Goal: Task Accomplishment & Management: Complete application form

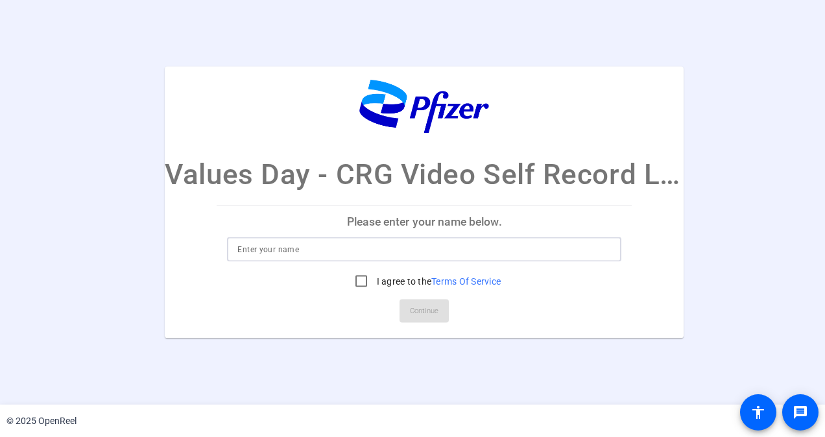
click at [565, 255] on input at bounding box center [423, 249] width 373 height 16
click at [365, 277] on input "I agree to the Terms Of Service" at bounding box center [361, 281] width 26 height 26
checkbox input "true"
click at [322, 244] on input at bounding box center [423, 249] width 373 height 16
type input "Norisuke Kawai"
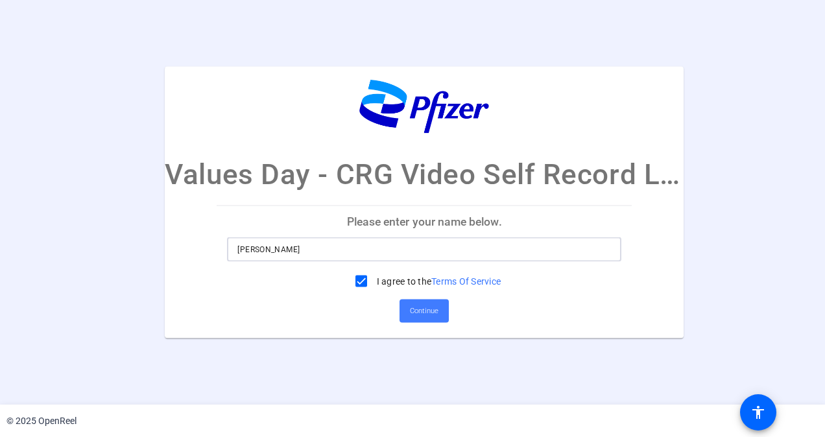
click at [423, 315] on span "Continue" at bounding box center [424, 310] width 29 height 19
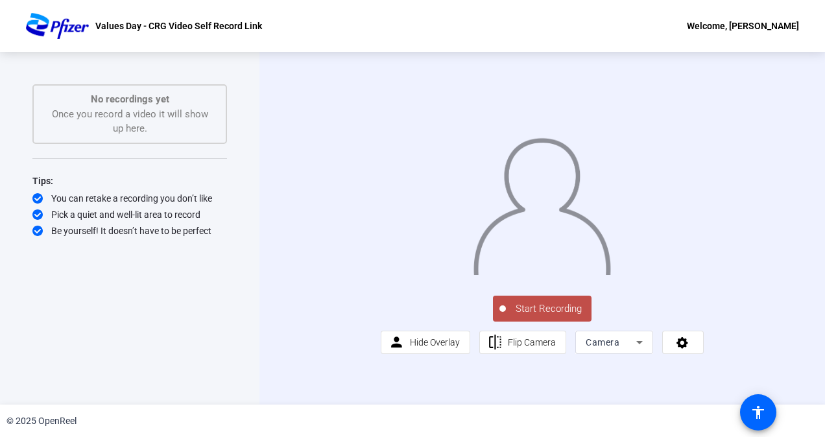
click at [564, 316] on span "Start Recording" at bounding box center [549, 308] width 86 height 15
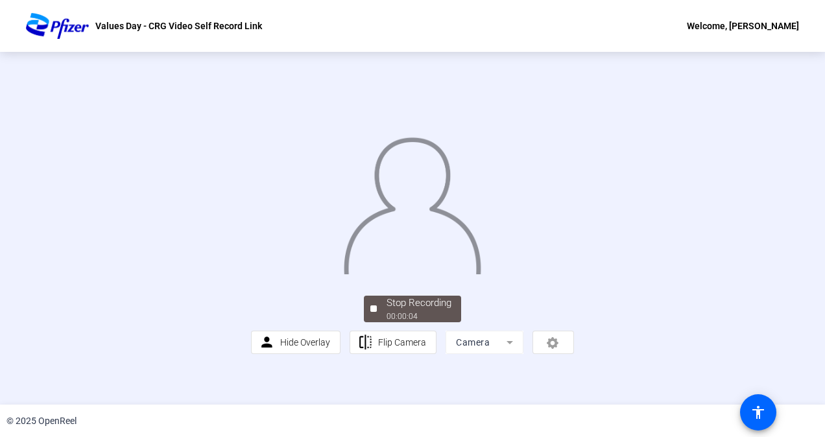
scroll to position [53, 0]
click at [377, 322] on span "Stop Recording 00:00:06" at bounding box center [419, 309] width 84 height 27
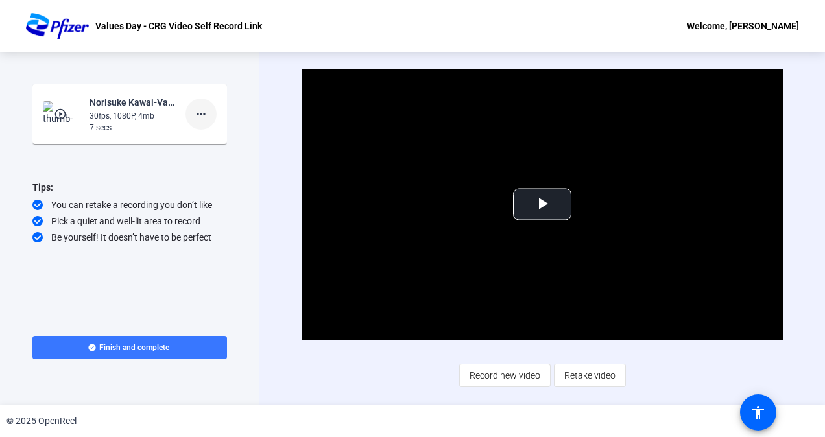
click at [205, 113] on mat-icon "more_horiz" at bounding box center [201, 114] width 16 height 16
click at [239, 136] on span "Delete clip" at bounding box center [222, 142] width 52 height 16
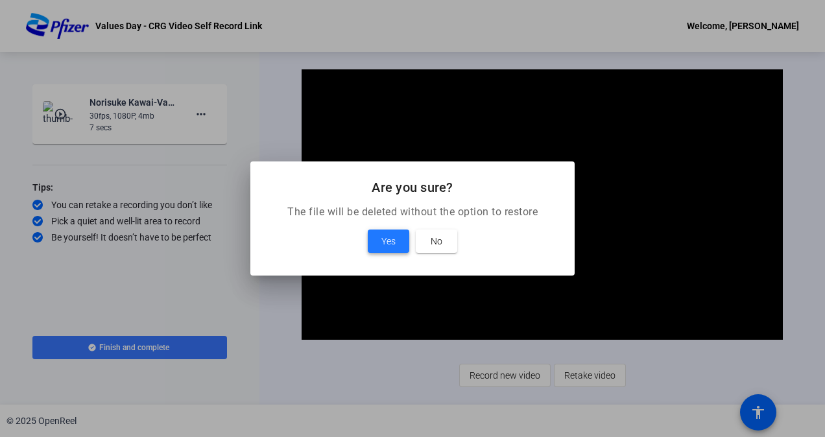
click at [402, 235] on span at bounding box center [388, 241] width 41 height 31
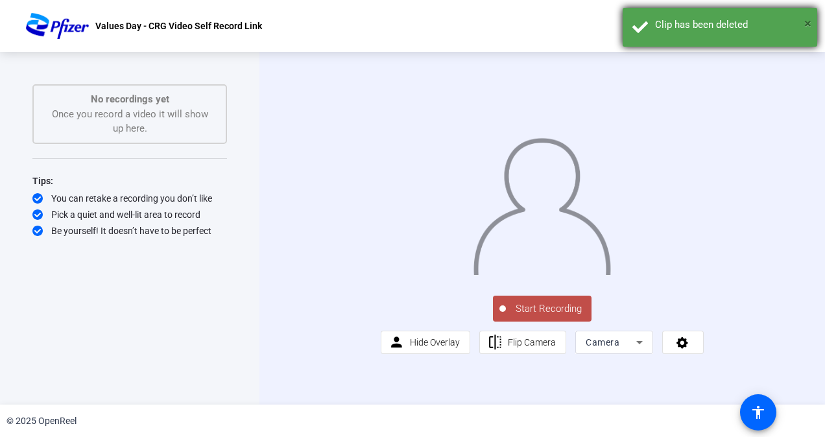
click at [808, 26] on span "×" at bounding box center [807, 24] width 7 height 16
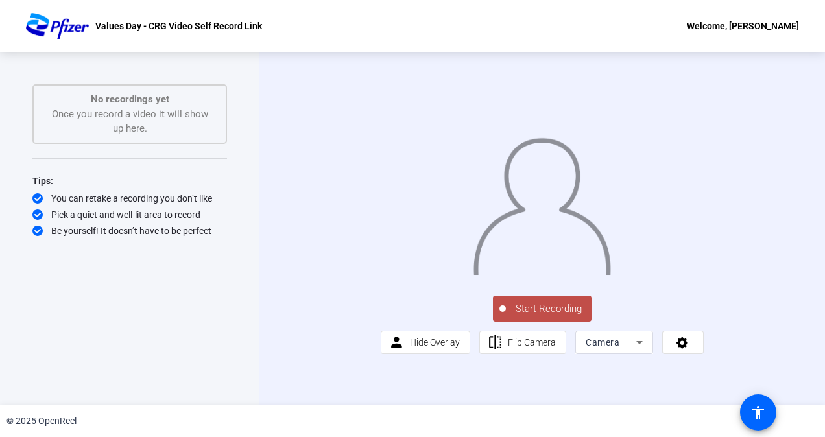
click at [543, 316] on span "Start Recording" at bounding box center [549, 308] width 86 height 15
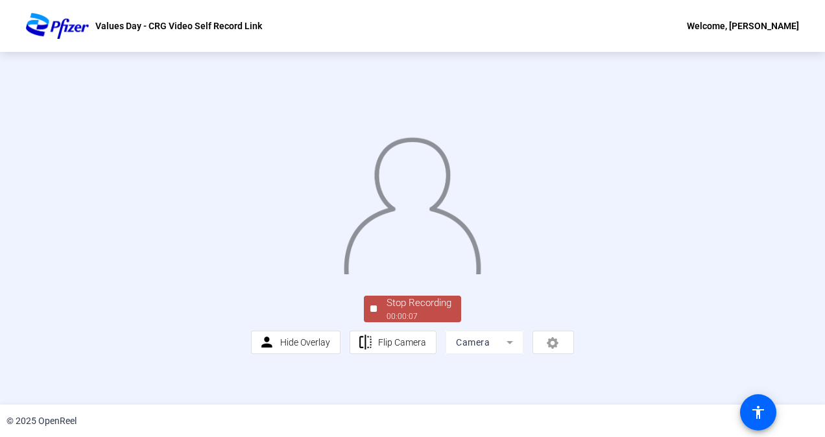
scroll to position [69, 0]
click at [370, 312] on div at bounding box center [373, 308] width 6 height 6
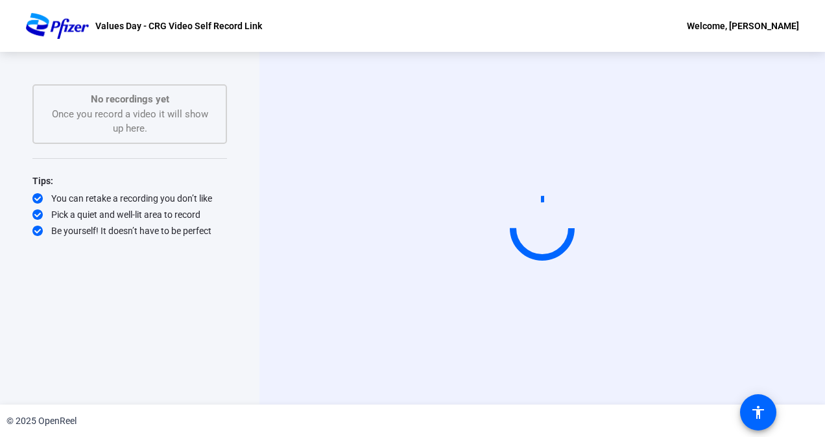
scroll to position [0, 0]
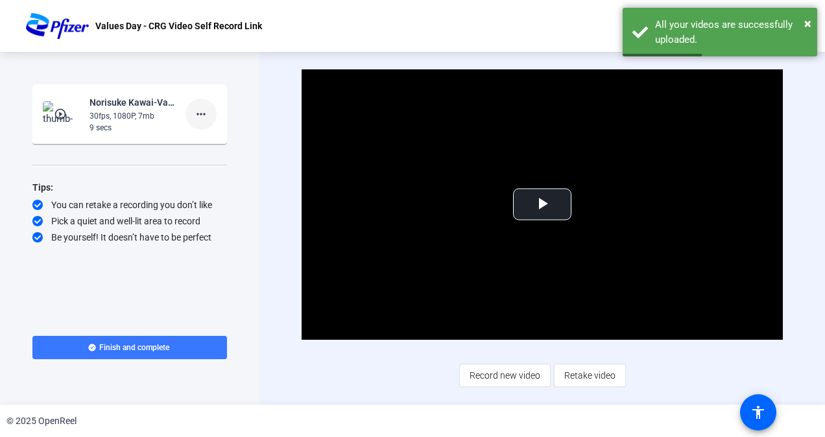
click at [205, 117] on mat-icon "more_horiz" at bounding box center [201, 114] width 16 height 16
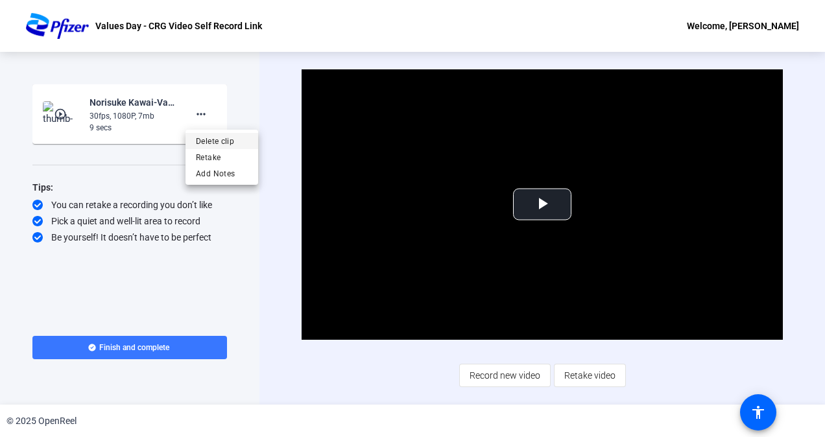
click at [241, 137] on span "Delete clip" at bounding box center [222, 142] width 52 height 16
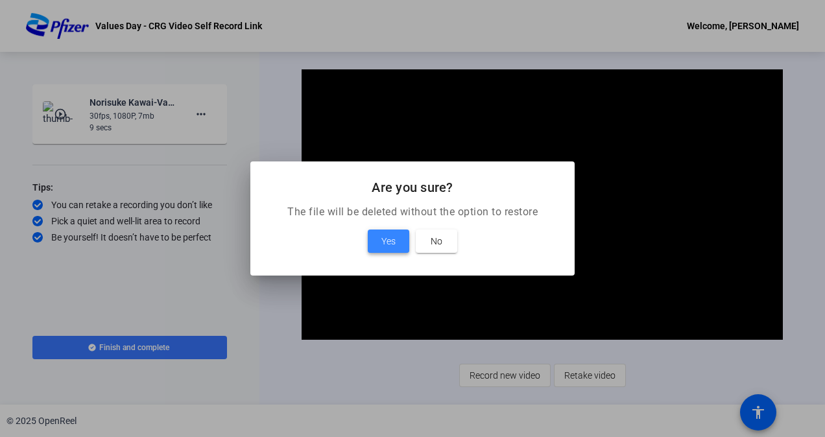
click at [386, 231] on span at bounding box center [388, 241] width 41 height 31
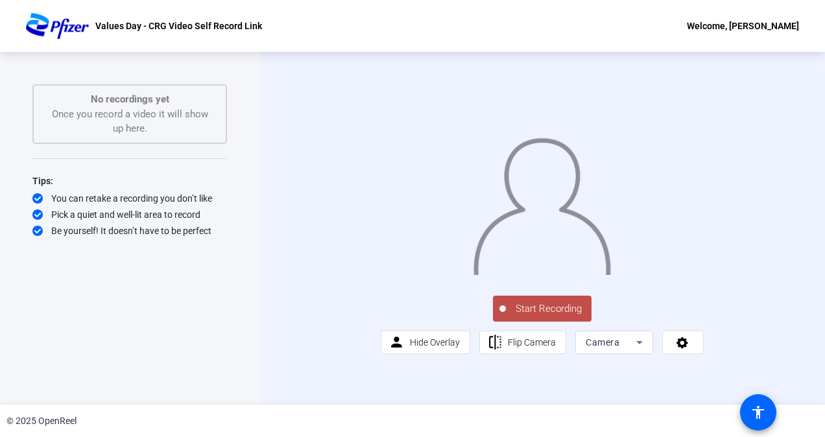
click at [558, 316] on span "Start Recording" at bounding box center [549, 308] width 86 height 15
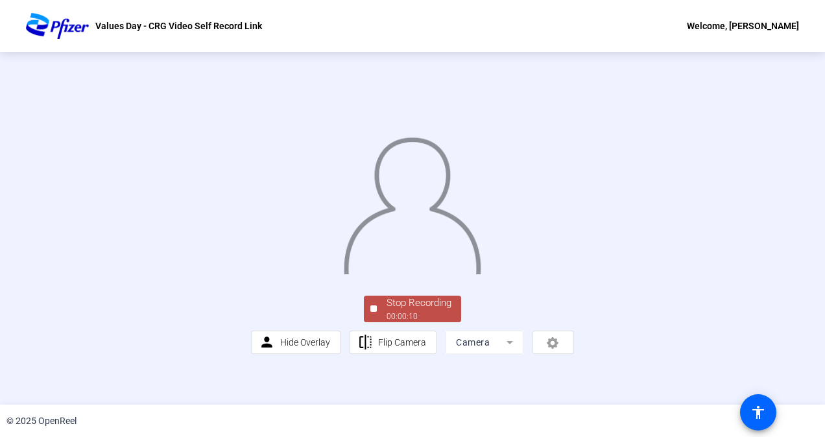
scroll to position [56, 0]
click at [407, 311] on div "Stop Recording" at bounding box center [418, 303] width 65 height 15
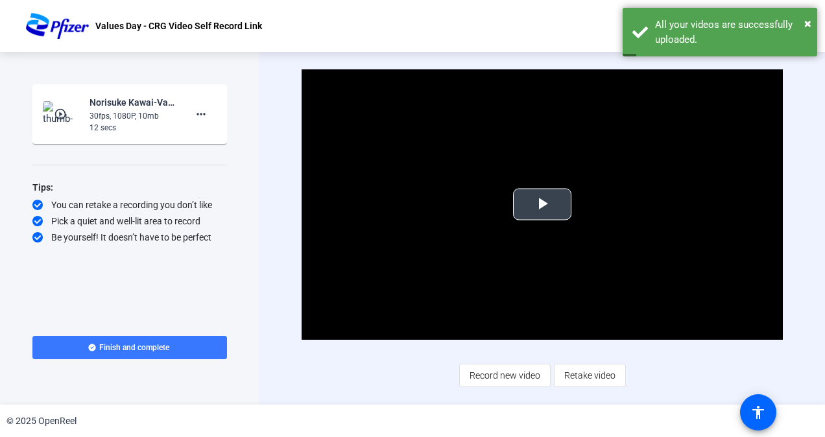
click at [542, 204] on span "Video Player" at bounding box center [542, 204] width 0 height 0
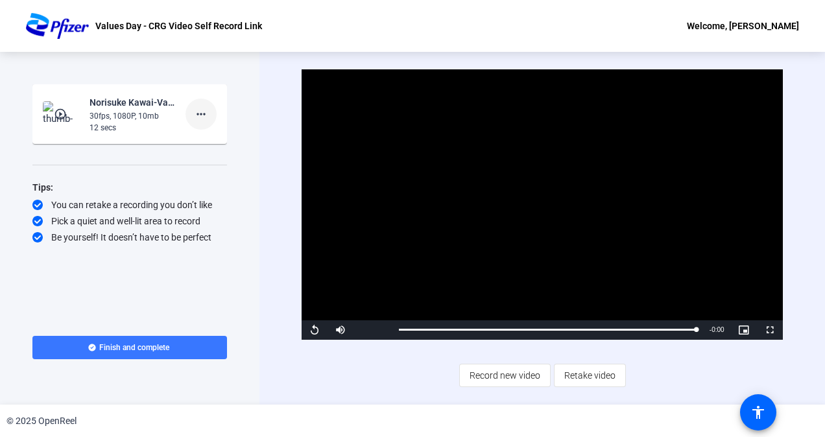
click at [200, 106] on mat-icon "more_horiz" at bounding box center [201, 114] width 16 height 16
click at [222, 137] on span "Delete clip" at bounding box center [222, 142] width 52 height 16
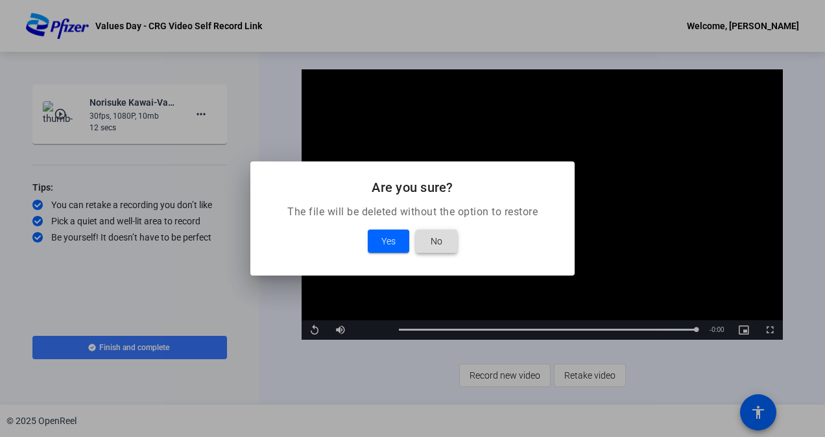
click at [428, 237] on span at bounding box center [436, 241] width 41 height 31
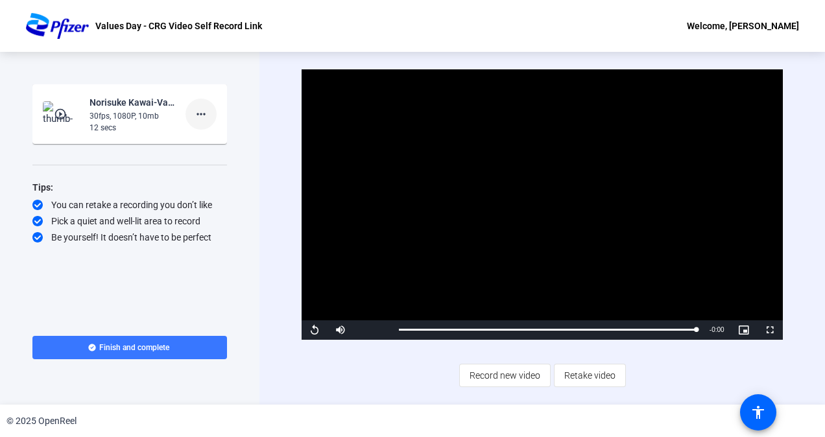
click at [199, 115] on mat-icon "more_horiz" at bounding box center [201, 114] width 16 height 16
click at [226, 159] on span "Retake" at bounding box center [222, 158] width 52 height 16
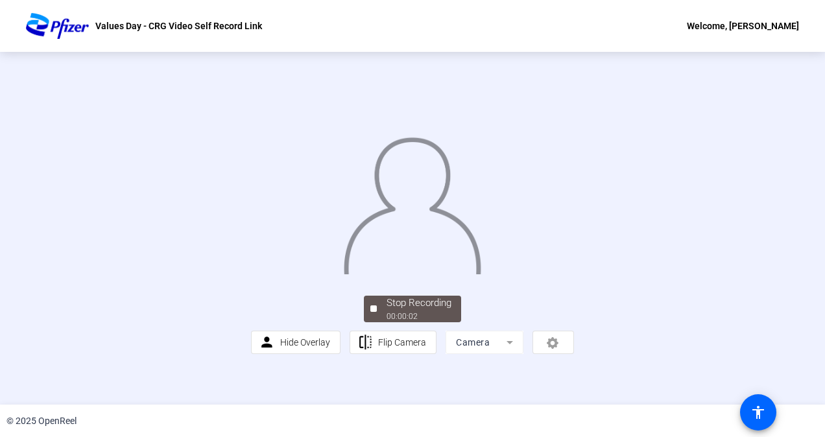
scroll to position [34, 0]
click at [377, 322] on span "Stop Recording 00:00:07" at bounding box center [419, 309] width 84 height 27
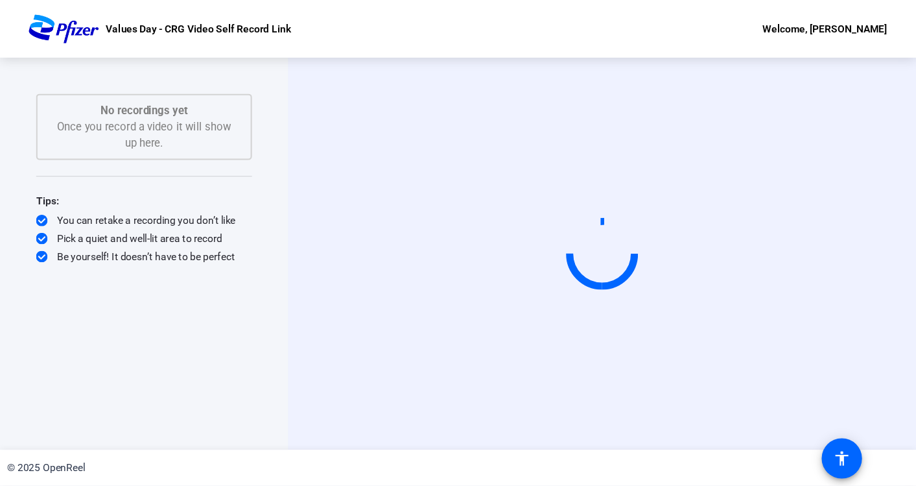
scroll to position [0, 0]
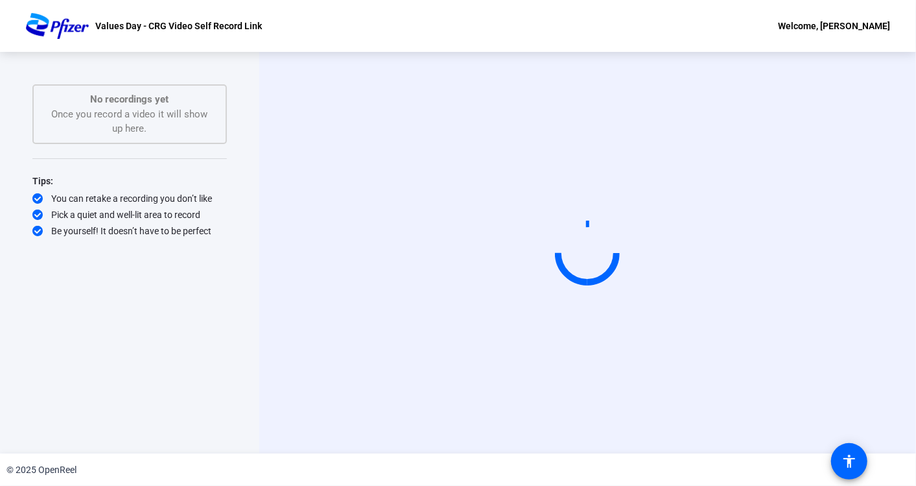
drag, startPoint x: 815, startPoint y: 2, endPoint x: 169, endPoint y: 123, distance: 657.5
click at [169, 123] on div "No recordings yet Once you record a video it will show up here." at bounding box center [130, 114] width 166 height 44
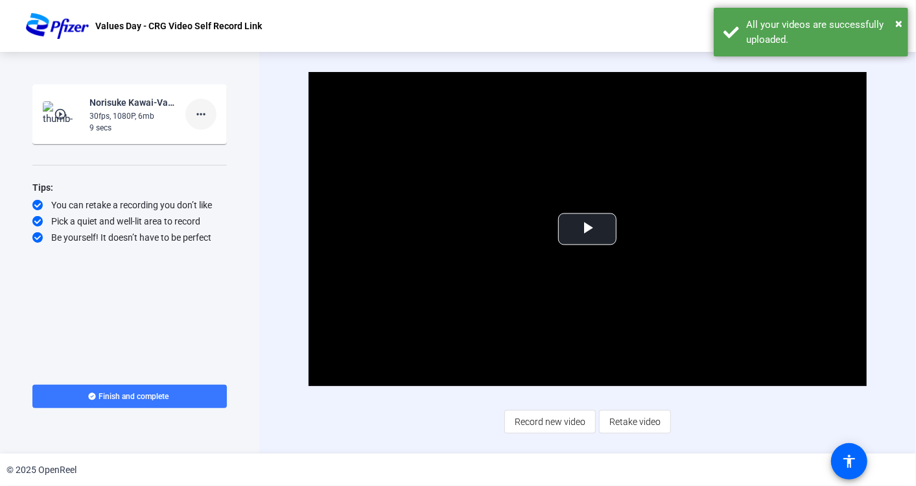
click at [198, 112] on mat-icon "more_horiz" at bounding box center [201, 114] width 16 height 16
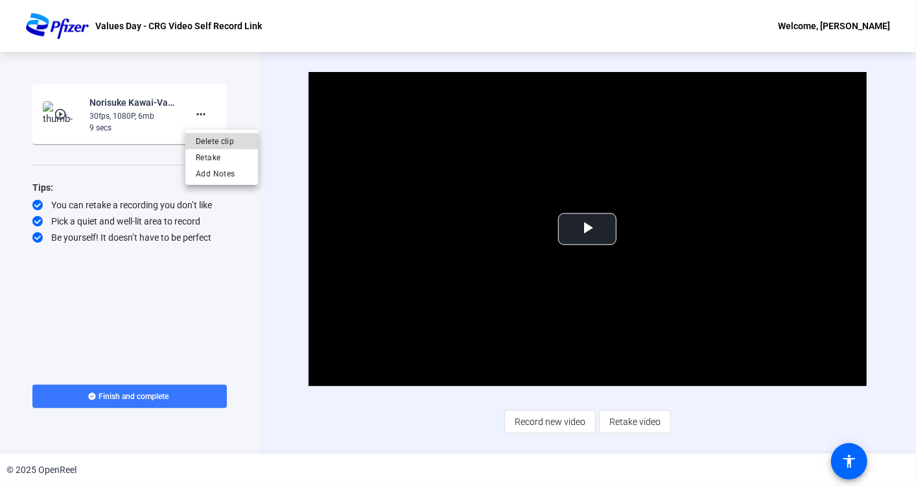
click at [233, 136] on span "Delete clip" at bounding box center [222, 141] width 52 height 16
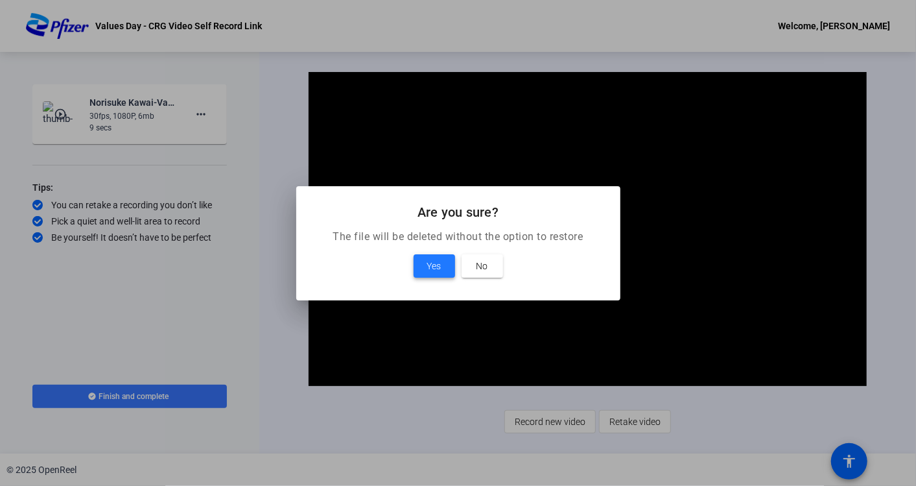
click at [443, 262] on span at bounding box center [434, 265] width 41 height 31
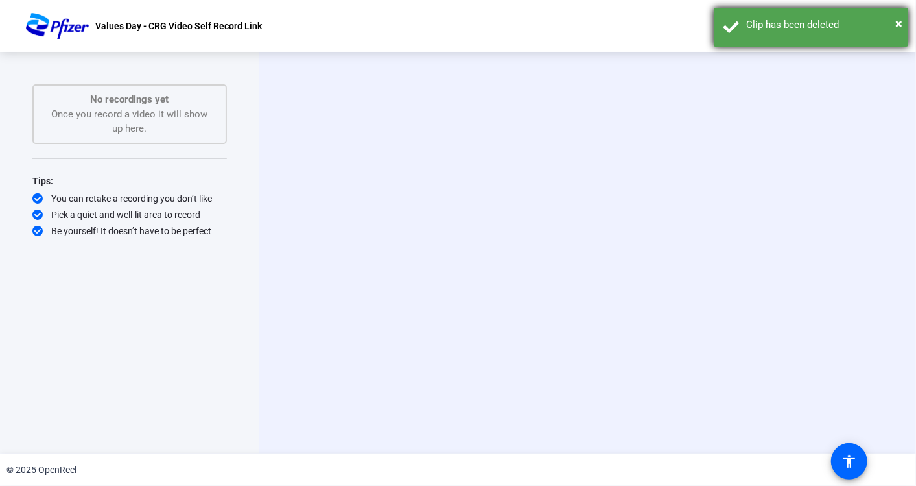
click at [824, 24] on div "× Clip has been deleted" at bounding box center [811, 27] width 194 height 39
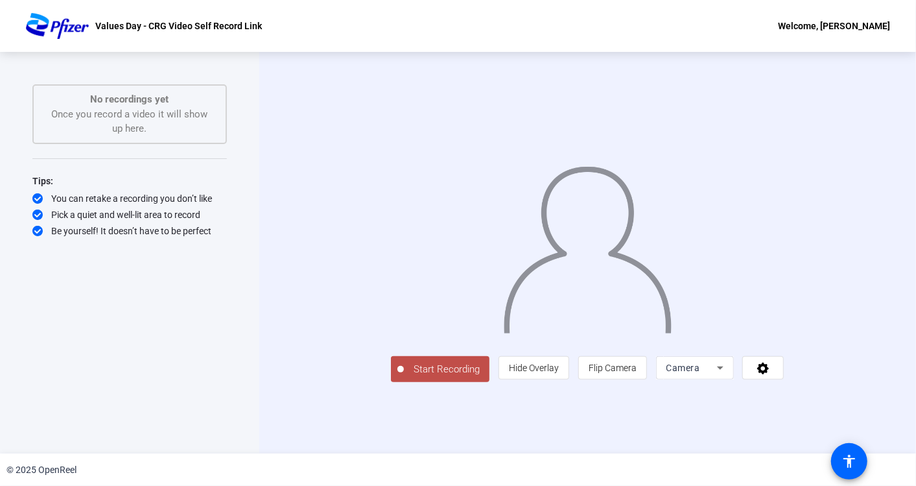
click at [404, 377] on span "Start Recording" at bounding box center [447, 369] width 86 height 15
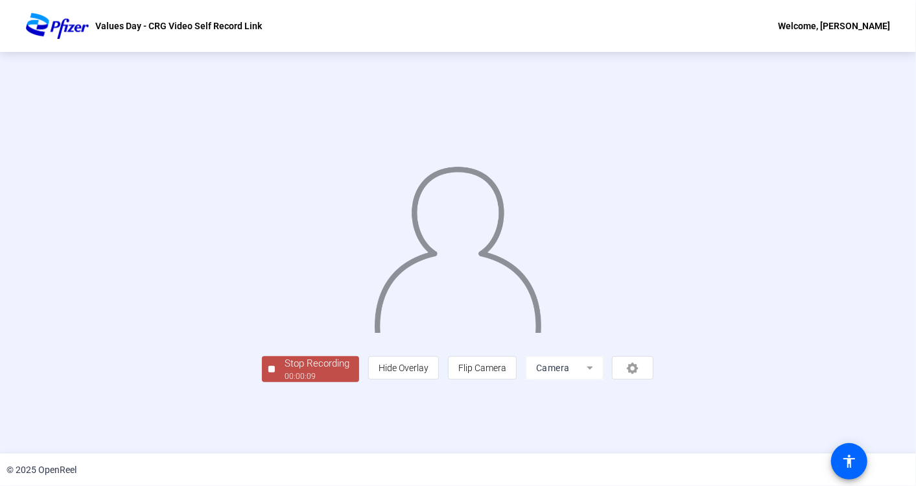
click at [262, 382] on div "Stop Recording 00:00:09 person Hide Overlay flip Flip Camera Camera" at bounding box center [458, 367] width 392 height 29
click at [285, 382] on div "00:00:13" at bounding box center [317, 376] width 65 height 12
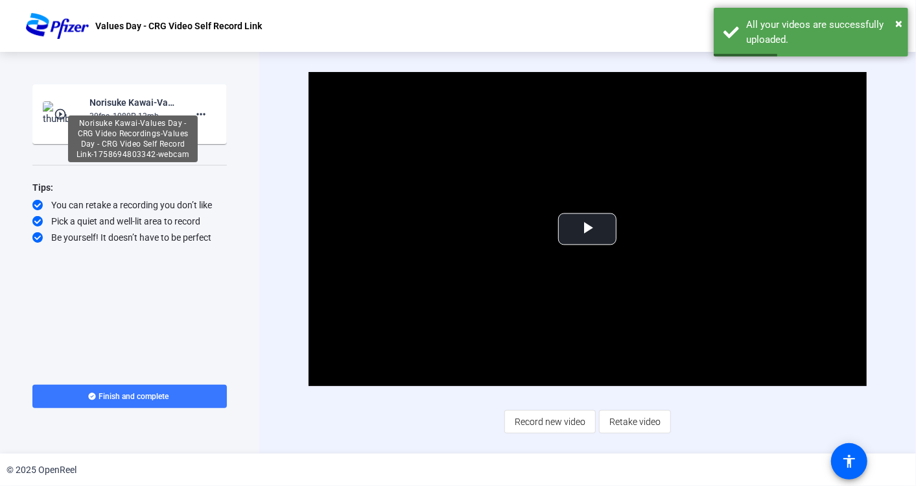
click at [131, 102] on div "Norisuke Kawai-Values Day - CRG Video Recordings-Values Day - CRG Video Self Re…" at bounding box center [132, 103] width 87 height 16
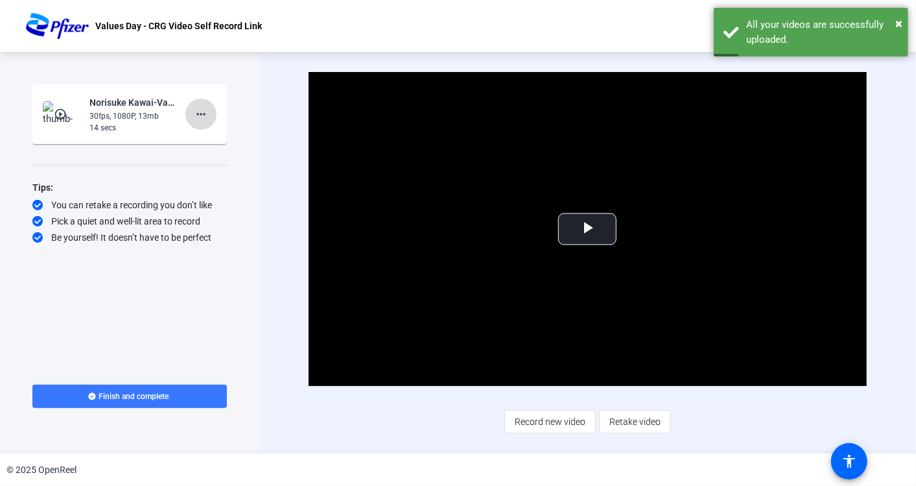
click at [197, 115] on mat-icon "more_horiz" at bounding box center [201, 114] width 16 height 16
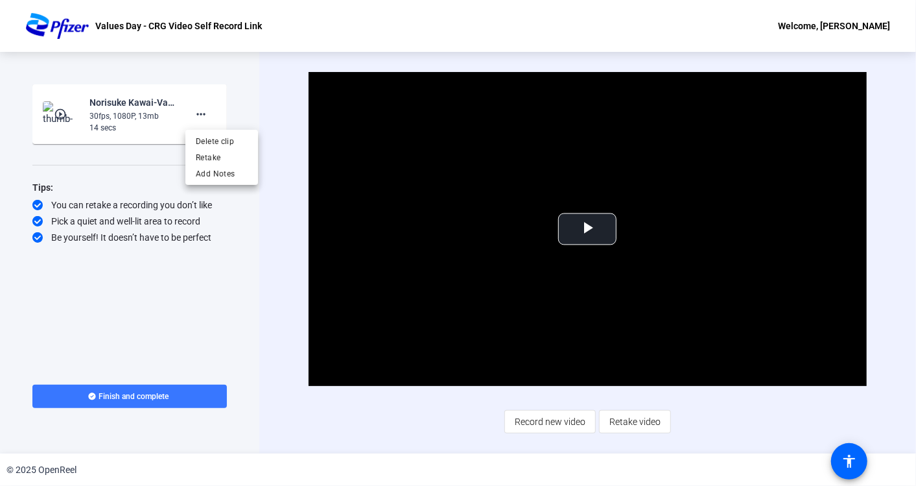
click at [598, 229] on div at bounding box center [458, 243] width 916 height 486
click at [587, 229] on span "Video Player" at bounding box center [587, 229] width 0 height 0
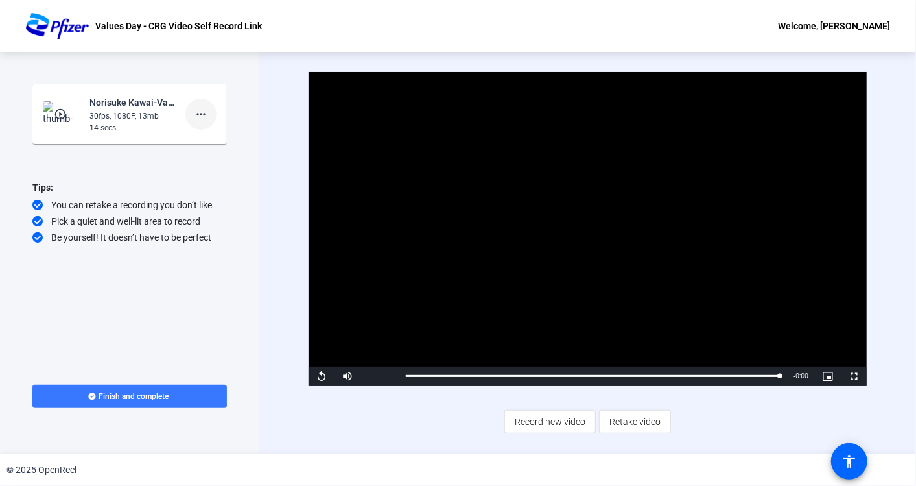
click at [202, 115] on mat-icon "more_horiz" at bounding box center [201, 114] width 16 height 16
click at [222, 136] on span "Delete clip" at bounding box center [222, 141] width 52 height 16
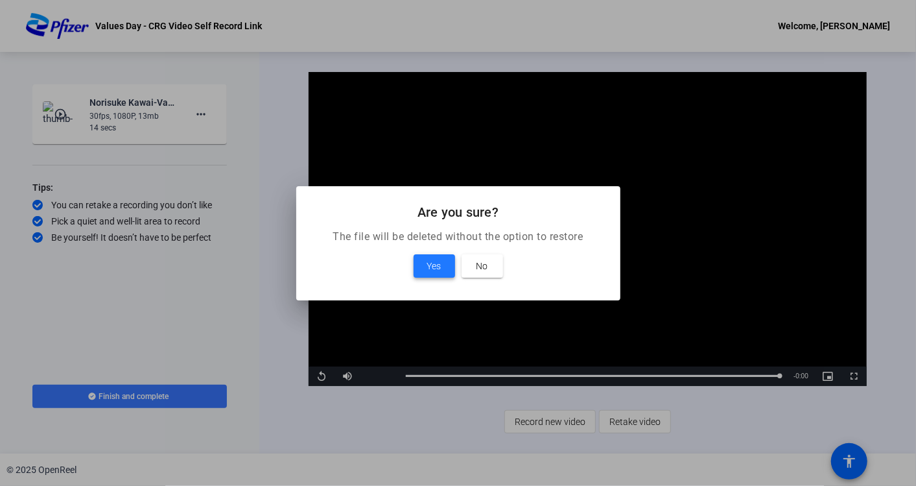
click at [431, 259] on span "Yes" at bounding box center [434, 266] width 14 height 16
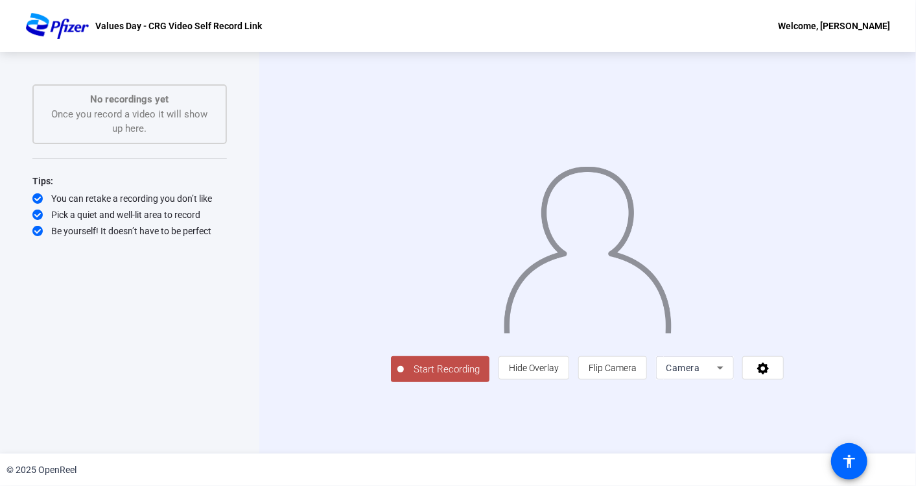
click at [391, 382] on button "Start Recording" at bounding box center [440, 369] width 99 height 26
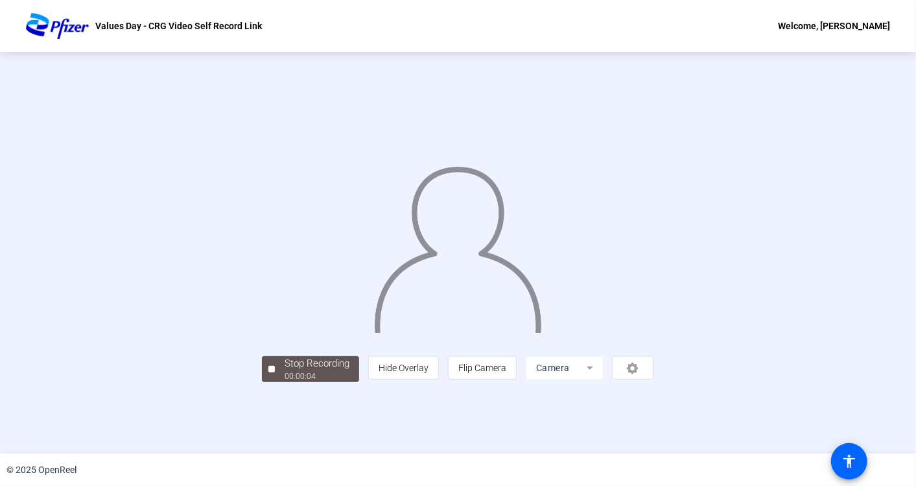
scroll to position [32, 0]
click at [285, 371] on div "Stop Recording" at bounding box center [317, 363] width 65 height 15
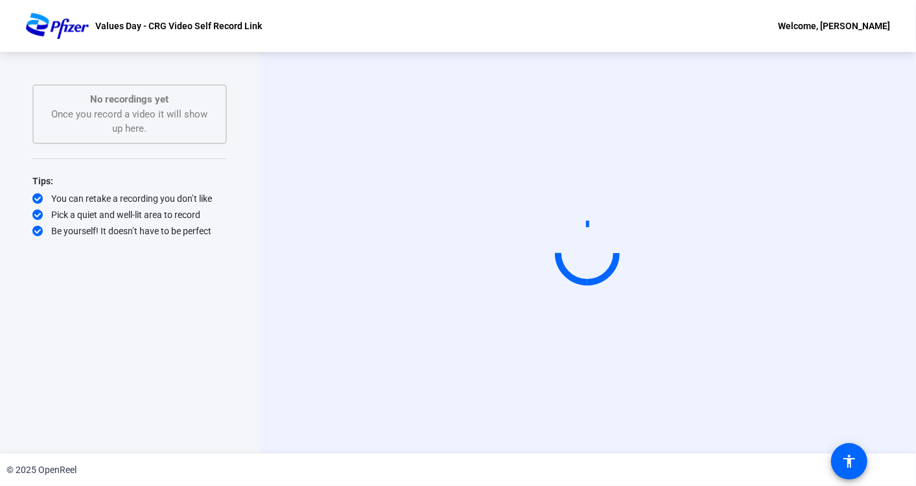
scroll to position [0, 0]
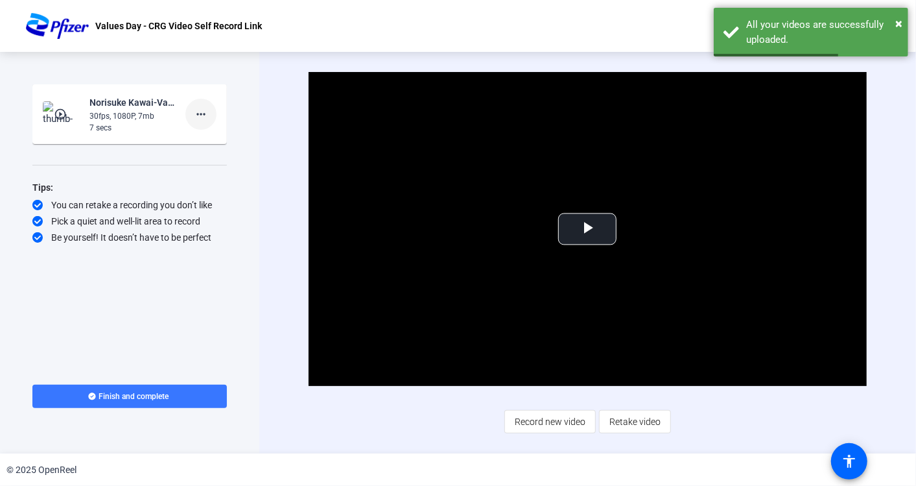
click at [209, 112] on span at bounding box center [200, 114] width 31 height 31
click at [218, 139] on span "Delete clip" at bounding box center [222, 141] width 52 height 16
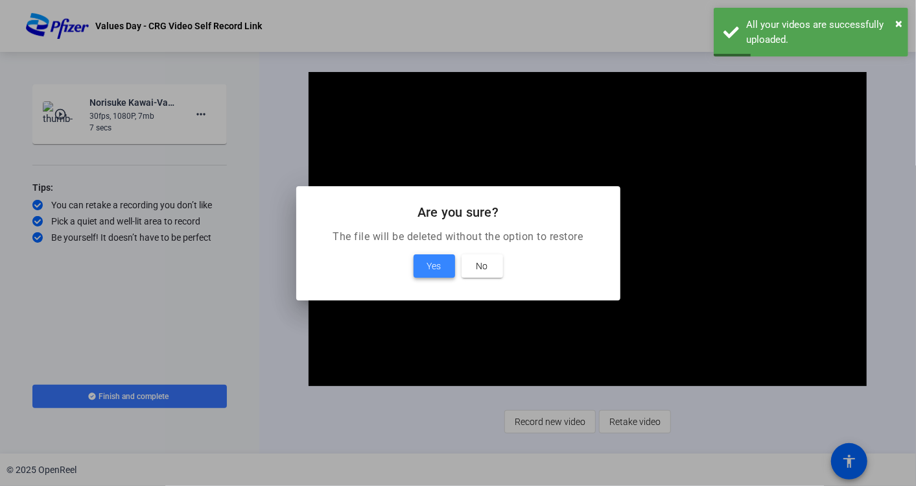
click at [443, 269] on span at bounding box center [434, 265] width 41 height 31
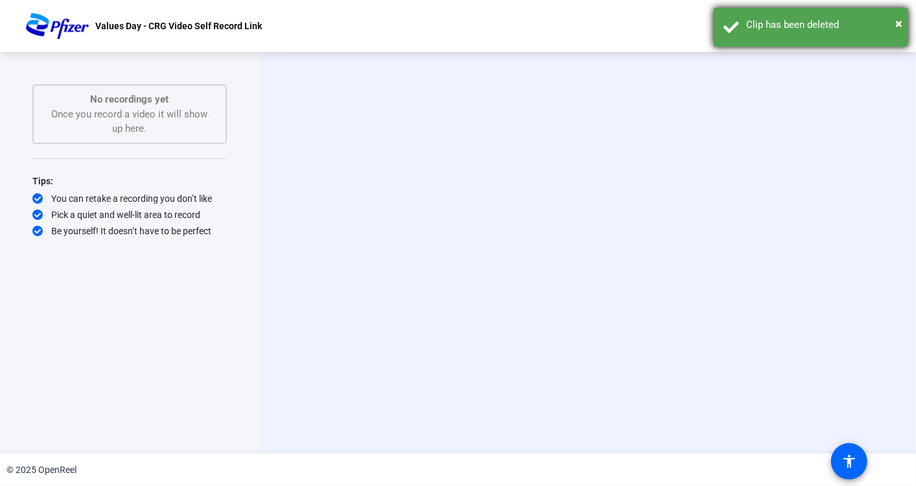
click at [824, 21] on div "× Clip has been deleted" at bounding box center [811, 27] width 194 height 39
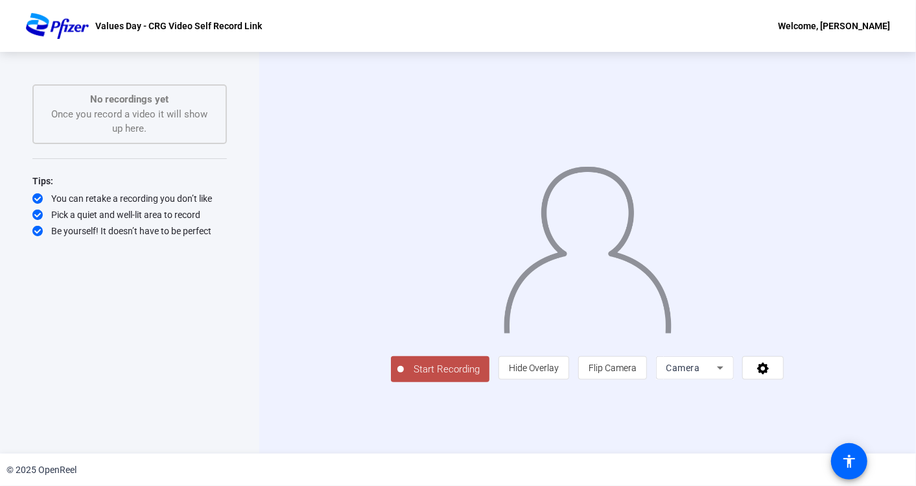
click at [404, 377] on span "Start Recording" at bounding box center [447, 369] width 86 height 15
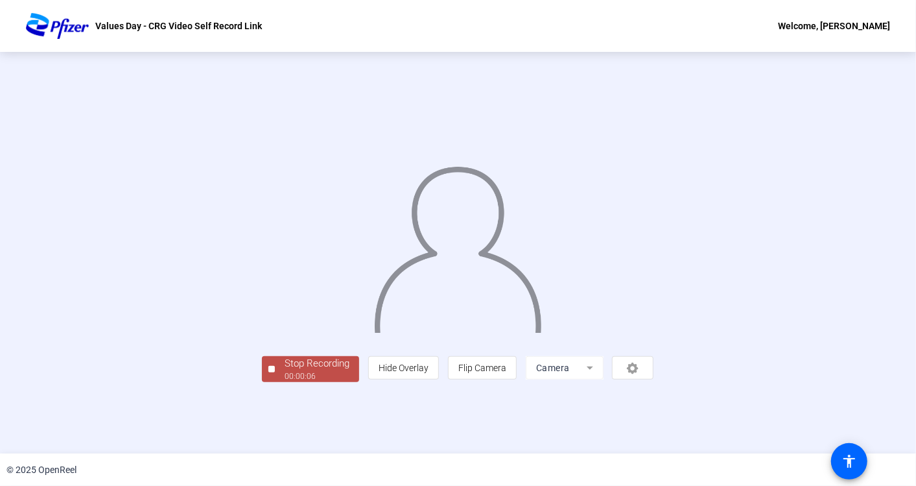
scroll to position [32, 0]
click at [262, 382] on button "Stop Recording 00:00:08" at bounding box center [310, 369] width 97 height 27
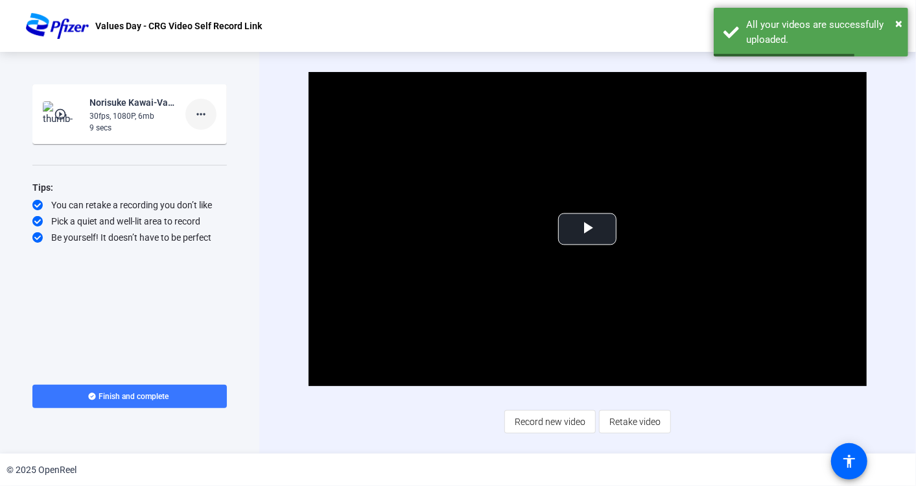
click at [204, 111] on mat-icon "more_horiz" at bounding box center [201, 114] width 16 height 16
click at [229, 138] on span "Delete clip" at bounding box center [222, 141] width 52 height 16
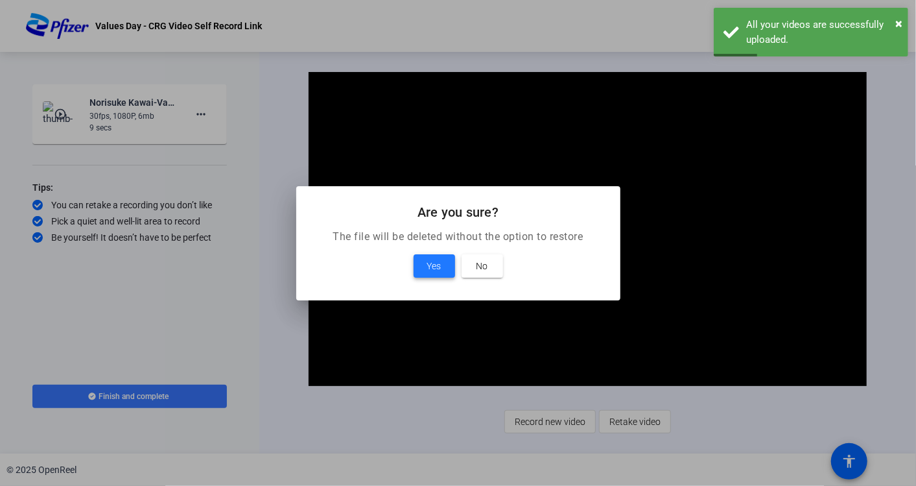
click at [431, 259] on span "Yes" at bounding box center [434, 266] width 14 height 16
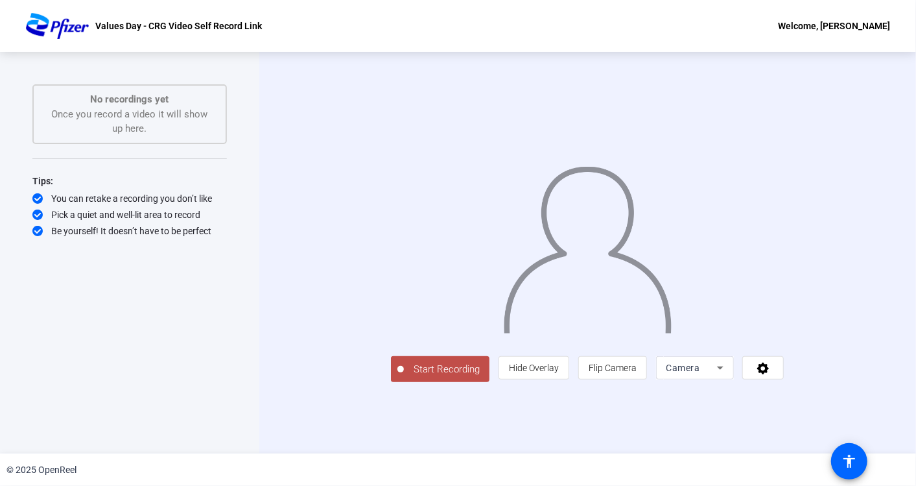
click at [404, 377] on span "Start Recording" at bounding box center [447, 369] width 86 height 15
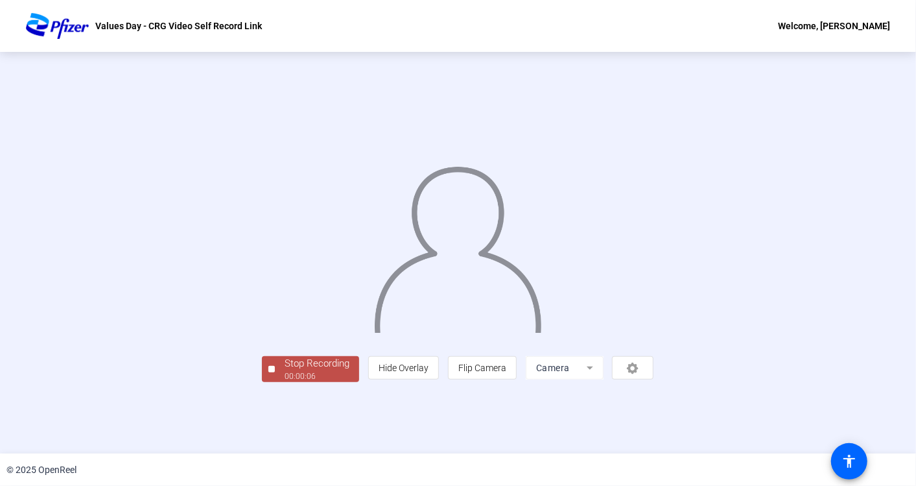
scroll to position [32, 0]
click at [262, 382] on button "Stop Recording 00:00:08" at bounding box center [310, 369] width 97 height 27
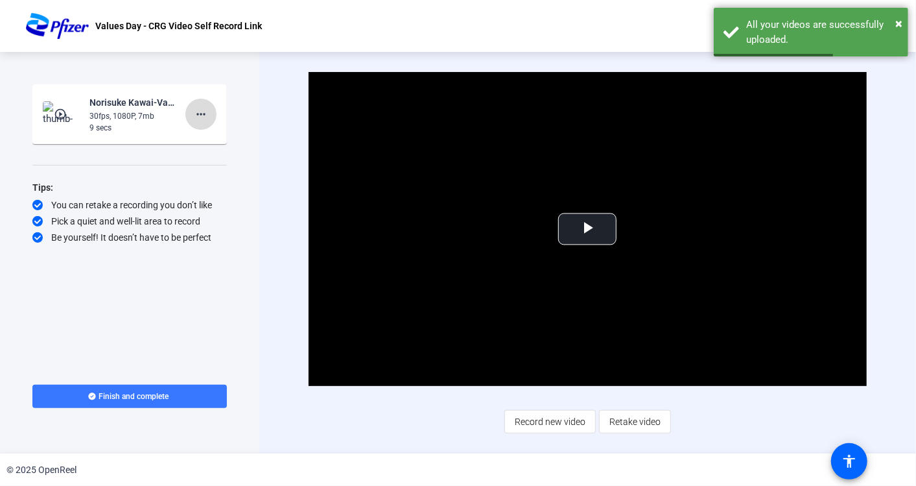
click at [203, 114] on mat-icon "more_horiz" at bounding box center [201, 114] width 16 height 16
click at [225, 133] on span "Delete clip" at bounding box center [222, 141] width 52 height 16
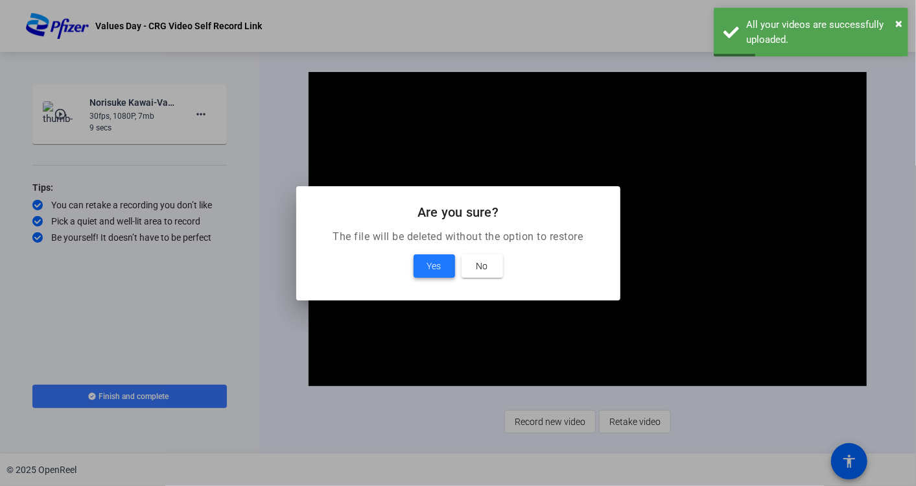
click at [441, 266] on span "Yes" at bounding box center [434, 266] width 14 height 16
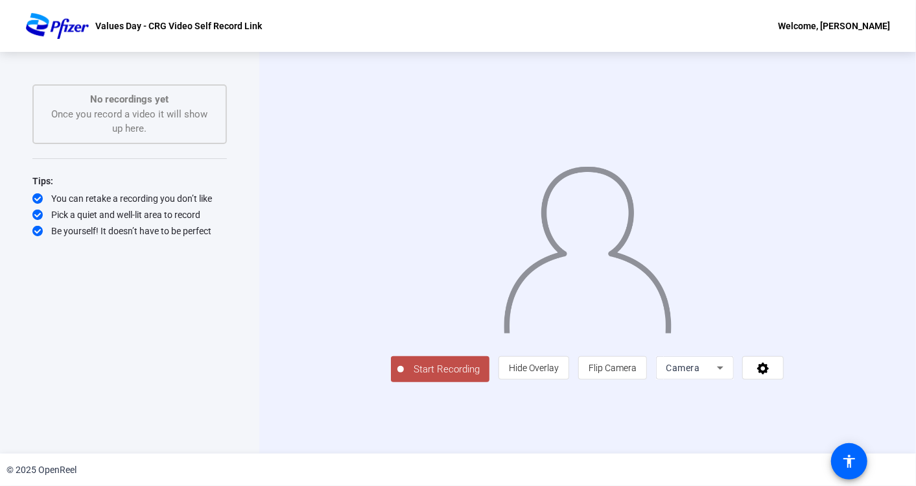
click at [404, 377] on span "Start Recording" at bounding box center [447, 369] width 86 height 15
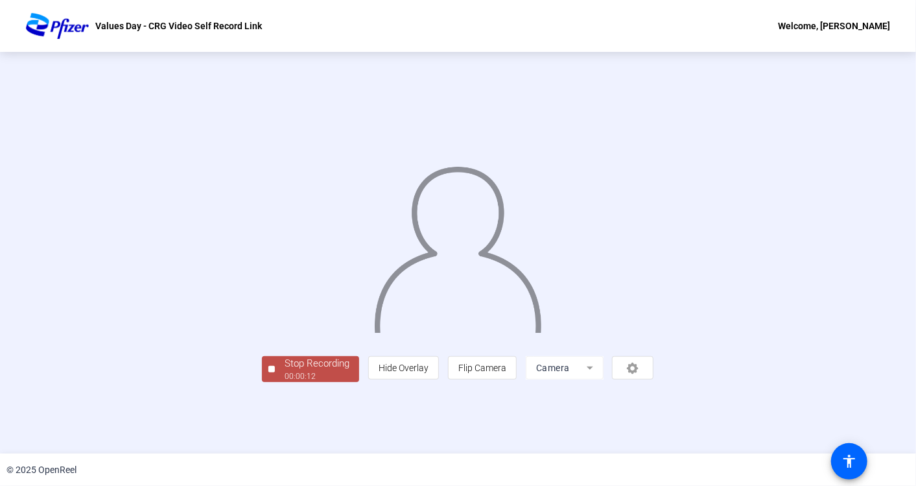
scroll to position [32, 0]
click at [285, 371] on div "Stop Recording" at bounding box center [317, 363] width 65 height 15
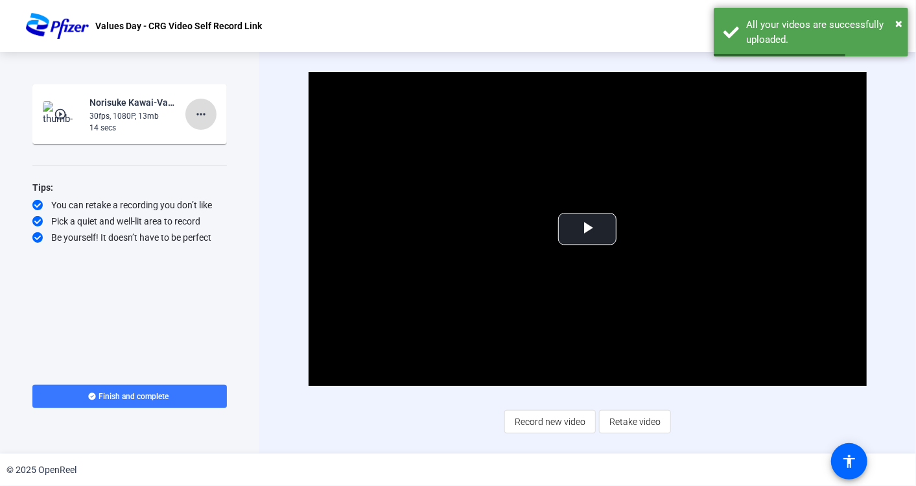
click at [200, 115] on mat-icon "more_horiz" at bounding box center [201, 114] width 16 height 16
click at [128, 124] on div at bounding box center [458, 243] width 916 height 486
click at [587, 229] on span "Video Player" at bounding box center [587, 229] width 0 height 0
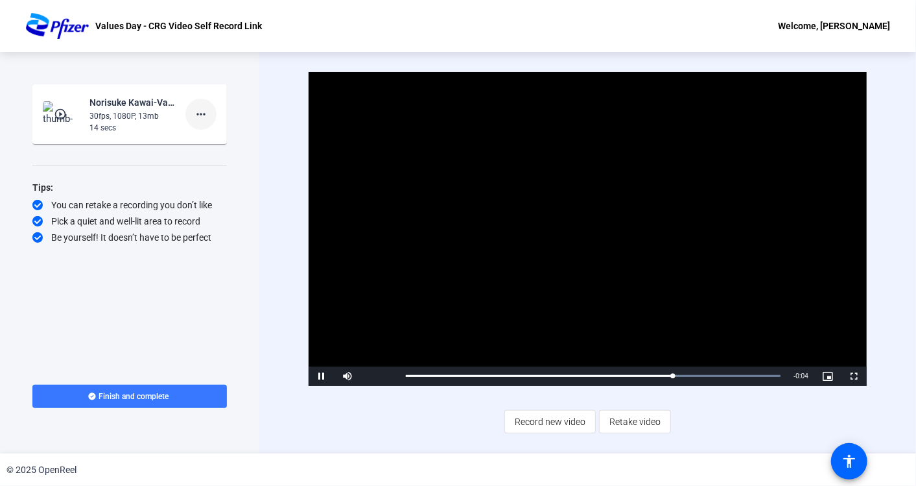
click at [193, 115] on mat-icon "more_horiz" at bounding box center [201, 114] width 16 height 16
click at [209, 143] on span "Delete clip" at bounding box center [222, 141] width 52 height 16
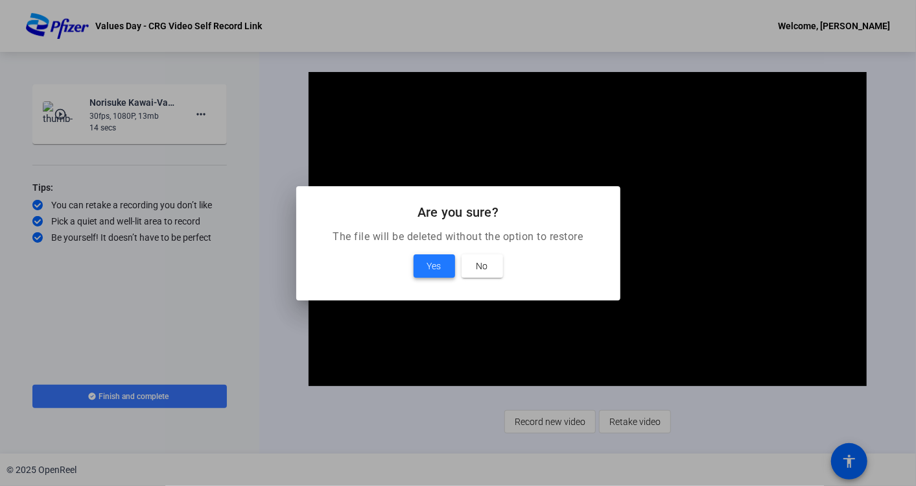
click at [428, 255] on span at bounding box center [434, 265] width 41 height 31
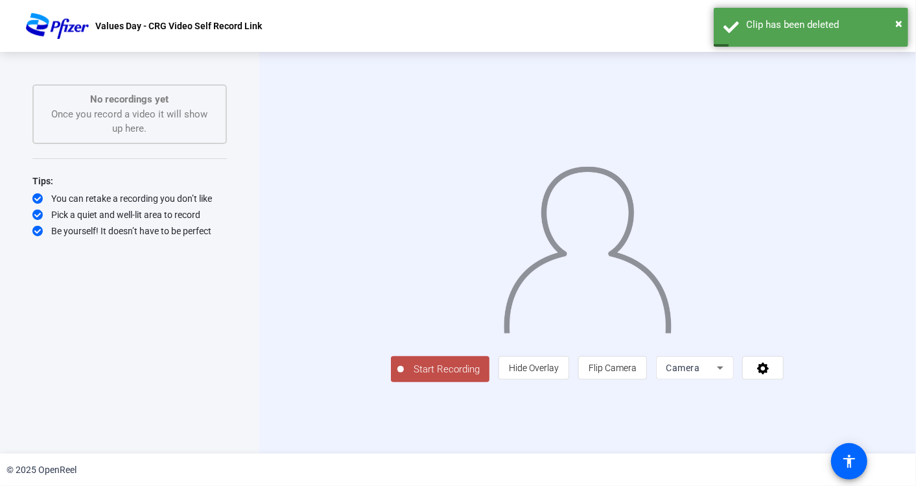
click at [391, 382] on button "Start Recording" at bounding box center [440, 369] width 99 height 26
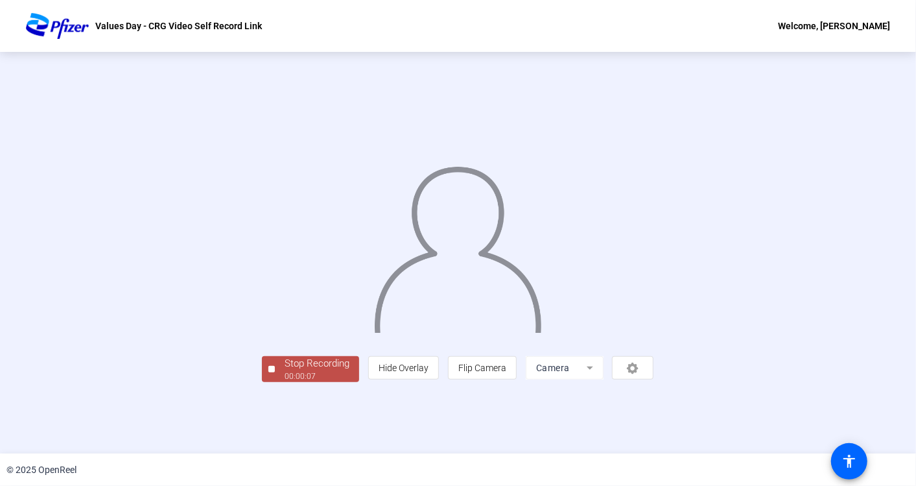
scroll to position [32, 0]
click at [285, 371] on div "Stop Recording" at bounding box center [317, 363] width 65 height 15
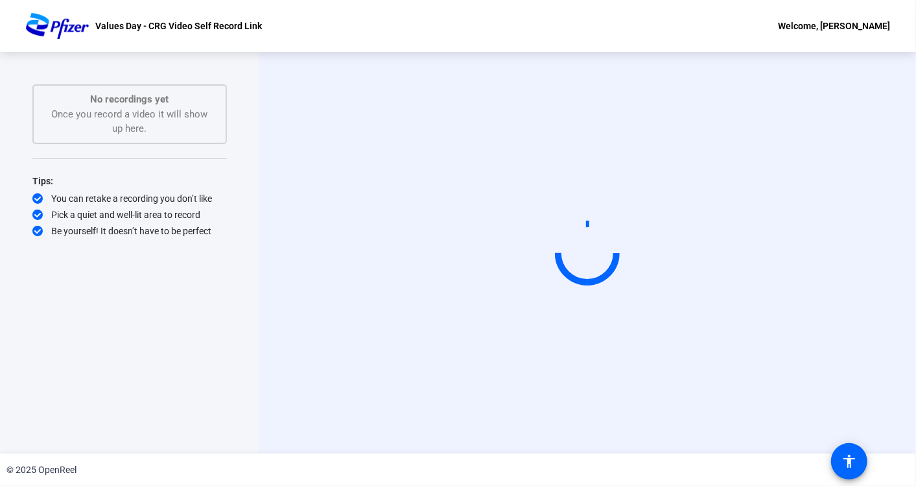
scroll to position [0, 0]
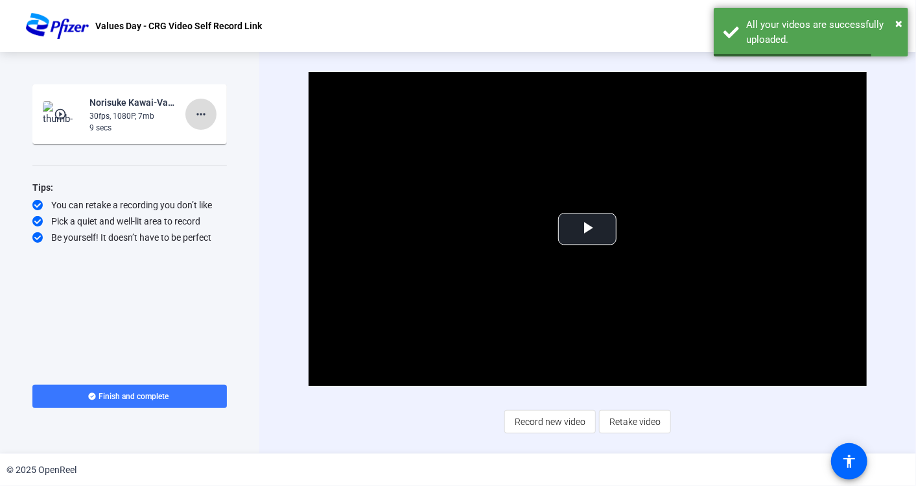
click at [202, 116] on mat-icon "more_horiz" at bounding box center [201, 114] width 16 height 16
click at [216, 132] on div "Delete clip Retake Add Notes" at bounding box center [221, 157] width 73 height 55
click at [201, 108] on mat-icon "more_horiz" at bounding box center [201, 114] width 16 height 16
click at [229, 143] on span "Delete clip" at bounding box center [222, 141] width 52 height 16
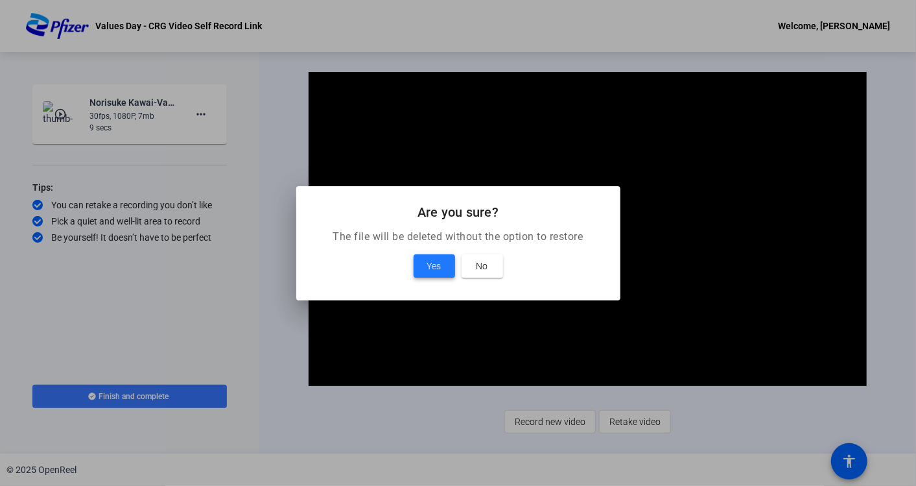
click at [428, 269] on span "Yes" at bounding box center [434, 266] width 14 height 16
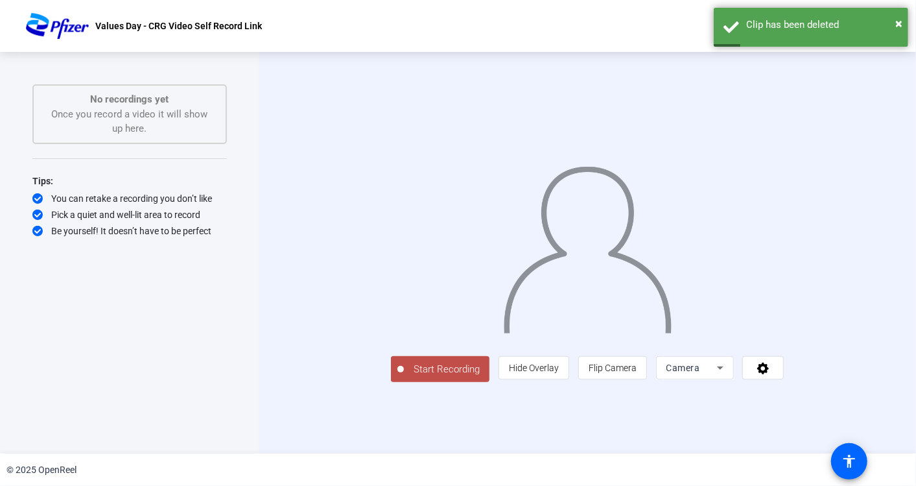
click at [404, 377] on span "Start Recording" at bounding box center [447, 369] width 86 height 15
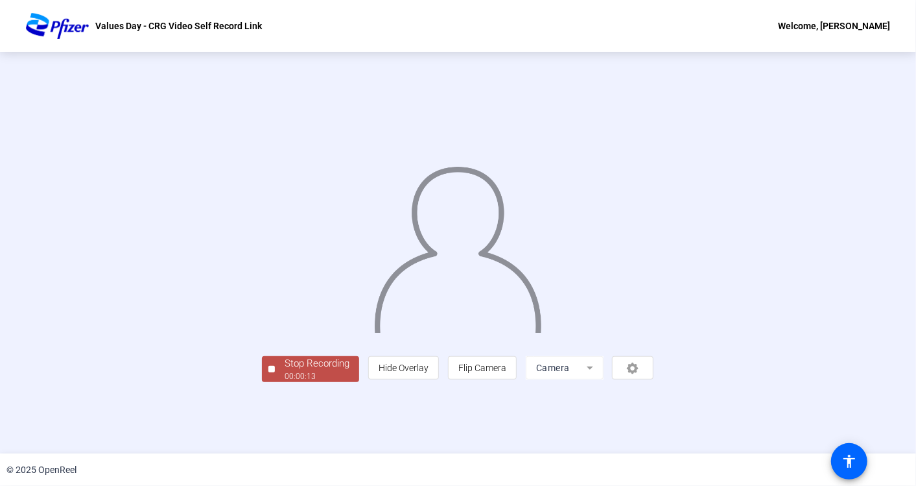
click at [262, 382] on div "Stop Recording 00:00:13 person Hide Overlay flip Flip Camera Camera" at bounding box center [458, 367] width 392 height 29
click at [285, 371] on div "Stop Recording" at bounding box center [317, 363] width 65 height 15
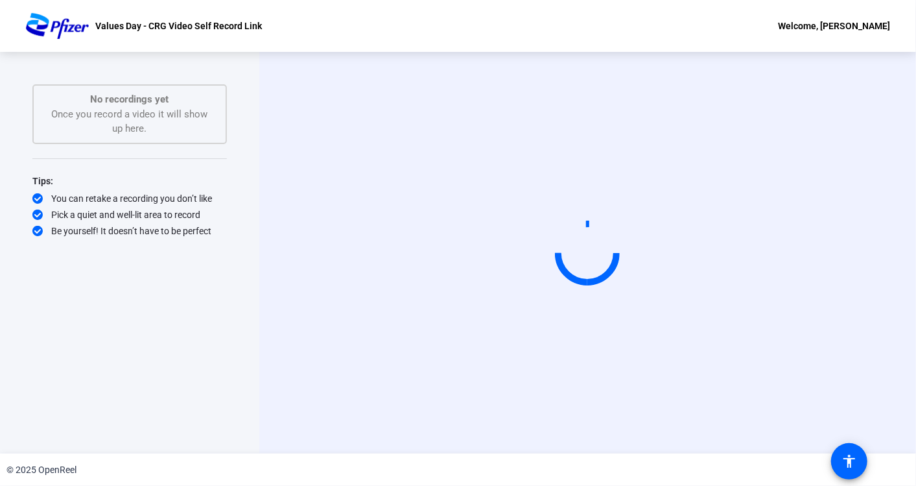
scroll to position [0, 0]
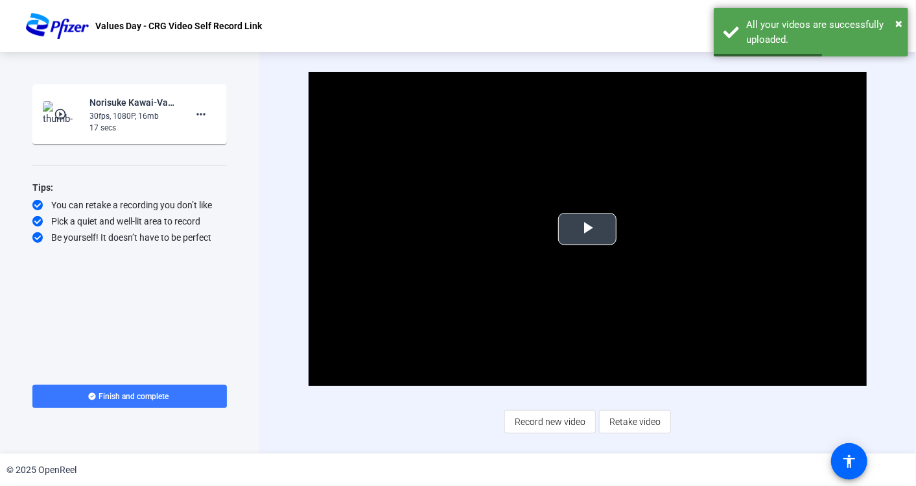
click at [587, 229] on span "Video Player" at bounding box center [587, 229] width 0 height 0
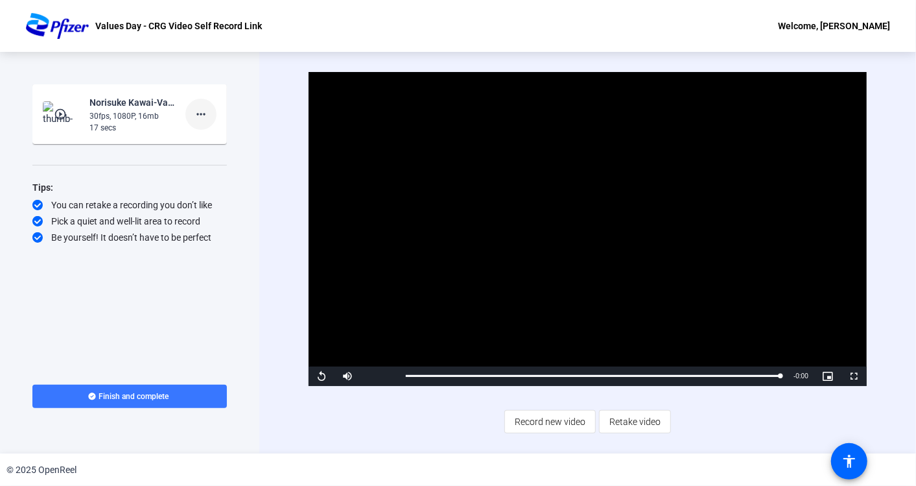
click at [211, 115] on span at bounding box center [200, 114] width 31 height 31
click at [206, 112] on div at bounding box center [458, 243] width 916 height 486
click at [200, 112] on mat-icon "more_horiz" at bounding box center [201, 114] width 16 height 16
drag, startPoint x: 200, startPoint y: 112, endPoint x: 731, endPoint y: 431, distance: 618.8
click at [731, 431] on div at bounding box center [458, 243] width 916 height 486
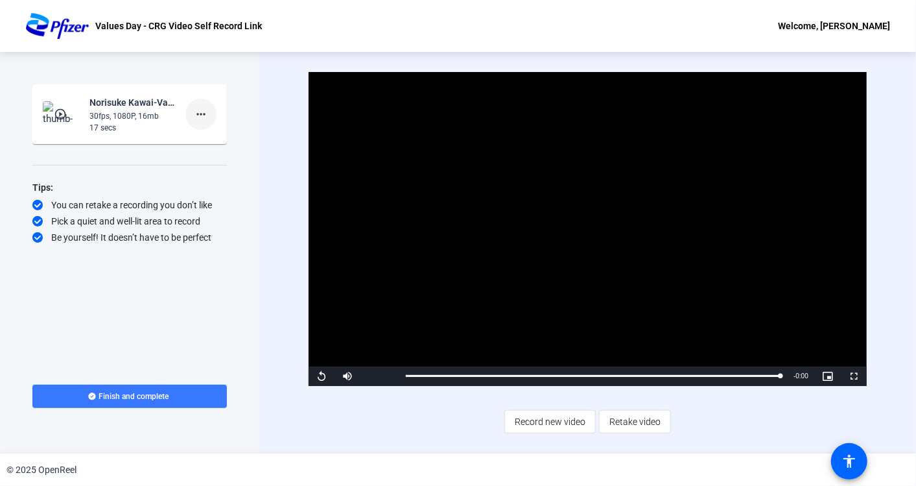
click at [206, 116] on mat-icon "more_horiz" at bounding box center [201, 114] width 16 height 16
click at [143, 109] on div at bounding box center [458, 243] width 916 height 486
drag, startPoint x: 143, startPoint y: 108, endPoint x: 120, endPoint y: 115, distance: 23.8
click at [120, 115] on div "30fps, 1080P, 16mb" at bounding box center [132, 116] width 87 height 12
click at [207, 112] on mat-icon "more_horiz" at bounding box center [201, 114] width 16 height 16
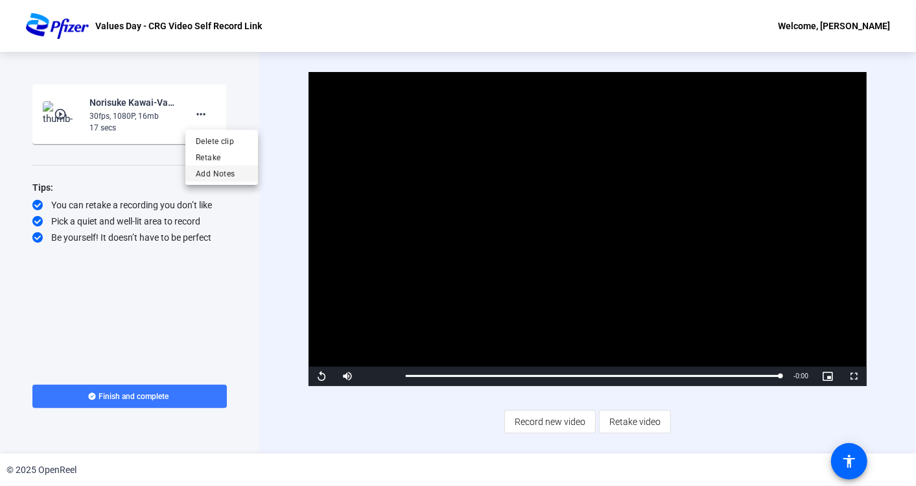
click at [238, 178] on span "Add Notes" at bounding box center [222, 173] width 52 height 16
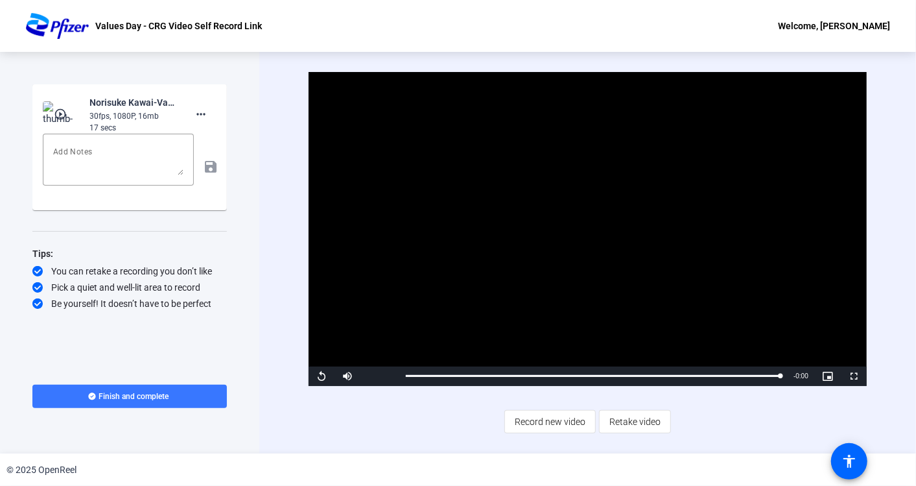
click at [272, 165] on div "Video Player is loading. Play Video Replay Mute Current Time 0:17 / Duration 0:…" at bounding box center [587, 252] width 657 height 401
drag, startPoint x: 200, startPoint y: 113, endPoint x: 148, endPoint y: 365, distance: 257.5
click at [148, 365] on div "Start Recording play_circle_outline Norisuke Kawai-Values Day - CRG Video Recor…" at bounding box center [129, 252] width 194 height 336
click at [124, 403] on span at bounding box center [129, 396] width 194 height 31
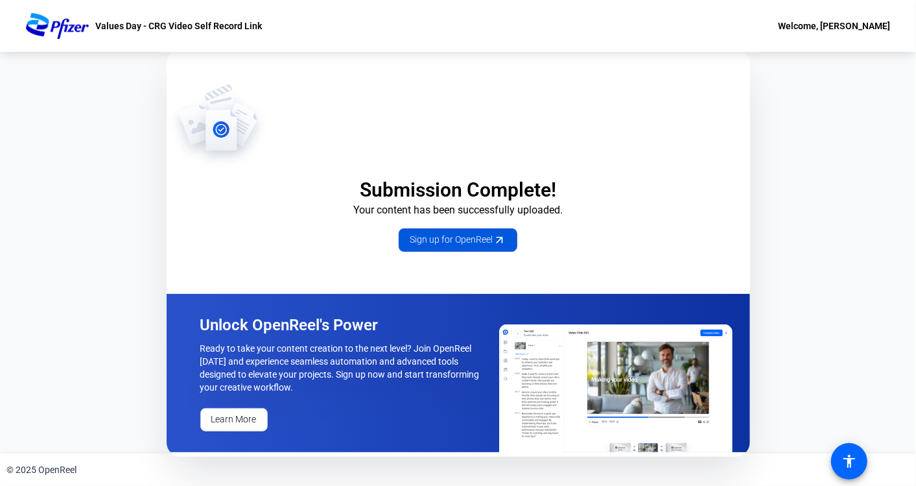
click at [476, 237] on span "Sign up for OpenReel" at bounding box center [458, 240] width 97 height 14
click at [495, 237] on icon at bounding box center [500, 240] width 14 height 14
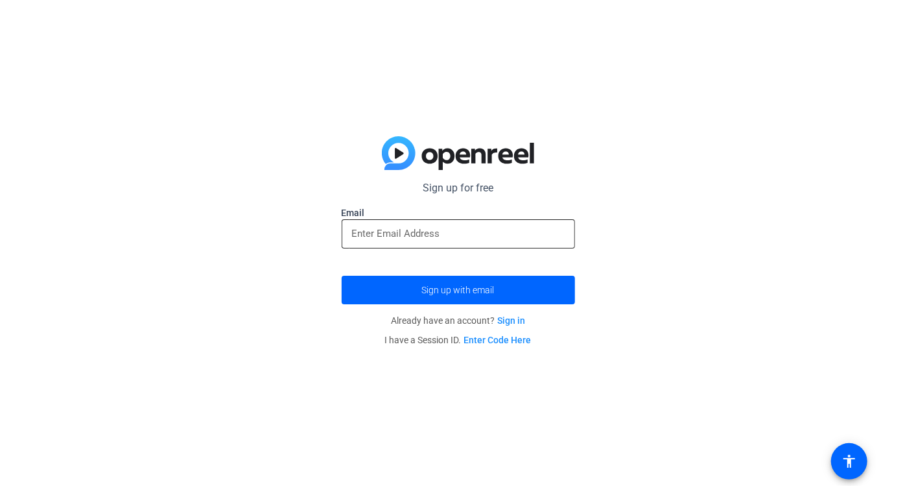
click at [484, 226] on input "email" at bounding box center [458, 234] width 213 height 16
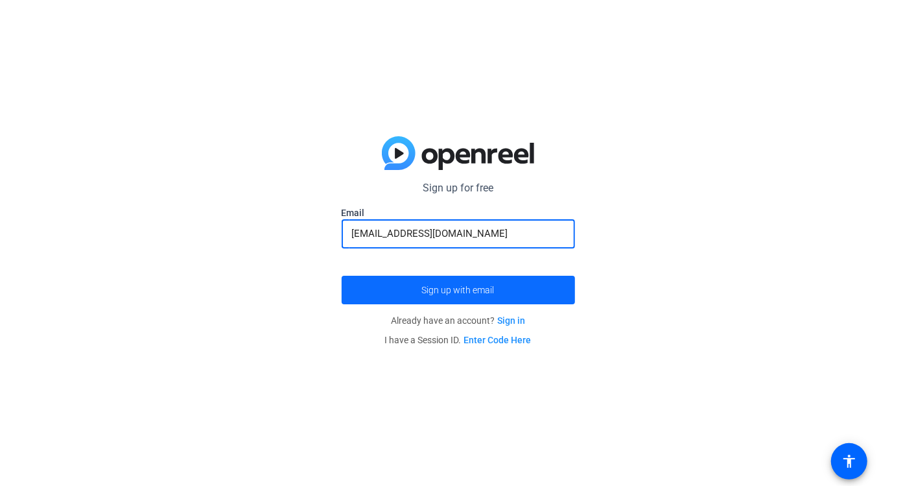
type input "norisuke.kawai@pfizer.com"
click at [499, 283] on span "submit" at bounding box center [458, 289] width 233 height 31
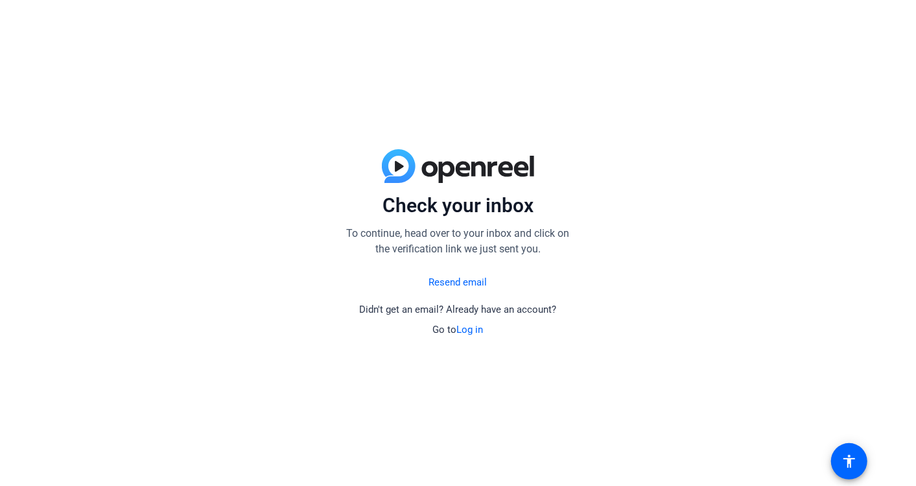
click at [457, 281] on link "Resend email" at bounding box center [458, 282] width 58 height 15
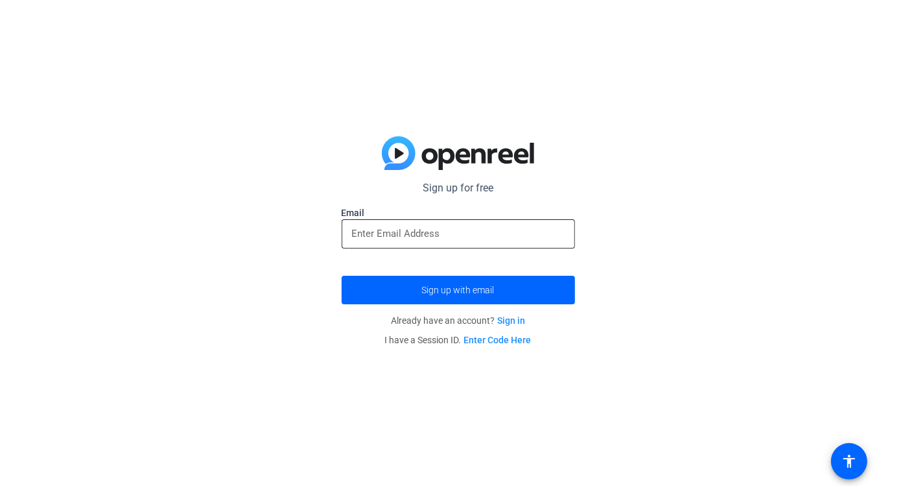
click at [493, 242] on div at bounding box center [458, 233] width 213 height 29
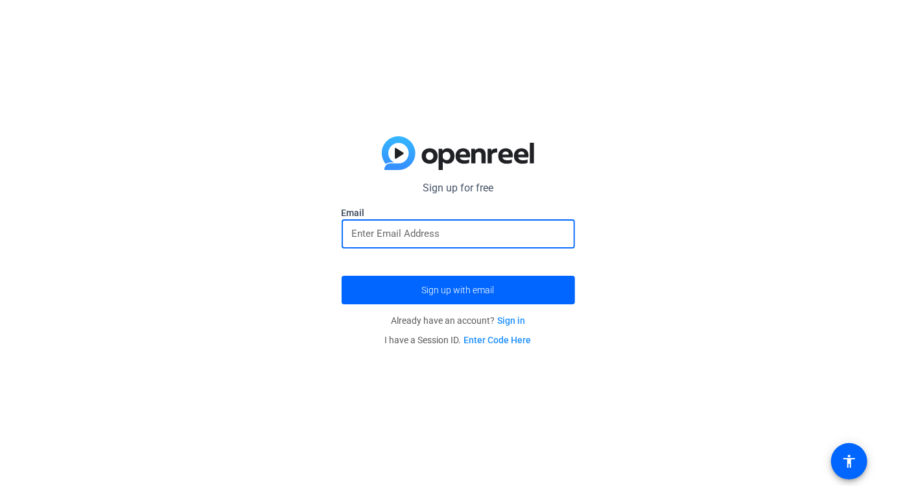
click at [441, 238] on input "email" at bounding box center [458, 234] width 213 height 16
type input "norisuke.kawai@pfizer.com"
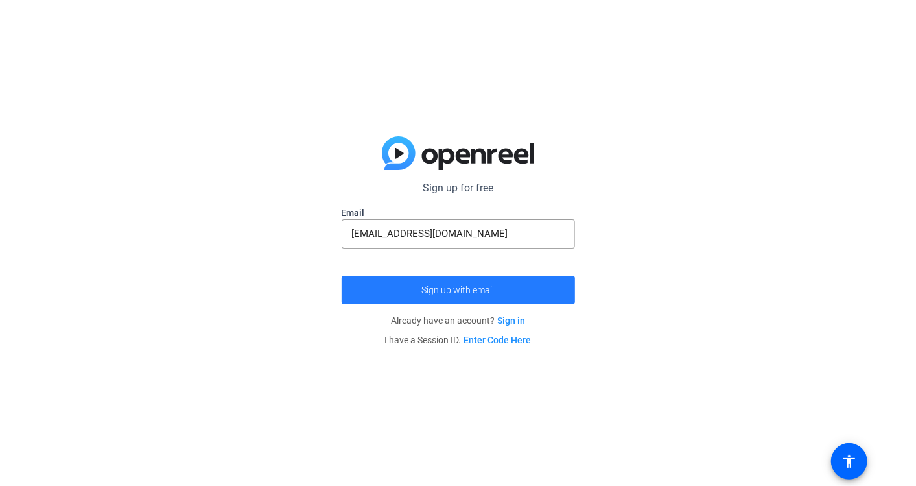
click at [484, 290] on span "Sign up with email" at bounding box center [458, 290] width 73 height 0
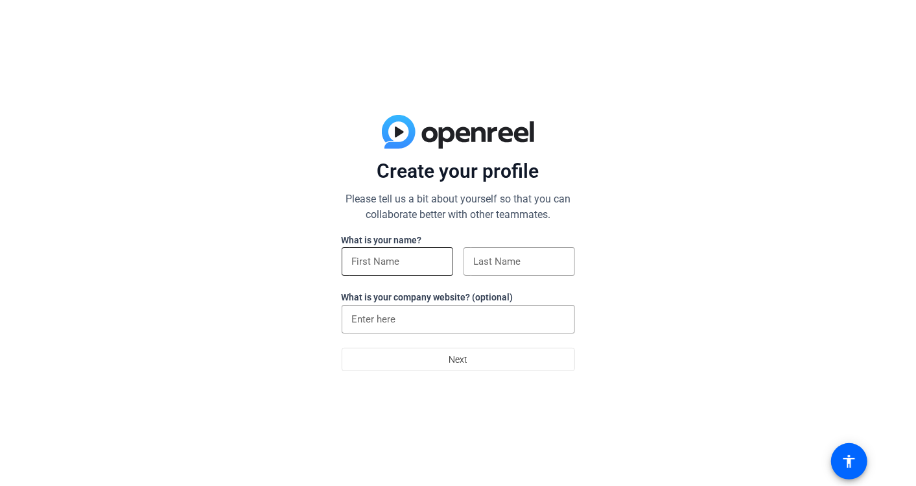
click at [397, 255] on input at bounding box center [397, 261] width 91 height 16
type input "Norisuke"
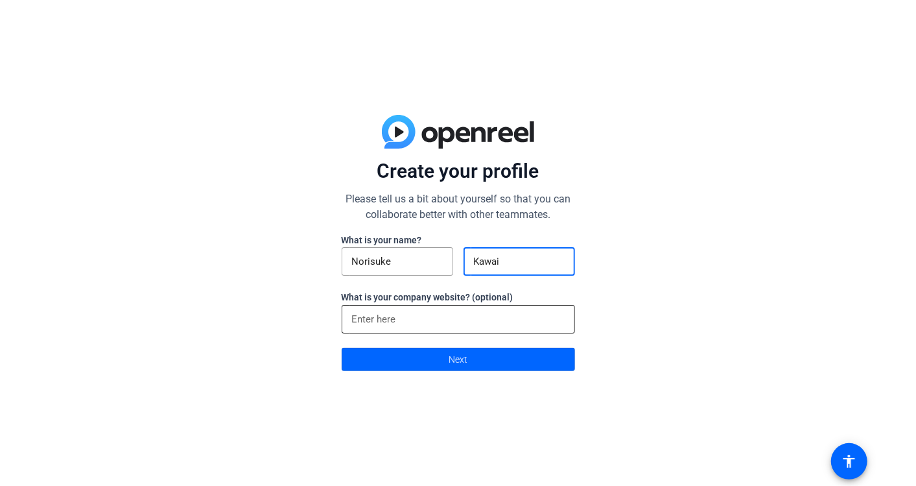
type input "Kawai"
click at [423, 322] on input at bounding box center [458, 319] width 213 height 16
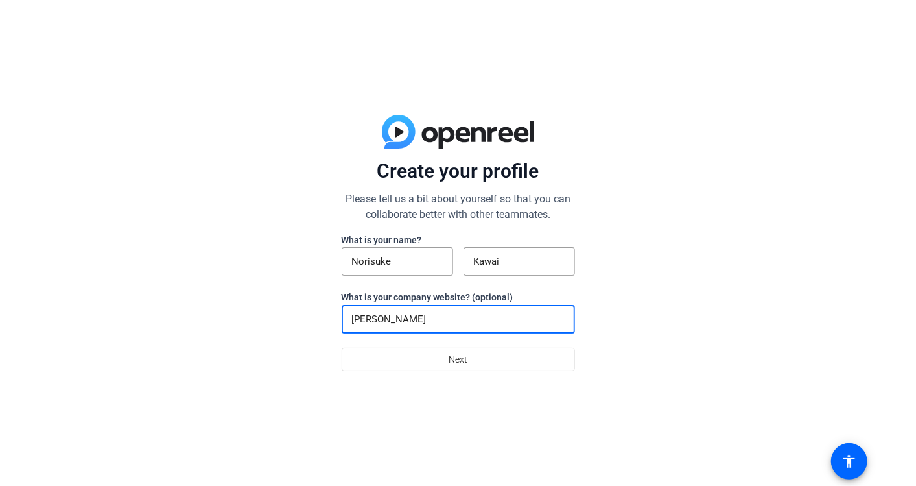
type input "J"
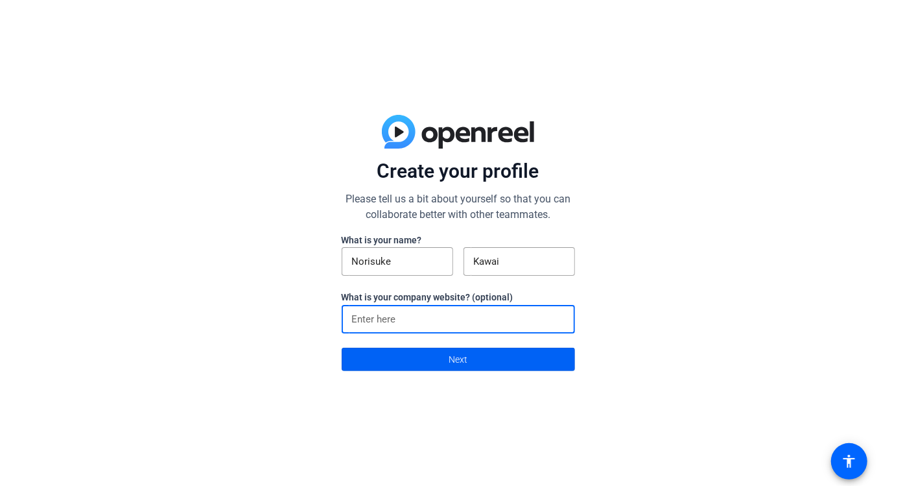
click at [487, 357] on span at bounding box center [458, 359] width 232 height 31
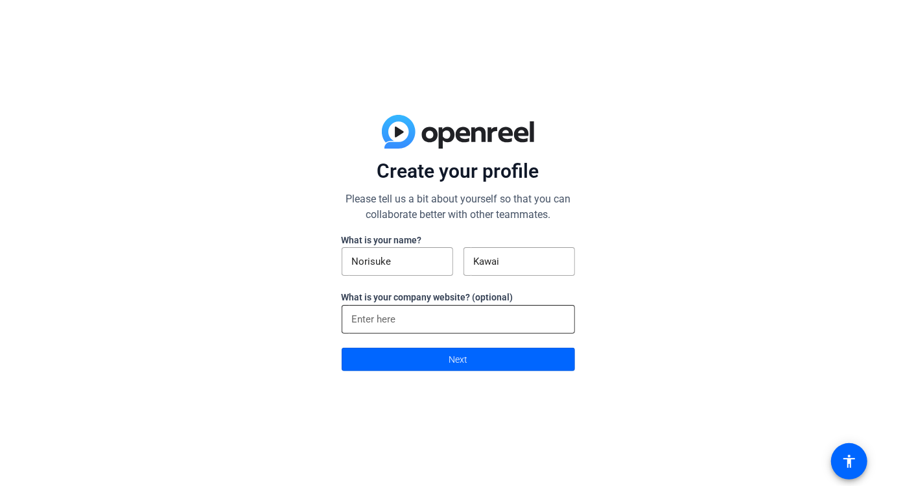
click at [455, 327] on input at bounding box center [458, 319] width 213 height 16
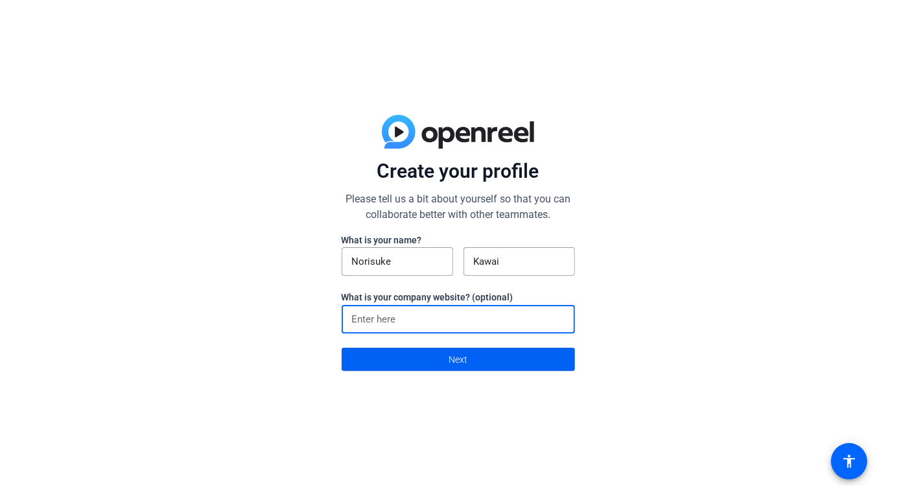
click at [459, 351] on span "Next" at bounding box center [458, 359] width 19 height 25
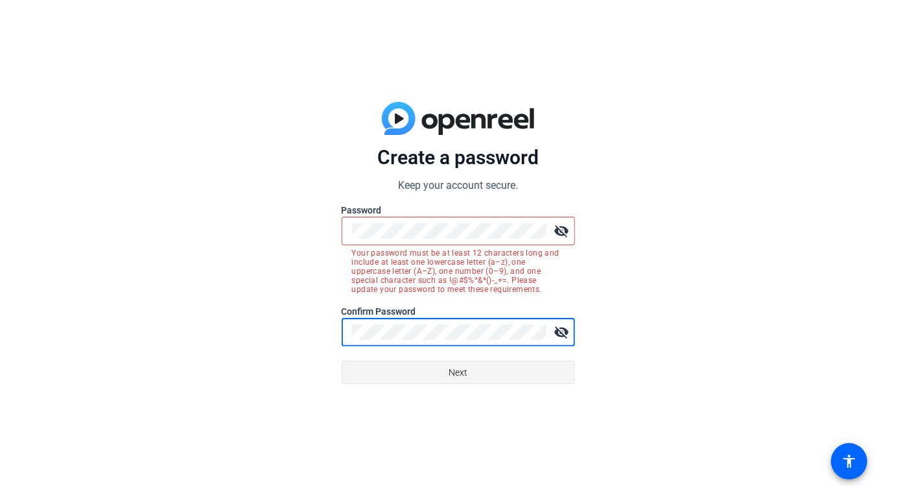
click at [467, 368] on span "Next" at bounding box center [458, 372] width 19 height 25
click at [478, 368] on span at bounding box center [458, 372] width 232 height 31
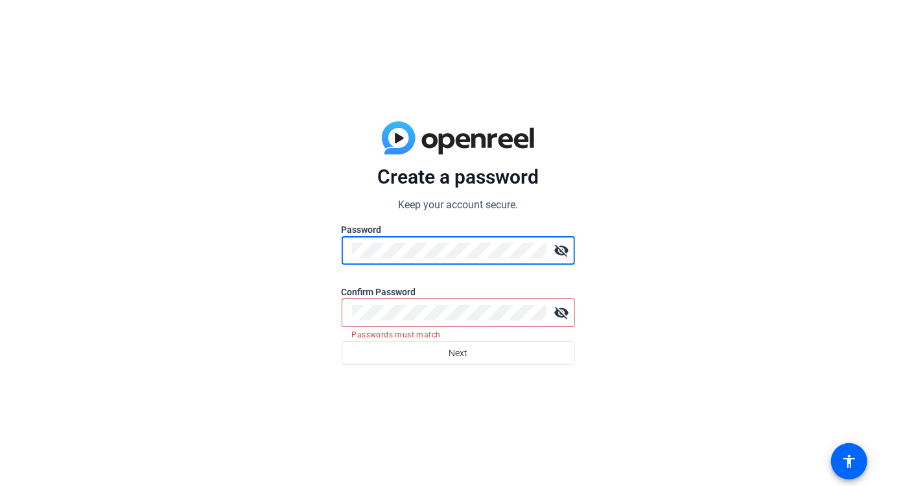
click at [408, 300] on div at bounding box center [449, 312] width 194 height 29
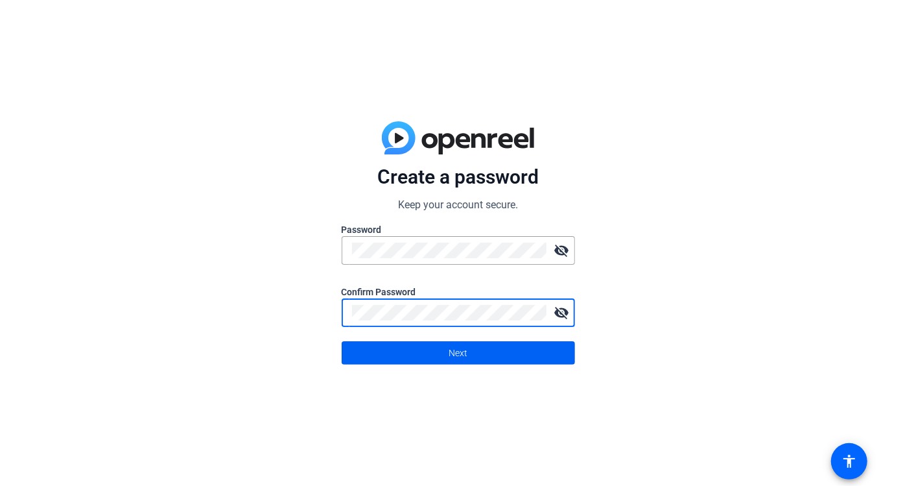
click at [447, 350] on span at bounding box center [458, 352] width 232 height 31
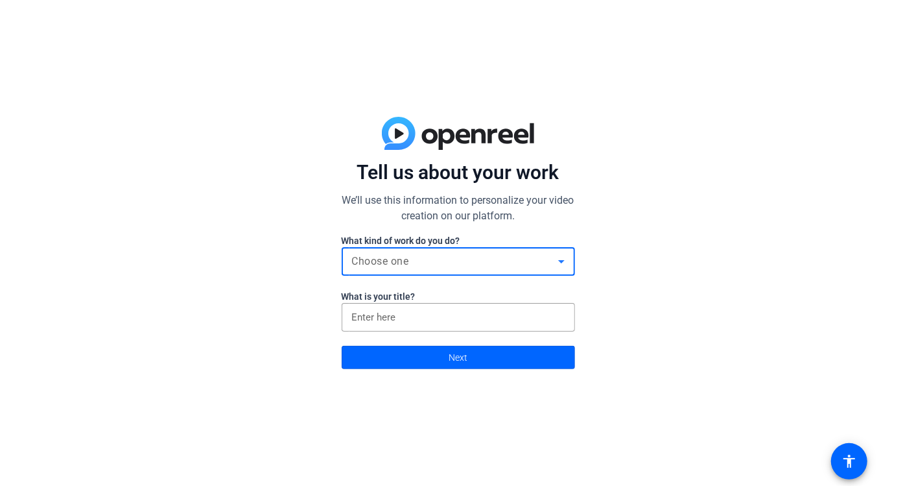
click at [484, 260] on div "Choose one" at bounding box center [455, 261] width 206 height 16
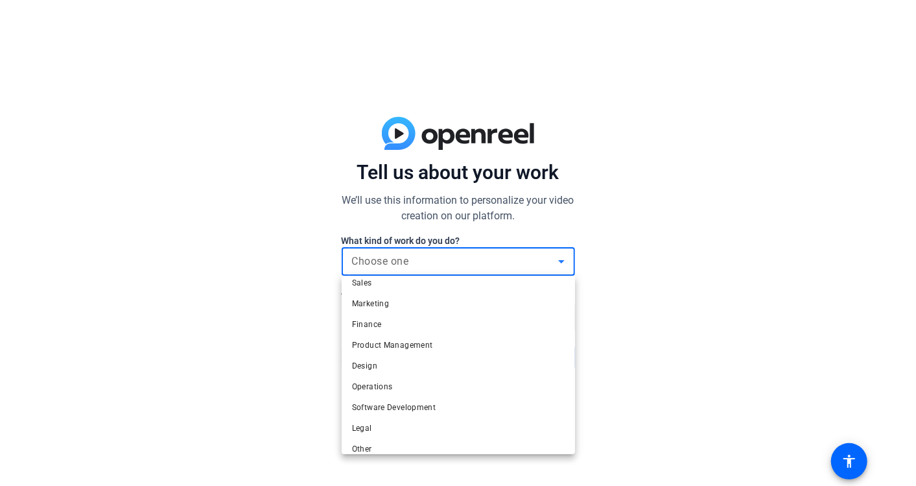
scroll to position [39, 0]
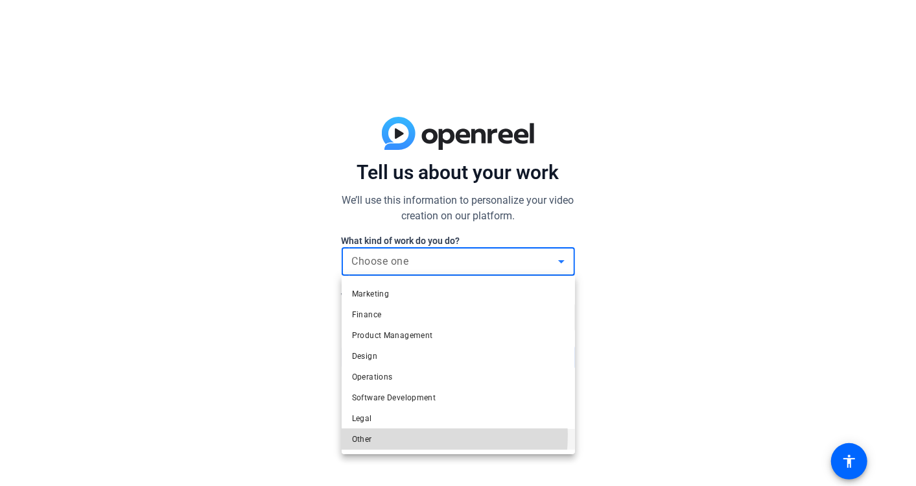
click at [377, 434] on mat-option "Other" at bounding box center [458, 439] width 233 height 21
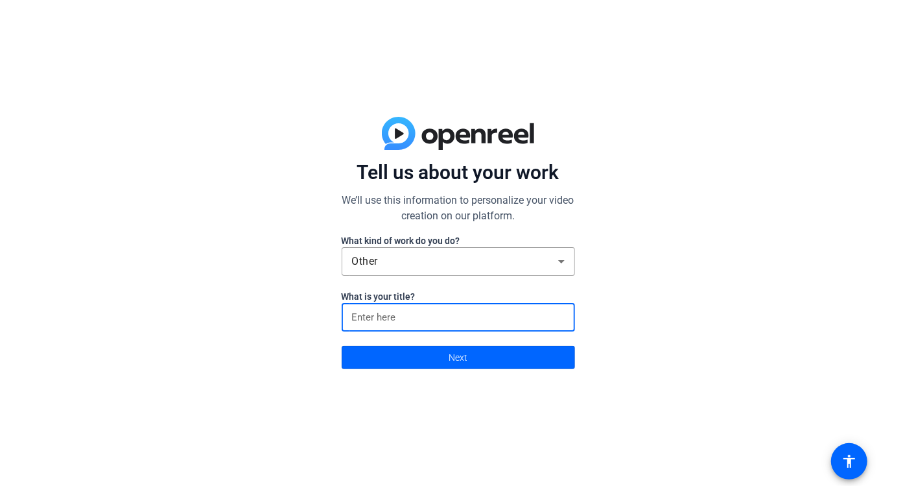
click at [453, 320] on input at bounding box center [458, 317] width 213 height 16
click at [470, 357] on span at bounding box center [458, 357] width 232 height 31
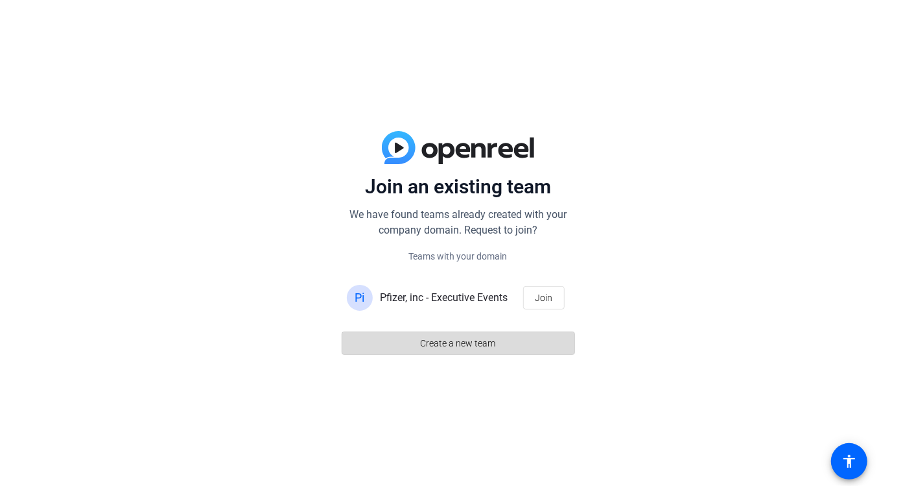
click at [492, 339] on span "Create a new team" at bounding box center [458, 343] width 75 height 25
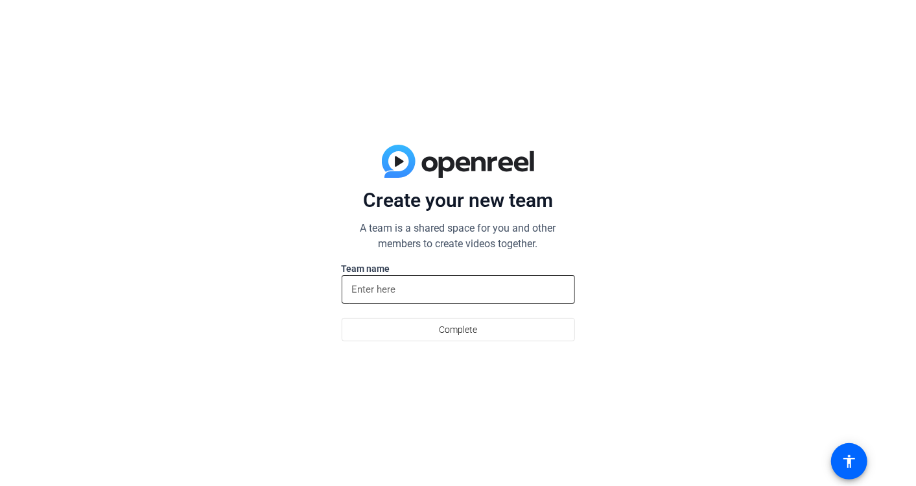
click at [472, 300] on div at bounding box center [458, 289] width 213 height 29
type input "N"
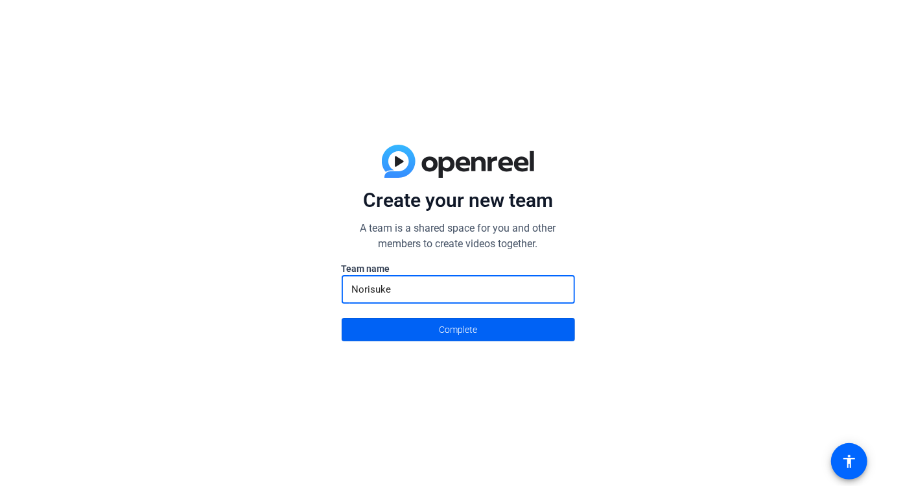
type input "Norisuke"
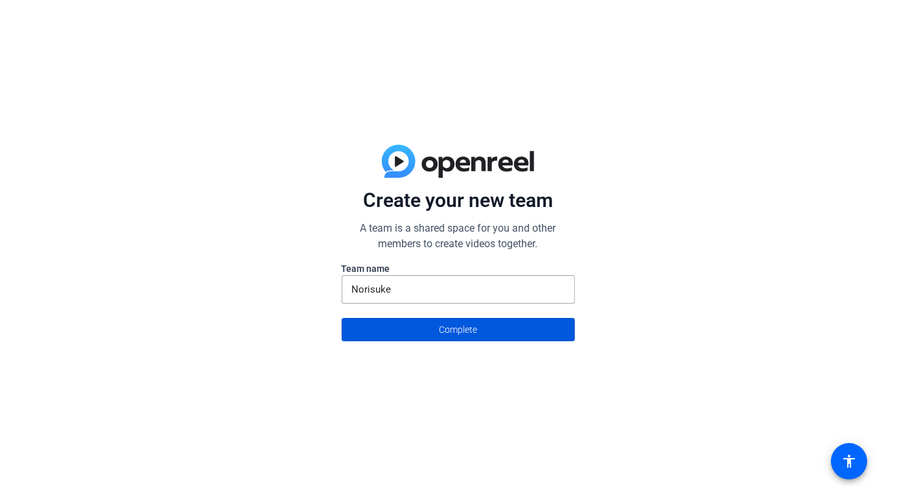
click at [474, 329] on span "Complete" at bounding box center [458, 329] width 38 height 25
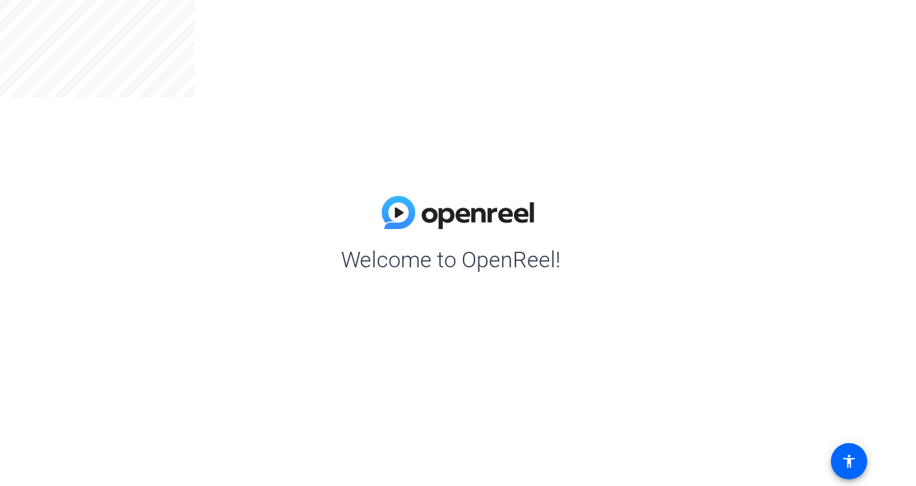
click at [411, 212] on img at bounding box center [458, 213] width 152 height 34
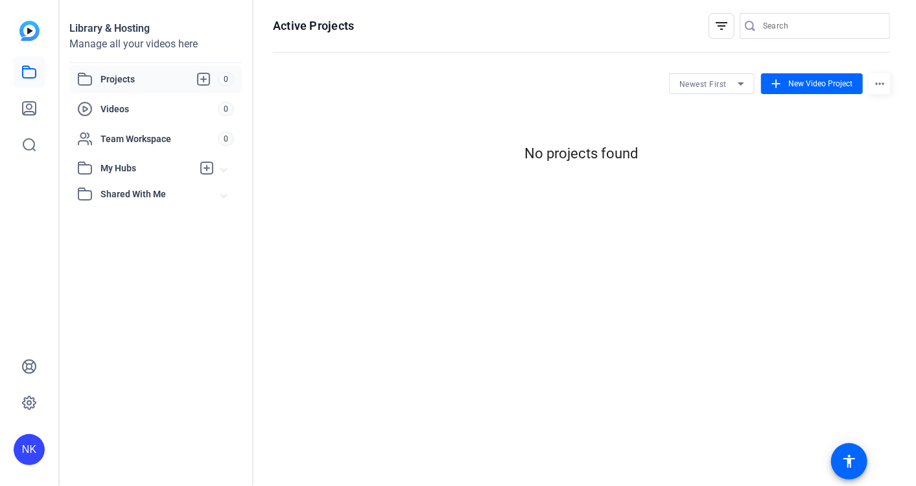
scroll to position [0, 0]
click at [203, 74] on icon at bounding box center [204, 79] width 16 height 16
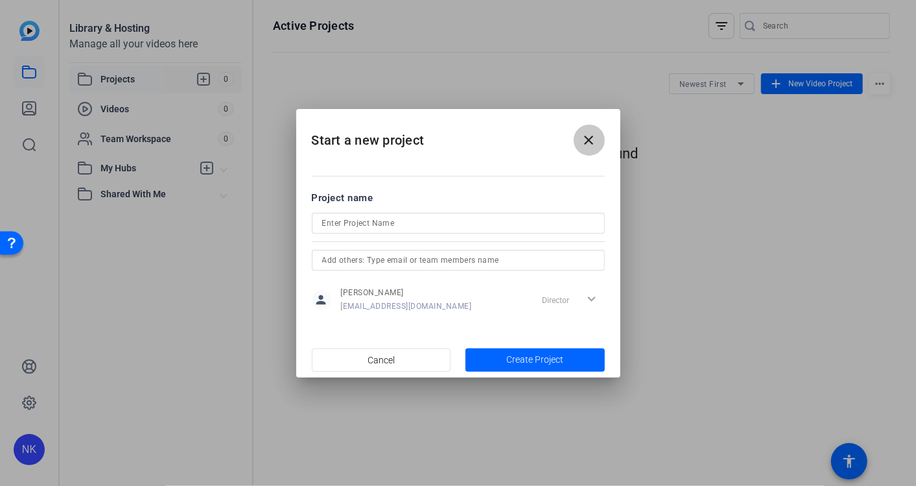
click at [591, 142] on mat-icon "close" at bounding box center [590, 140] width 16 height 16
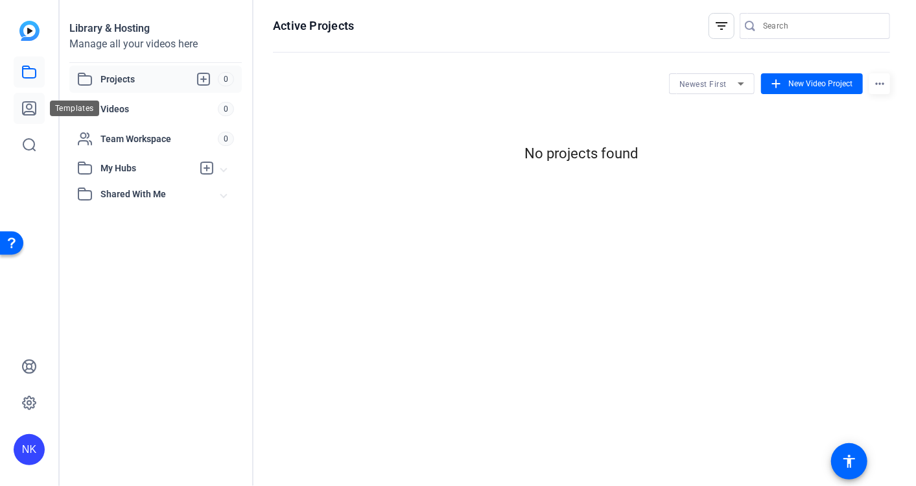
click at [25, 108] on icon at bounding box center [29, 108] width 16 height 16
click at [740, 86] on icon at bounding box center [741, 84] width 16 height 16
click at [708, 100] on span "Newest First" at bounding box center [698, 107] width 47 height 16
click at [882, 88] on mat-icon "more_horiz" at bounding box center [879, 83] width 21 height 21
click at [845, 95] on div "View Archived Projects" at bounding box center [837, 107] width 106 height 27
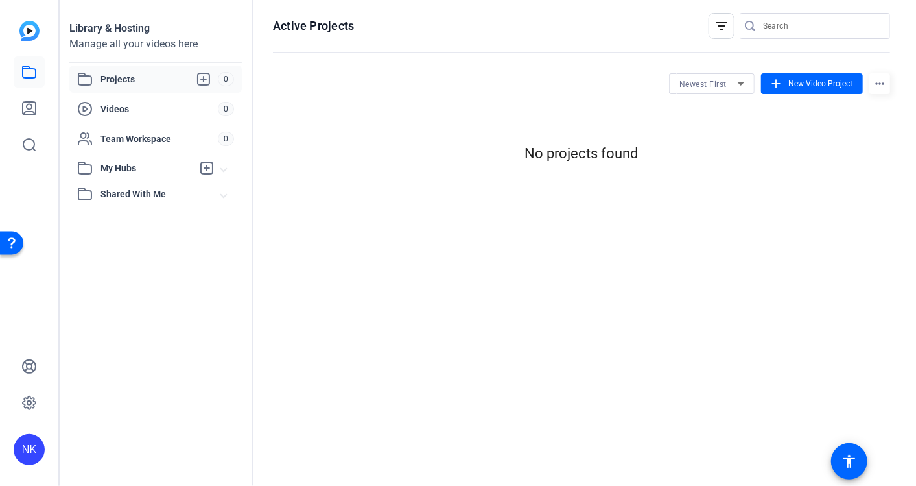
click at [843, 106] on openreel-hosting-projects-listing "Newest First add New Video Project more_horiz No projects found" at bounding box center [581, 119] width 617 height 93
click at [882, 79] on mat-icon "more_horiz" at bounding box center [879, 83] width 21 height 21
click at [869, 102] on span "View Archived Projects" at bounding box center [837, 108] width 85 height 16
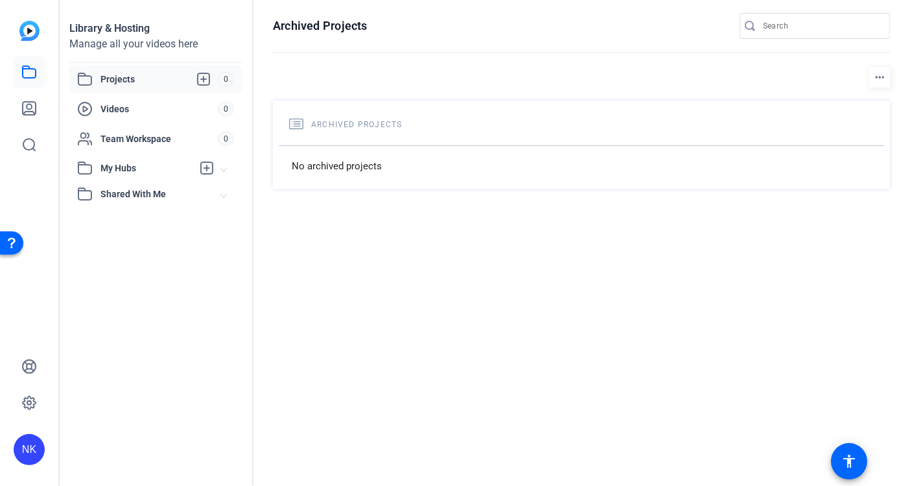
click at [38, 443] on div "NK" at bounding box center [29, 449] width 31 height 31
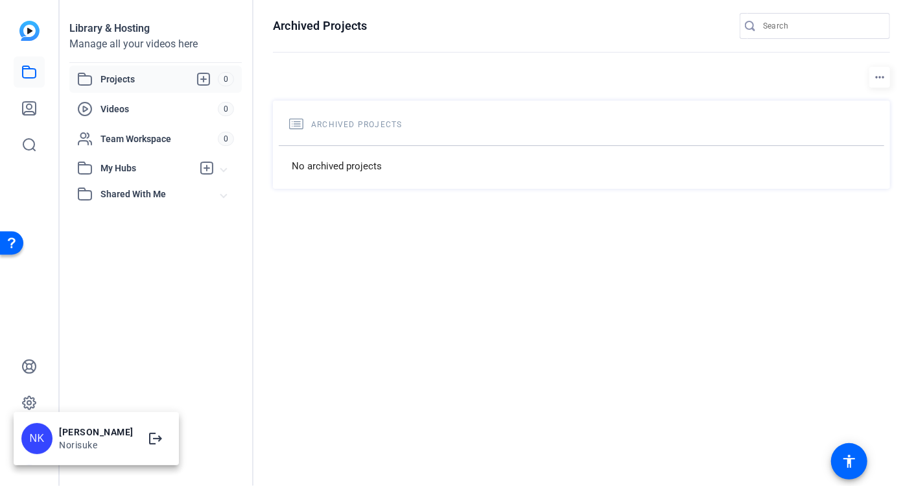
click at [29, 32] on div at bounding box center [458, 243] width 916 height 486
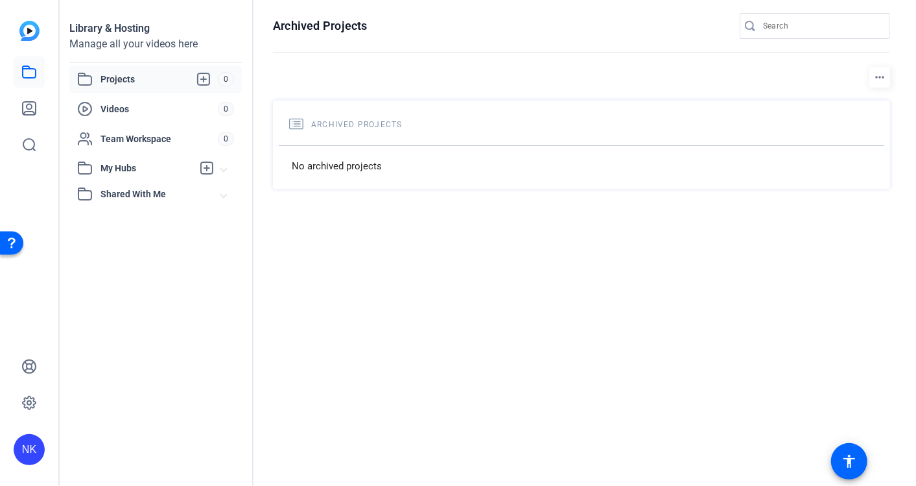
click at [30, 34] on img at bounding box center [29, 31] width 20 height 20
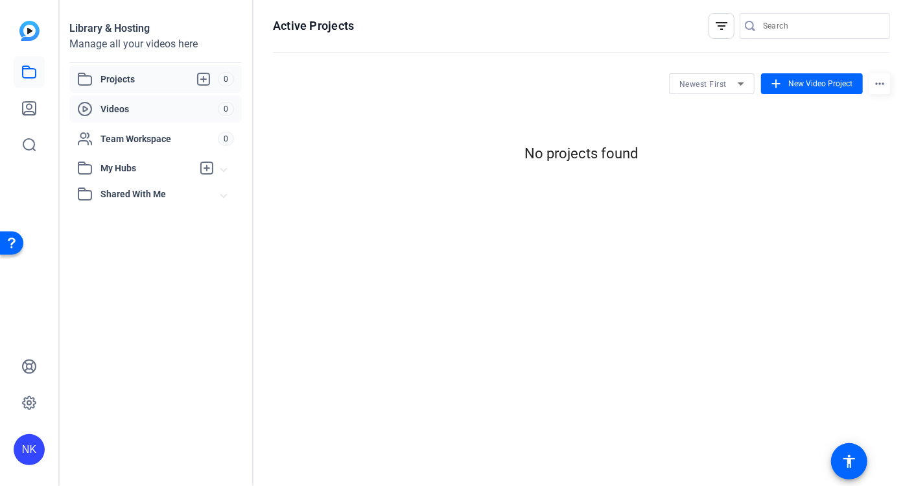
click at [118, 115] on div "Videos" at bounding box center [147, 109] width 141 height 16
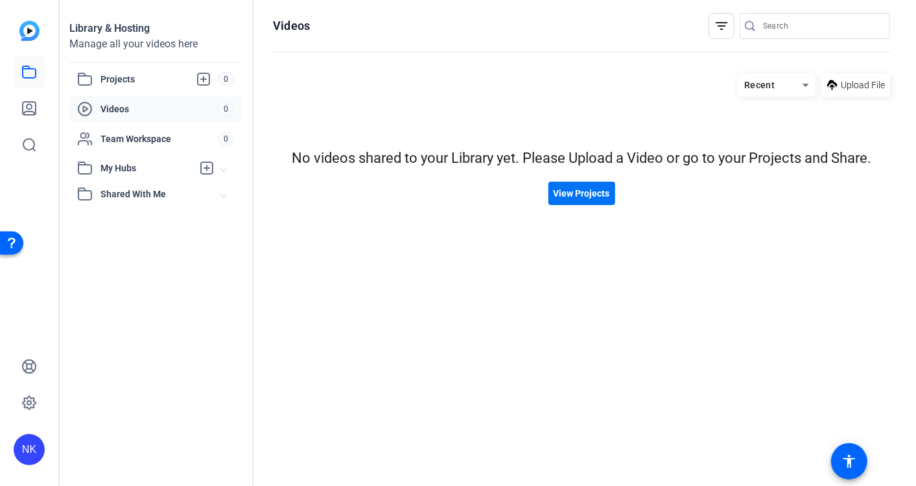
click at [592, 194] on span "View Projects" at bounding box center [582, 194] width 56 height 14
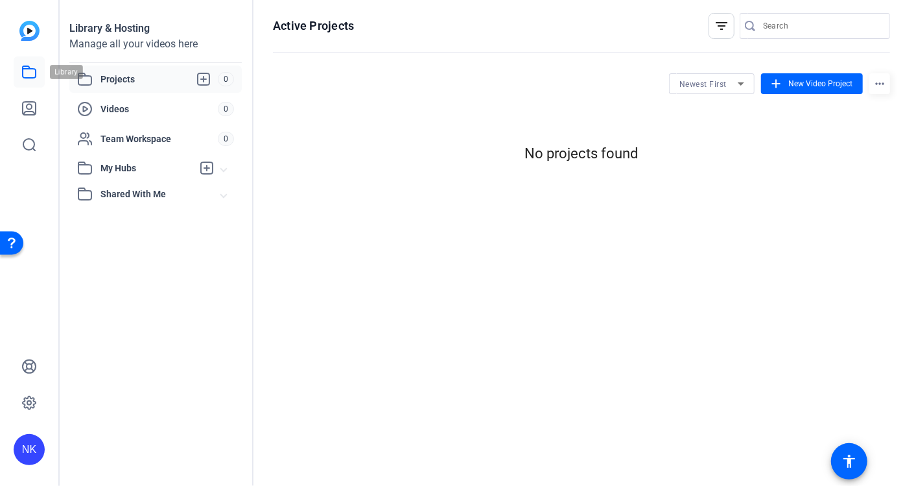
click at [27, 77] on icon at bounding box center [29, 72] width 13 height 12
click at [31, 104] on icon at bounding box center [29, 108] width 13 height 13
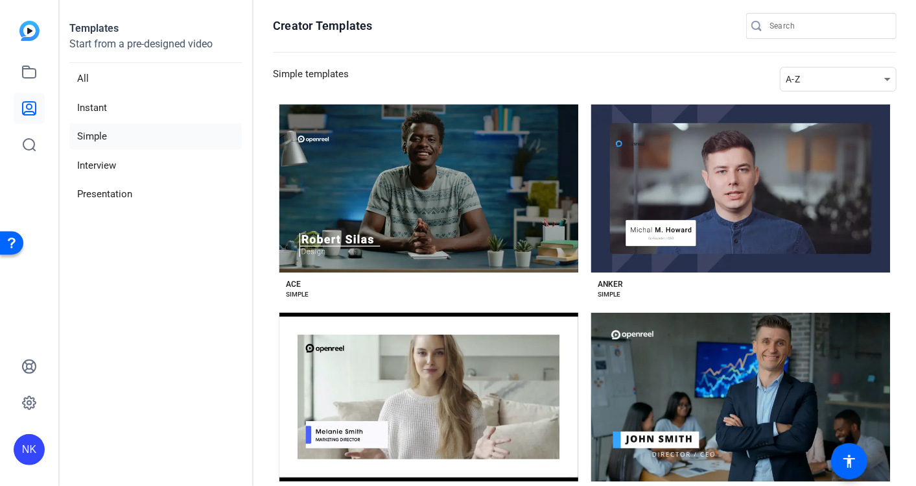
click at [191, 46] on p "Start from a pre-designed video" at bounding box center [155, 49] width 172 height 27
click at [128, 73] on li "All" at bounding box center [155, 78] width 172 height 27
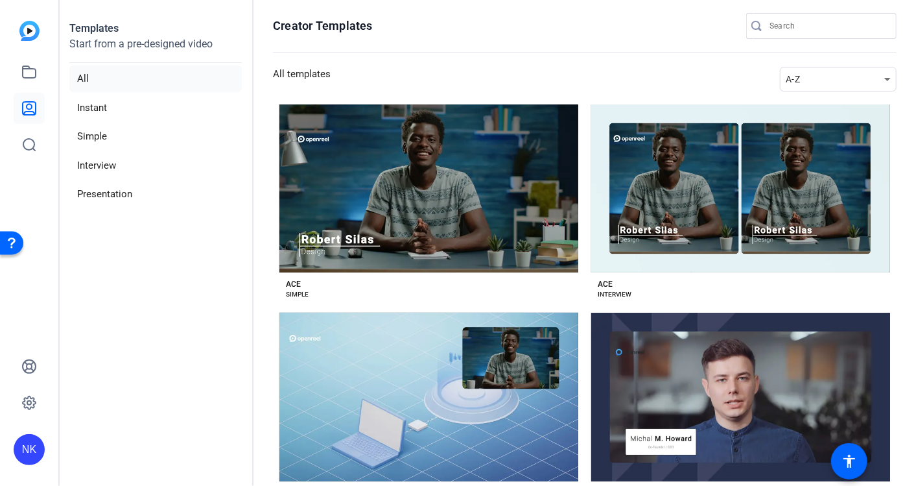
click at [6, 63] on div "NK" at bounding box center [29, 243] width 58 height 486
click at [170, 110] on li "Instant" at bounding box center [155, 108] width 172 height 27
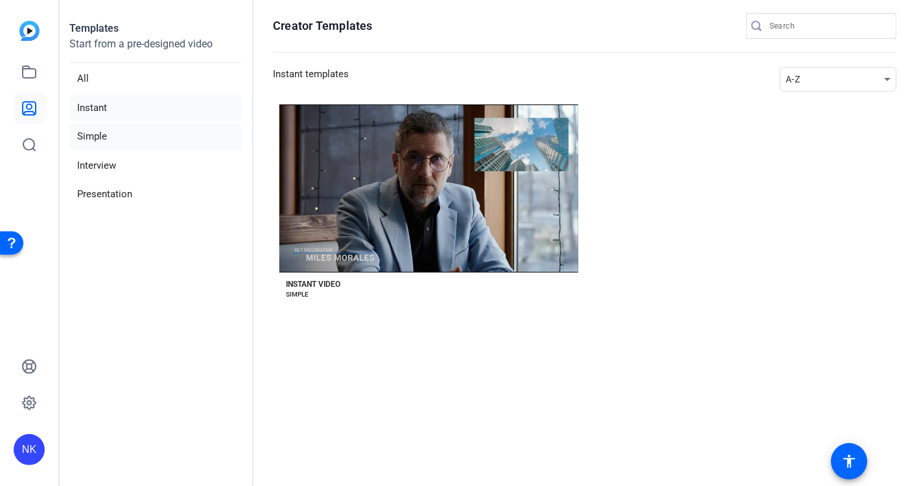
drag, startPoint x: 139, startPoint y: 131, endPoint x: 139, endPoint y: 145, distance: 13.6
click at [139, 132] on li "Simple" at bounding box center [155, 136] width 172 height 27
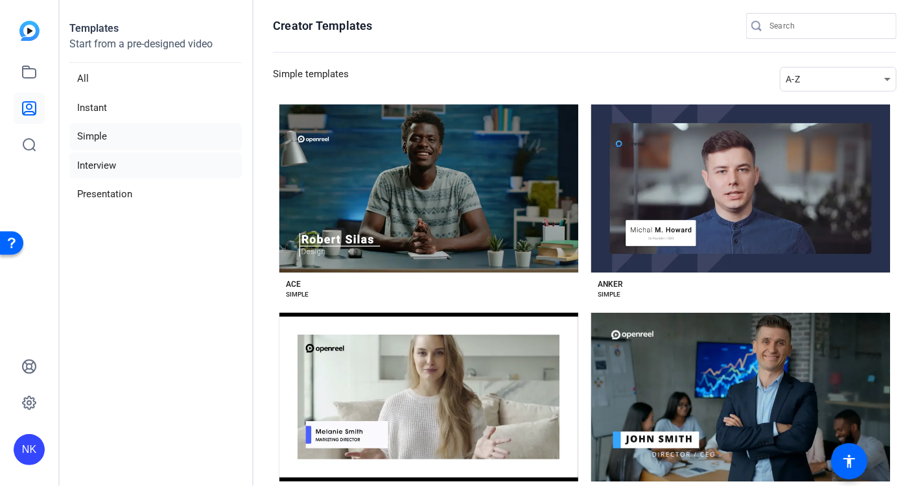
click at [138, 156] on li "Interview" at bounding box center [155, 165] width 172 height 27
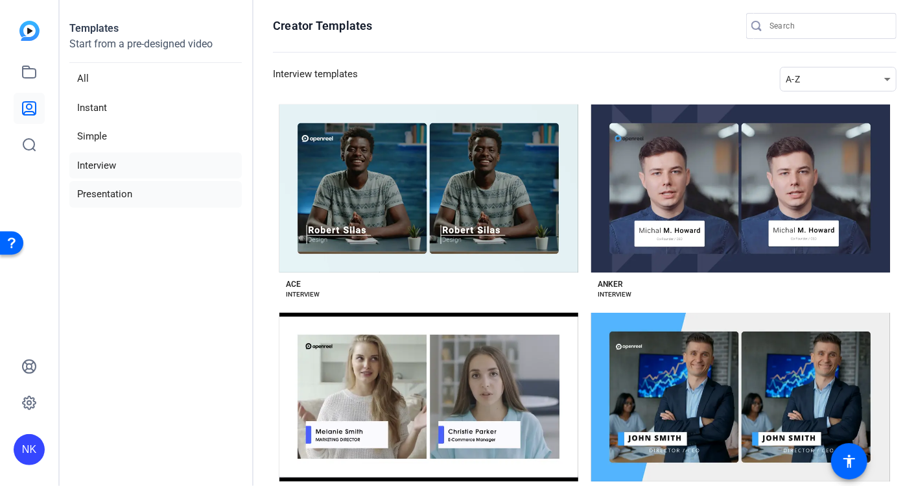
click at [132, 194] on li "Presentation" at bounding box center [155, 194] width 172 height 27
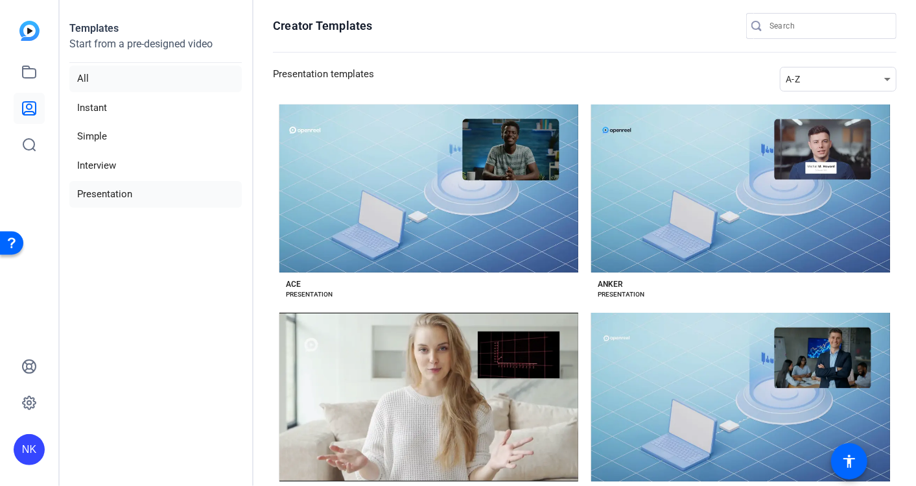
click at [110, 88] on li "All" at bounding box center [155, 78] width 172 height 27
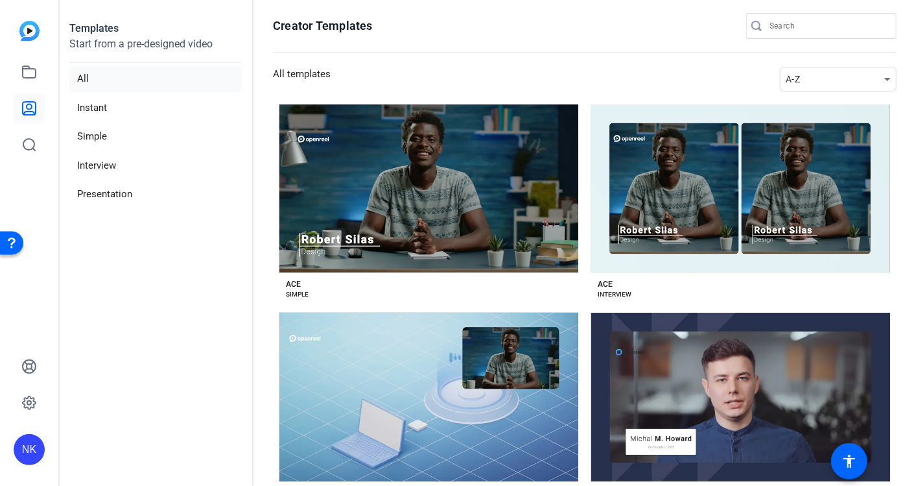
click at [175, 52] on p "Start from a pre-designed video" at bounding box center [155, 49] width 172 height 27
click at [171, 48] on p "Start from a pre-designed video" at bounding box center [155, 49] width 172 height 27
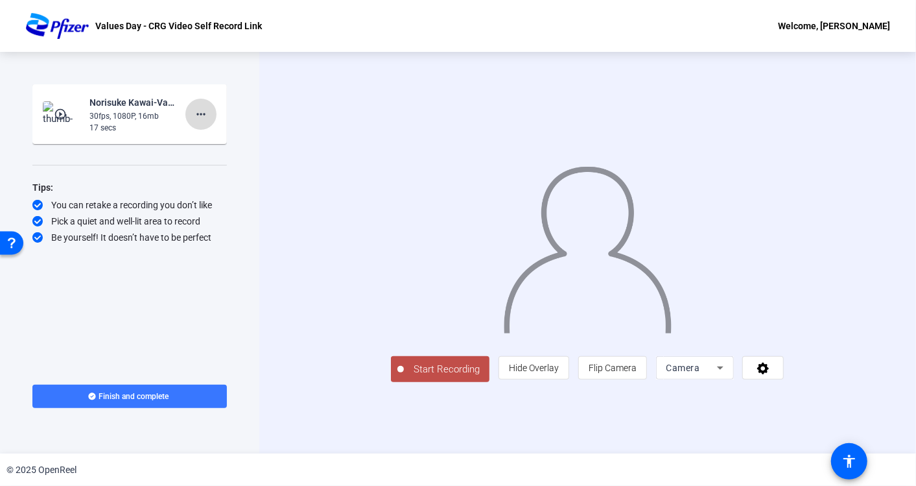
click at [203, 117] on mat-icon "more_horiz" at bounding box center [201, 114] width 16 height 16
click at [144, 102] on div at bounding box center [458, 243] width 916 height 486
click at [207, 117] on mat-icon "more_horiz" at bounding box center [201, 114] width 16 height 16
click at [783, 383] on span at bounding box center [763, 367] width 40 height 31
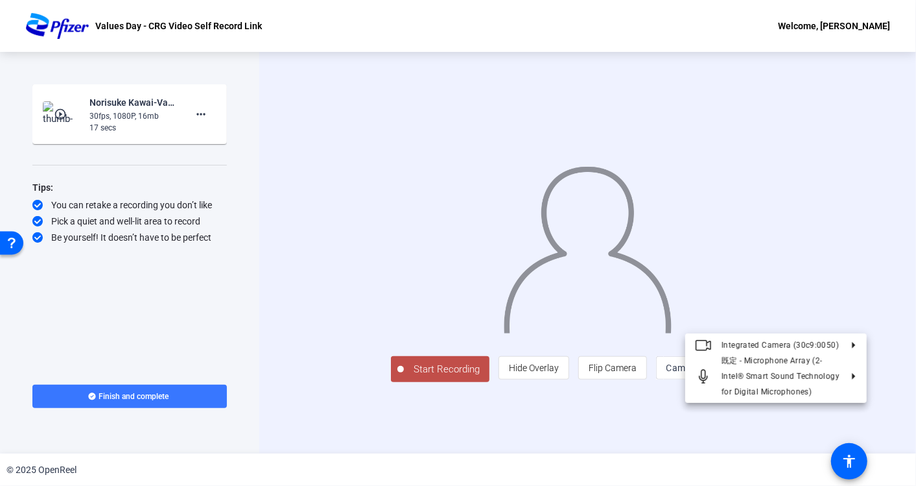
click at [442, 213] on div at bounding box center [458, 243] width 916 height 486
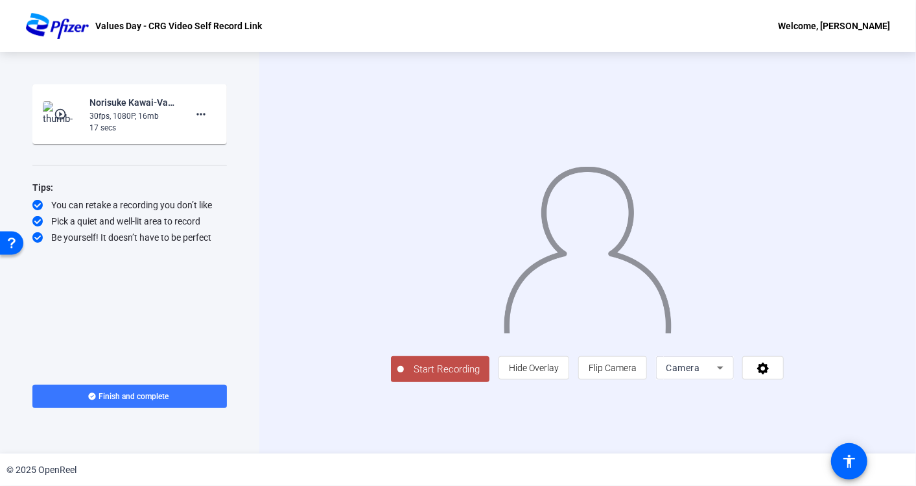
click at [568, 246] on img at bounding box center [587, 244] width 170 height 177
click at [142, 392] on span "Finish and complete" at bounding box center [134, 396] width 70 height 10
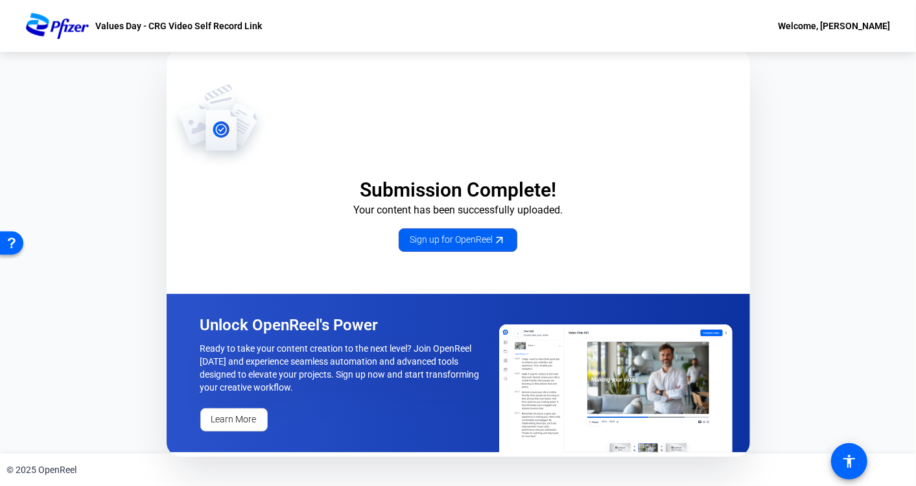
click at [467, 244] on span "Sign up for OpenReel" at bounding box center [458, 240] width 97 height 14
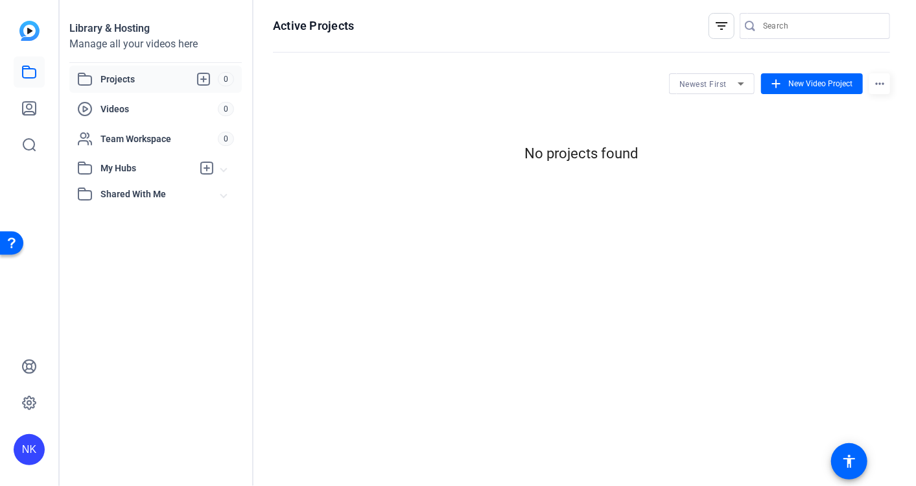
click at [744, 72] on openreel-hosting-projects "Newest First add New Video Project more_horiz No projects found" at bounding box center [581, 123] width 617 height 112
click at [740, 82] on icon at bounding box center [741, 84] width 16 height 16
click at [775, 29] on div at bounding box center [458, 243] width 916 height 486
click at [776, 27] on input "Search" at bounding box center [821, 26] width 117 height 16
click at [35, 102] on icon at bounding box center [29, 108] width 13 height 13
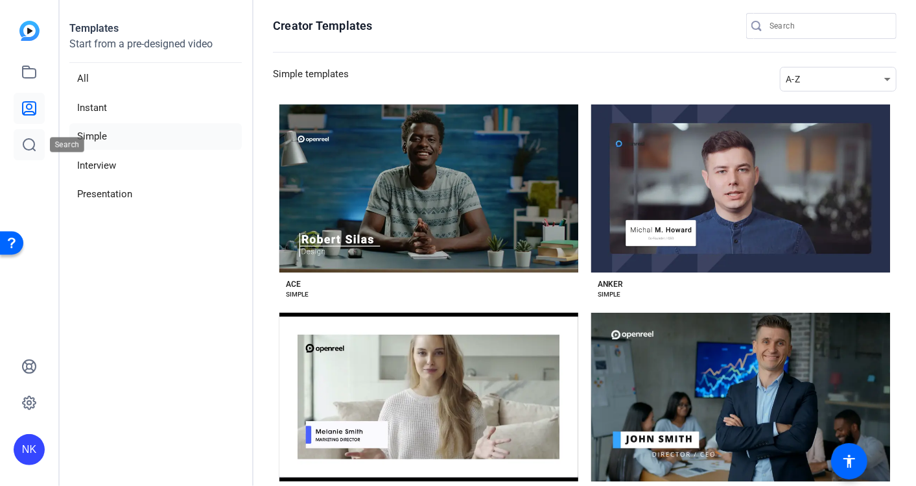
click at [27, 155] on link at bounding box center [29, 144] width 31 height 31
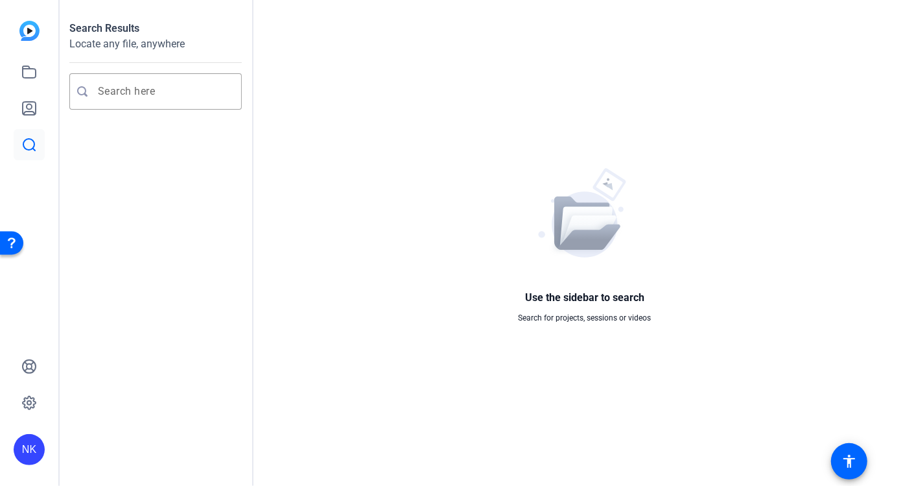
click at [27, 34] on img at bounding box center [29, 31] width 20 height 20
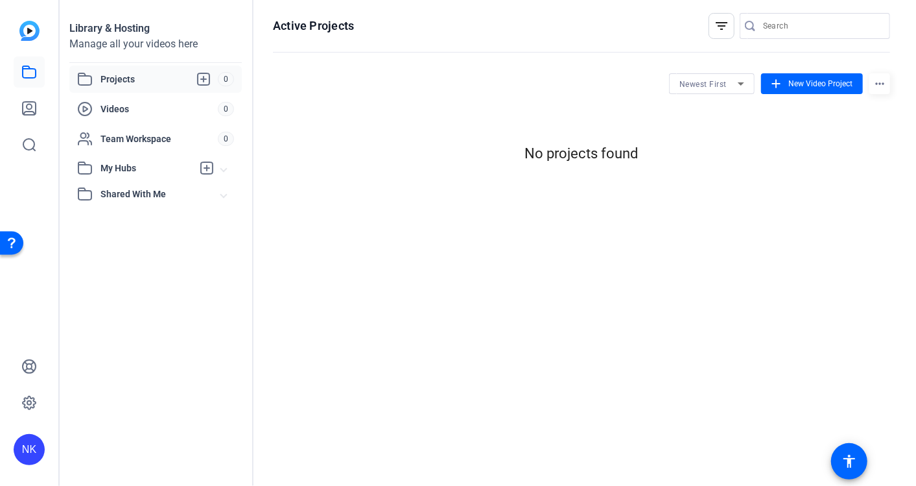
click at [133, 84] on span "Projects" at bounding box center [158, 79] width 117 height 16
click at [121, 108] on span "Videos" at bounding box center [158, 108] width 117 height 13
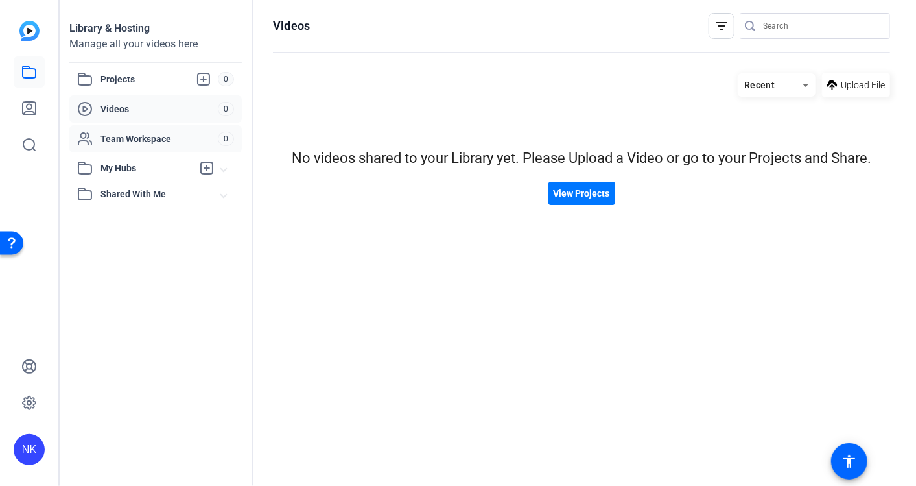
click at [148, 133] on span "Team Workspace" at bounding box center [158, 138] width 117 height 13
click at [123, 170] on span "My Hubs" at bounding box center [146, 168] width 92 height 14
click at [165, 183] on div "No hubs available" at bounding box center [155, 195] width 172 height 29
click at [128, 218] on span "Shared With Me" at bounding box center [160, 223] width 121 height 14
click at [29, 357] on link at bounding box center [29, 366] width 31 height 31
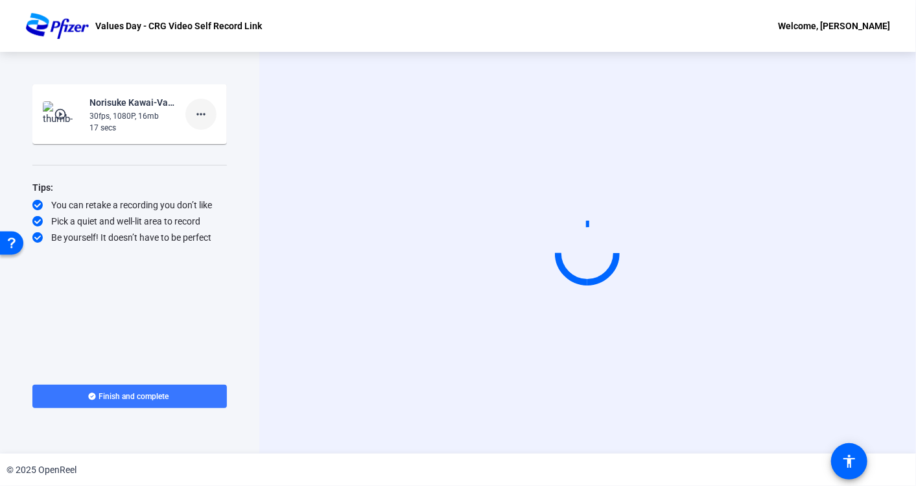
click at [202, 109] on mat-icon "more_horiz" at bounding box center [201, 114] width 16 height 16
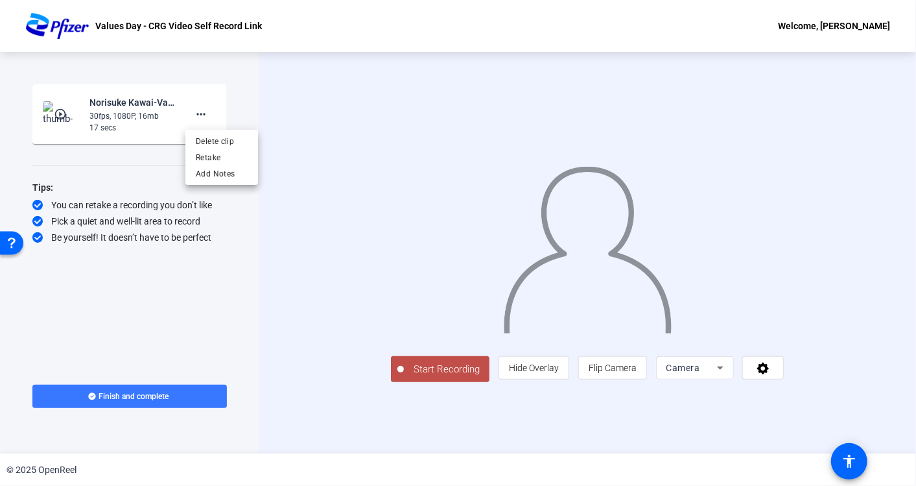
click at [5, 248] on div "Open Resource Center" at bounding box center [11, 241] width 23 height 23
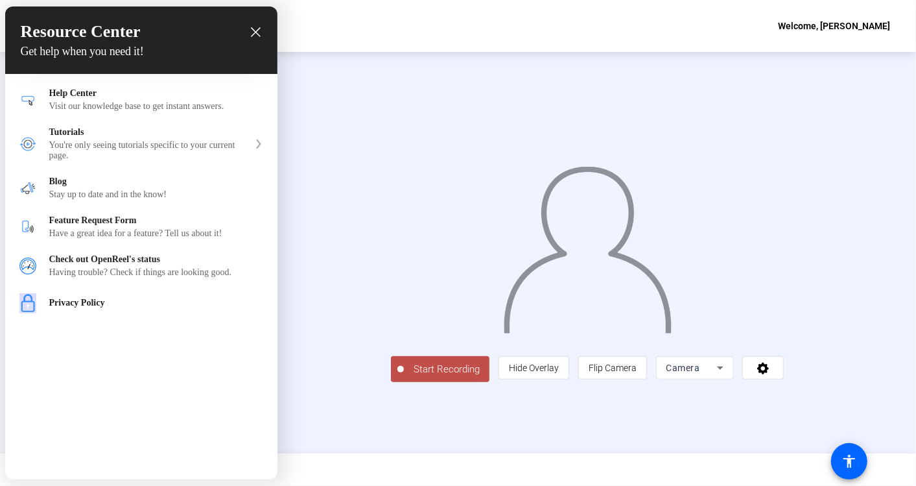
click at [258, 29] on icon "close resource center" at bounding box center [256, 32] width 10 height 10
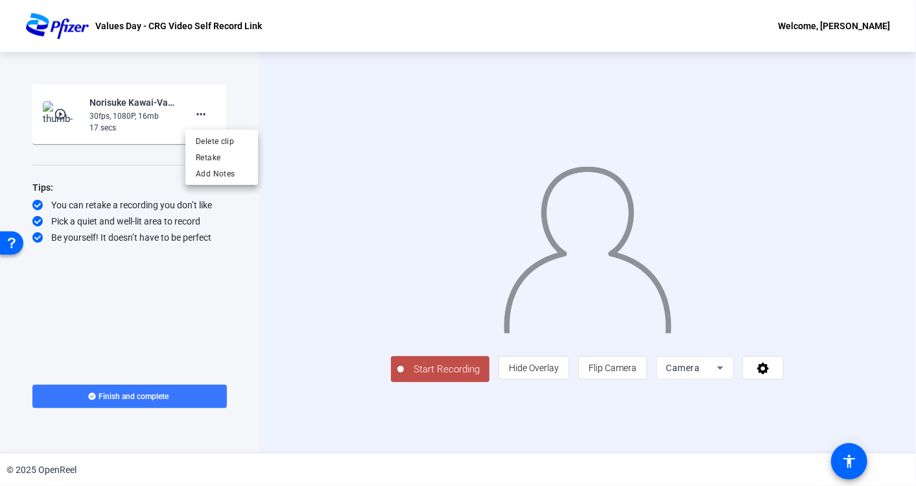
click at [198, 112] on div at bounding box center [458, 243] width 916 height 486
click at [148, 111] on div "30fps, 1080P, 16mb" at bounding box center [132, 116] width 87 height 12
click at [200, 113] on mat-icon "more_horiz" at bounding box center [201, 114] width 16 height 16
click at [589, 274] on div at bounding box center [458, 243] width 916 height 486
click at [114, 113] on div "30fps, 1080P, 16mb" at bounding box center [132, 116] width 87 height 12
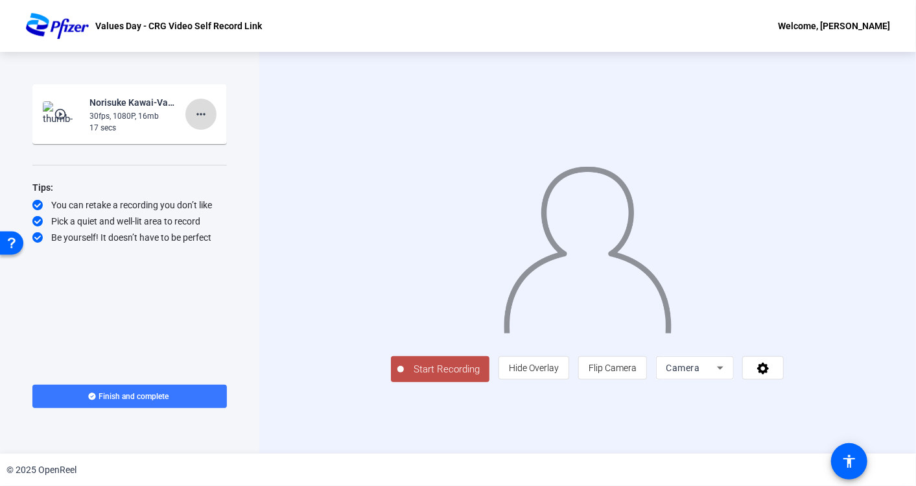
click at [202, 106] on mat-icon "more_horiz" at bounding box center [201, 114] width 16 height 16
click at [157, 121] on div at bounding box center [458, 243] width 916 height 486
click at [151, 122] on div "17 secs" at bounding box center [132, 128] width 87 height 12
click at [118, 117] on div "30fps, 1080P, 16mb" at bounding box center [132, 116] width 87 height 12
click at [198, 109] on mat-icon "more_horiz" at bounding box center [201, 114] width 16 height 16
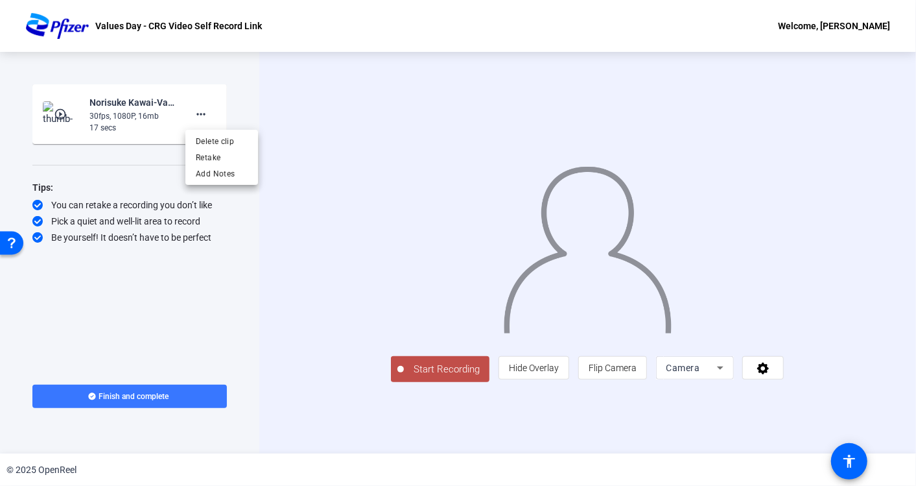
click at [58, 111] on div at bounding box center [458, 243] width 916 height 486
click at [58, 111] on mat-icon "play_circle_outline" at bounding box center [62, 114] width 16 height 13
click at [75, 115] on img at bounding box center [62, 114] width 38 height 26
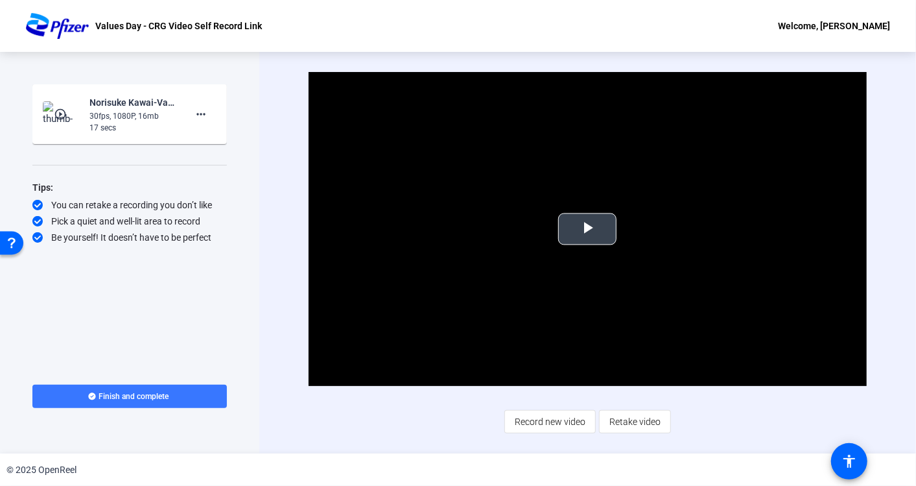
click at [587, 229] on span "Video Player" at bounding box center [587, 229] width 0 height 0
click at [200, 113] on mat-icon "more_horiz" at bounding box center [201, 114] width 16 height 16
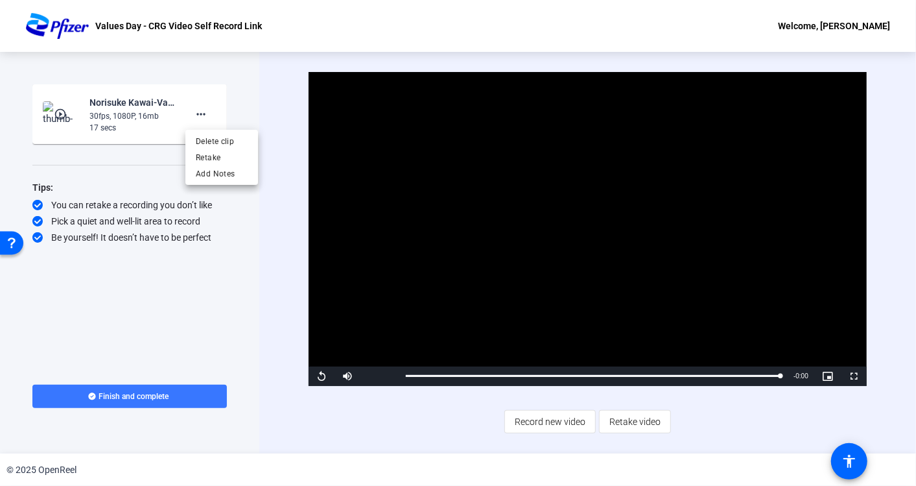
click at [300, 67] on div at bounding box center [458, 243] width 916 height 486
click at [210, 109] on span at bounding box center [200, 114] width 31 height 31
click at [224, 138] on span "Delete clip" at bounding box center [222, 141] width 52 height 16
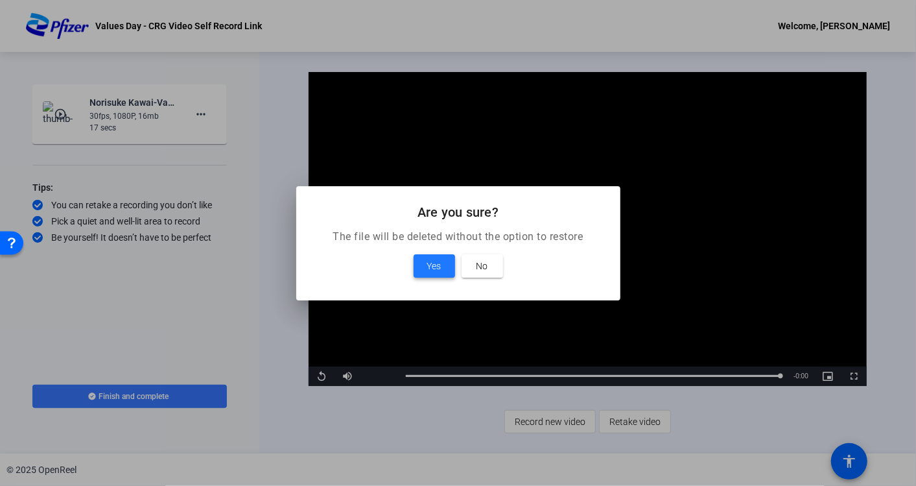
click at [428, 261] on span "Yes" at bounding box center [434, 266] width 14 height 16
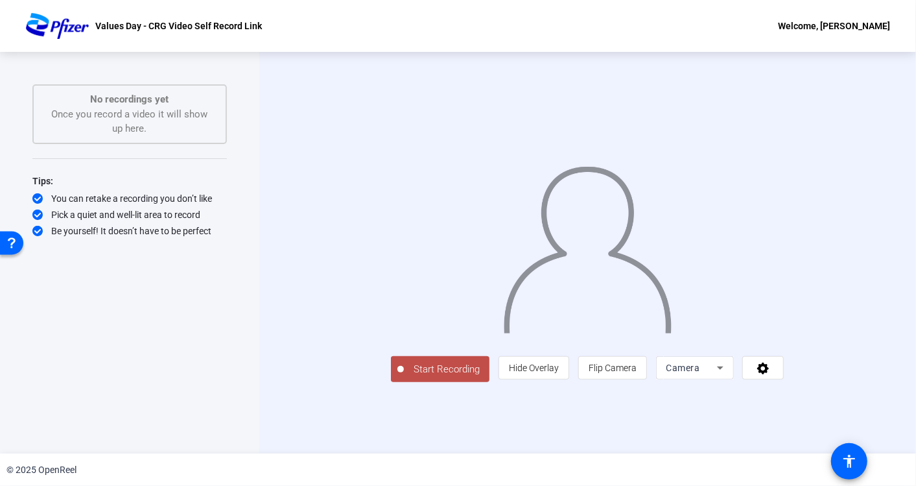
click at [404, 377] on span "Start Recording" at bounding box center [447, 369] width 86 height 15
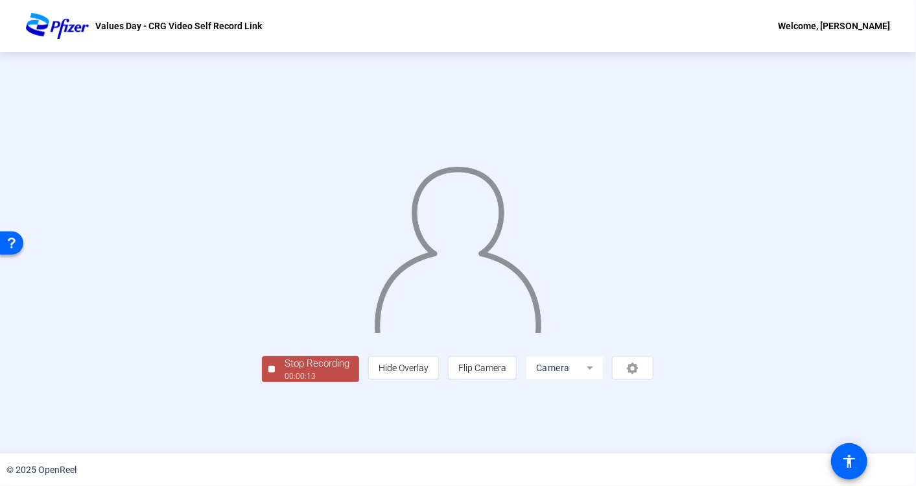
scroll to position [32, 0]
click at [285, 371] on div "Stop Recording" at bounding box center [317, 363] width 65 height 15
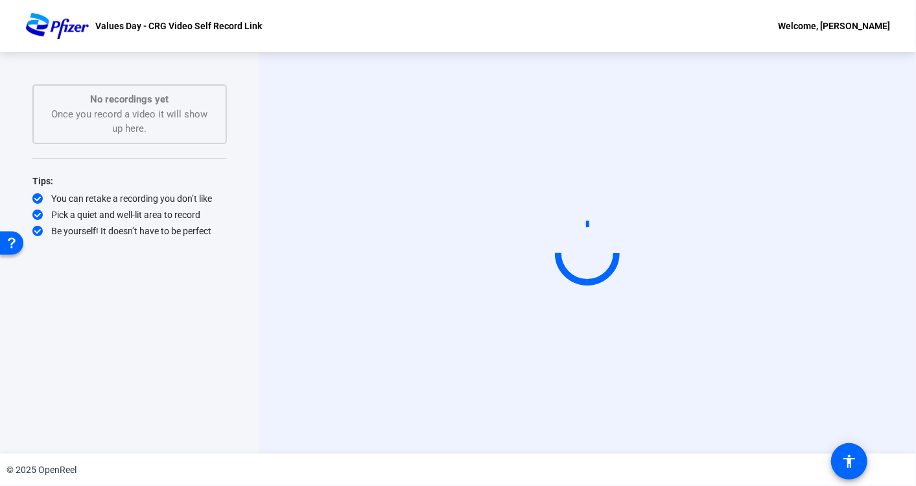
scroll to position [0, 0]
click at [171, 120] on div "No recordings yet Once you record a video it will show up here." at bounding box center [130, 114] width 166 height 44
drag, startPoint x: 171, startPoint y: 120, endPoint x: 249, endPoint y: 214, distance: 122.0
click at [249, 214] on div "Start Recording No recordings yet Once you record a video it will show up here.…" at bounding box center [129, 252] width 259 height 401
click at [889, 241] on div "Start Recording" at bounding box center [587, 252] width 657 height 401
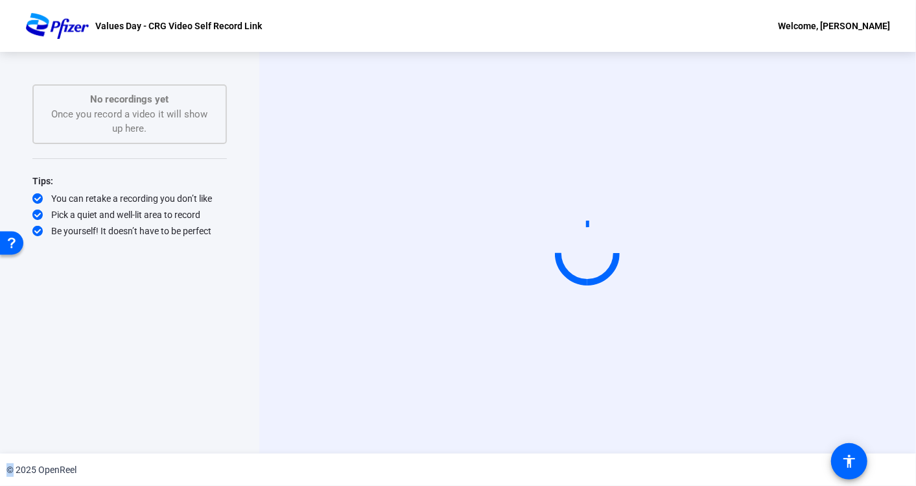
click at [887, 241] on div "Start Recording" at bounding box center [587, 252] width 657 height 401
click at [668, 226] on video at bounding box center [587, 253] width 194 height 110
click at [685, 198] on video at bounding box center [587, 253] width 194 height 110
click at [851, 448] on span at bounding box center [849, 460] width 31 height 31
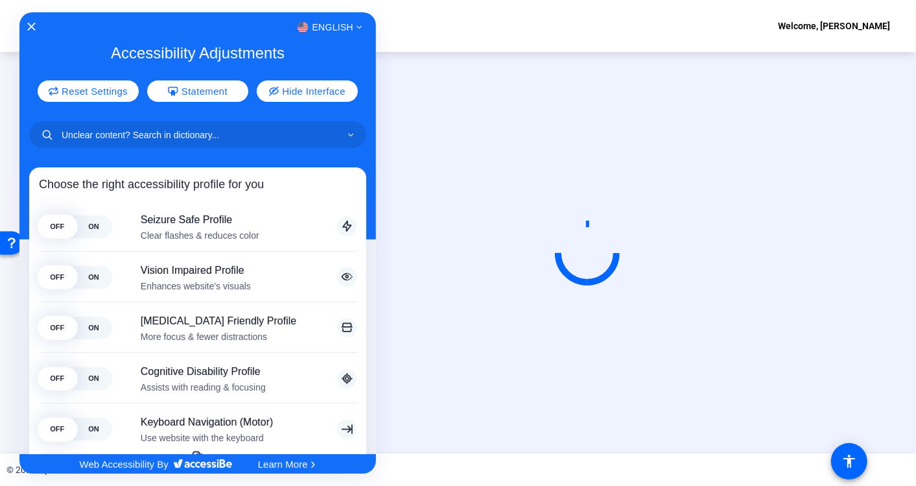
click at [427, 59] on div at bounding box center [458, 243] width 916 height 486
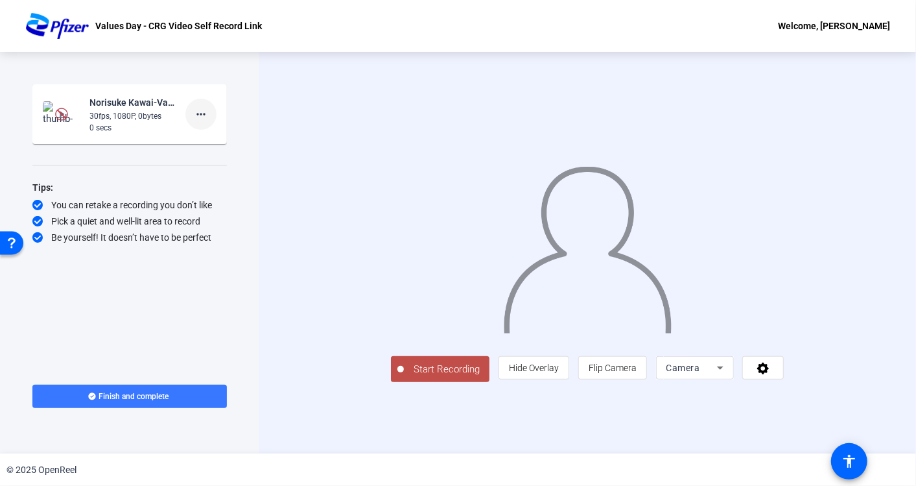
click at [213, 117] on span at bounding box center [200, 114] width 31 height 31
click at [235, 135] on span "Delete clip" at bounding box center [222, 141] width 52 height 16
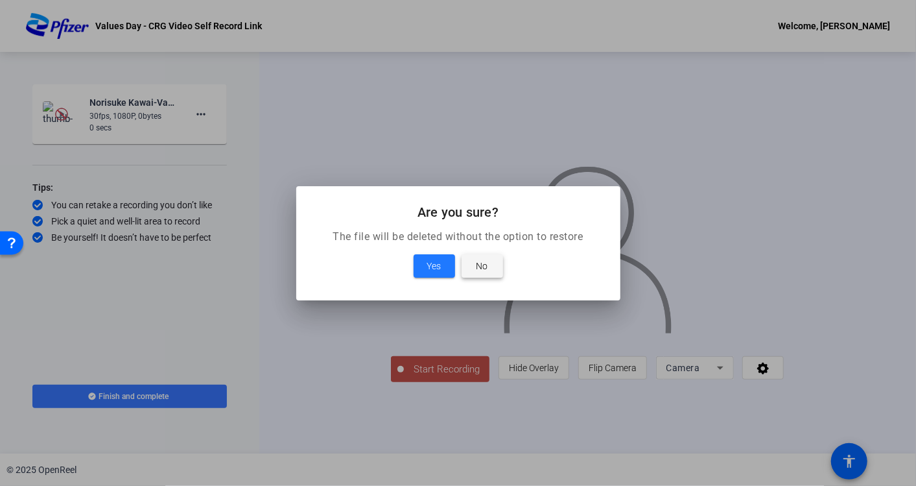
click at [484, 261] on span "No" at bounding box center [482, 266] width 12 height 16
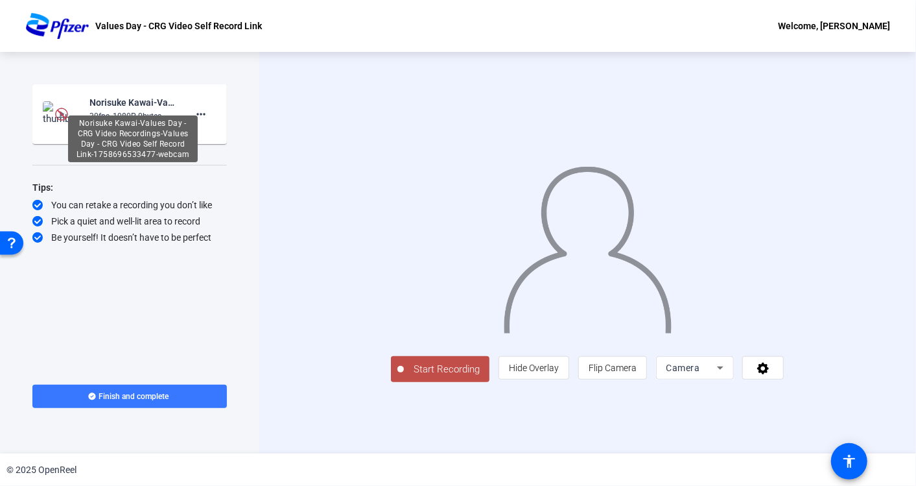
click at [104, 105] on div "Norisuke Kawai-Values Day - CRG Video Recordings-Values Day - CRG Video Self Re…" at bounding box center [132, 103] width 87 height 16
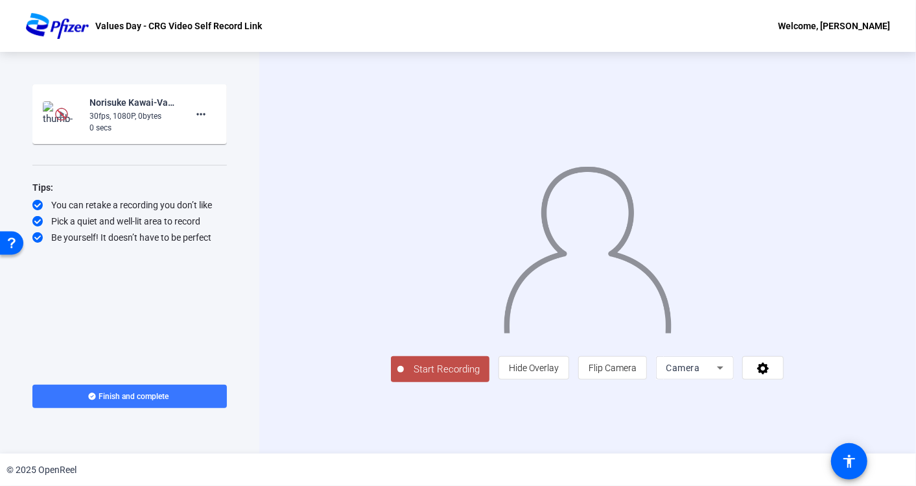
click at [102, 104] on div "Norisuke Kawai-Values Day - CRG Video Recordings-Values Day - CRG Video Self Re…" at bounding box center [132, 103] width 87 height 16
click at [199, 117] on mat-icon "more_horiz" at bounding box center [201, 114] width 16 height 16
click at [225, 135] on span "Delete clip" at bounding box center [222, 141] width 52 height 16
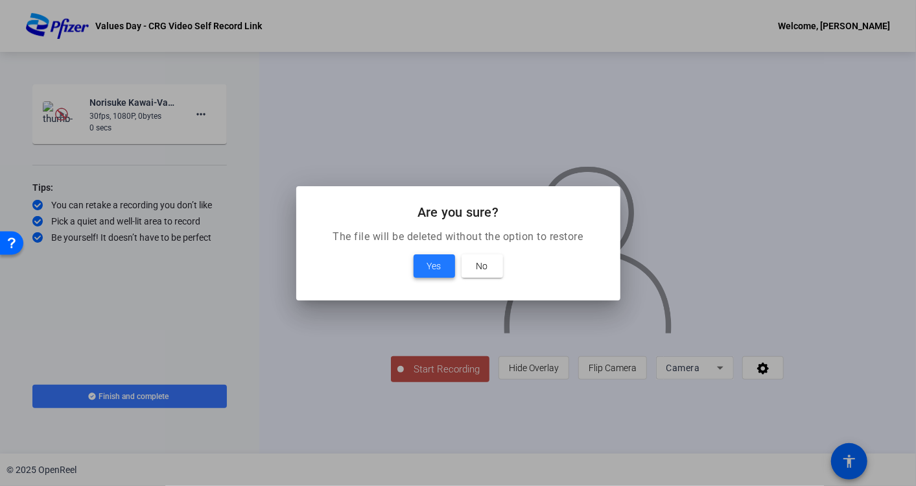
click at [434, 270] on span "Yes" at bounding box center [434, 266] width 14 height 16
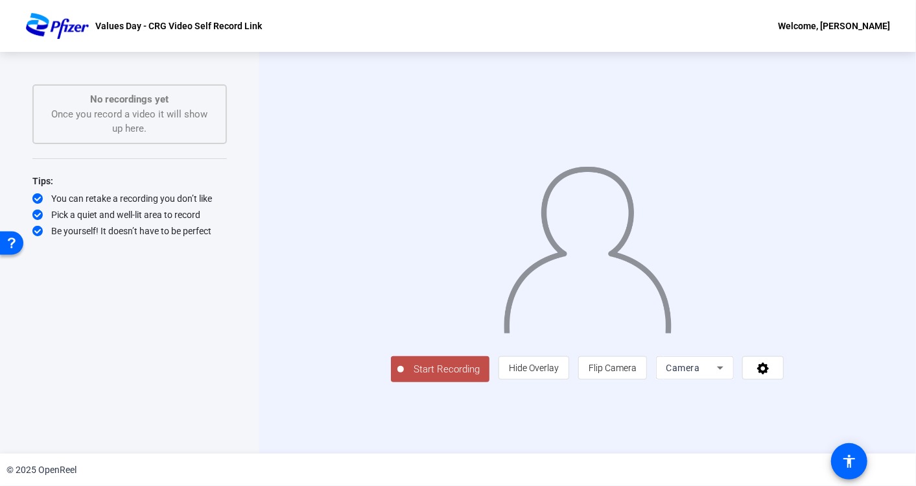
click at [404, 377] on span "Start Recording" at bounding box center [447, 369] width 86 height 15
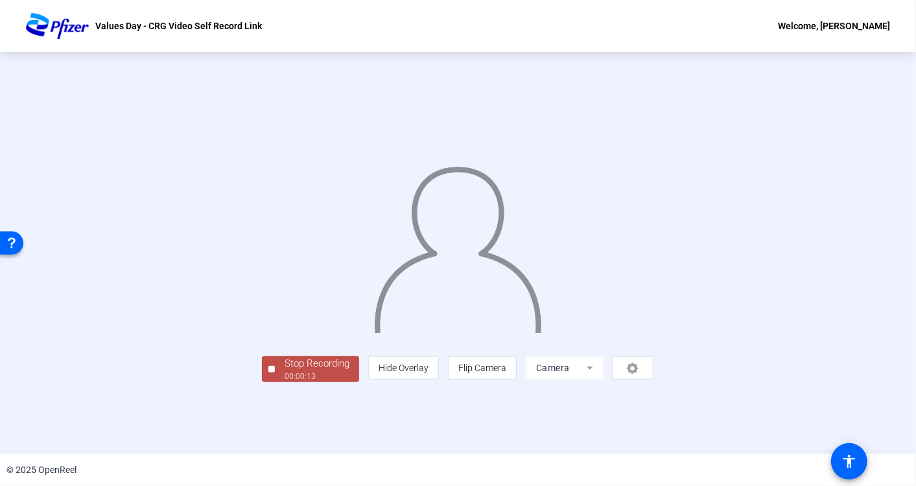
scroll to position [32, 0]
click at [285, 371] on div "Stop Recording" at bounding box center [317, 363] width 65 height 15
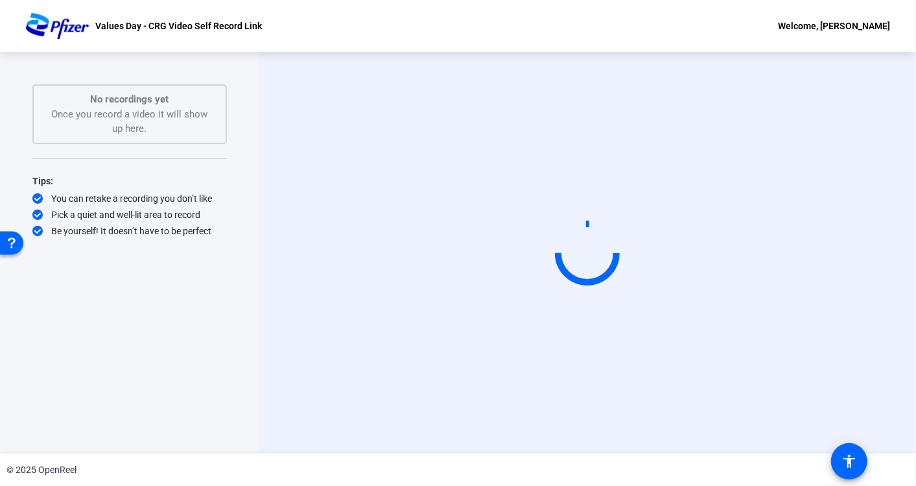
scroll to position [0, 0]
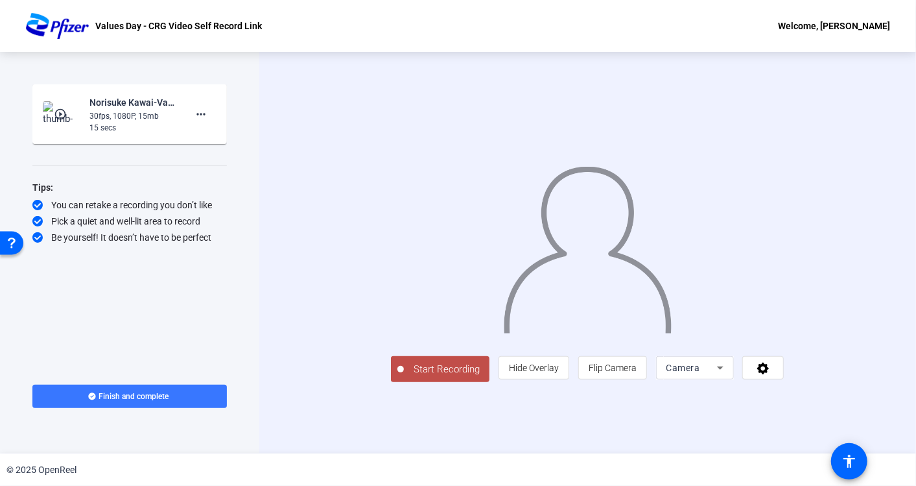
click at [150, 119] on div "30fps, 1080P, 15mb" at bounding box center [132, 116] width 87 height 12
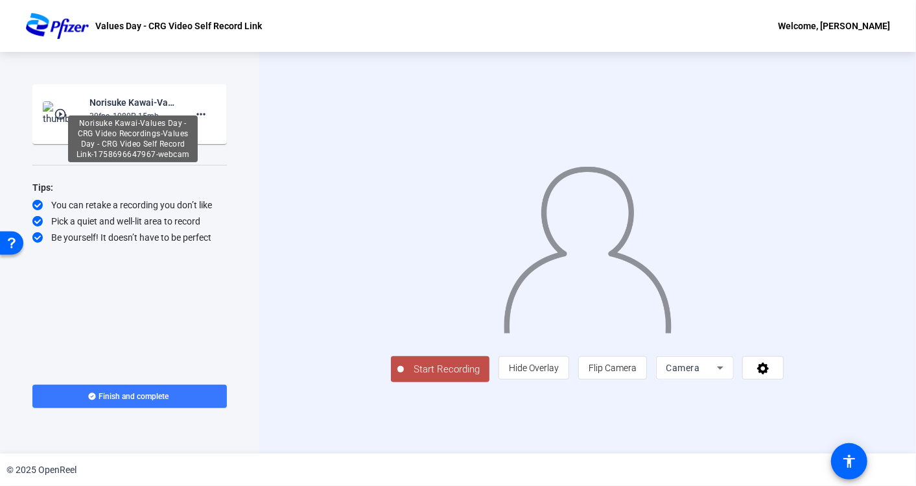
click at [92, 102] on div "Norisuke Kawai-Values Day - CRG Video Recordings-Values Day - CRG Video Self Re…" at bounding box center [132, 103] width 87 height 16
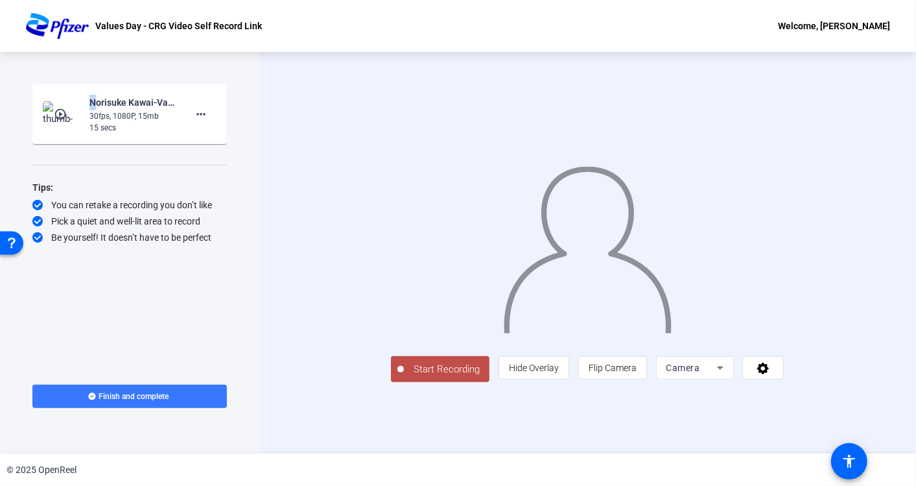
drag, startPoint x: 92, startPoint y: 102, endPoint x: 67, endPoint y: 112, distance: 27.1
click at [67, 112] on mat-icon "play_circle_outline" at bounding box center [62, 114] width 16 height 13
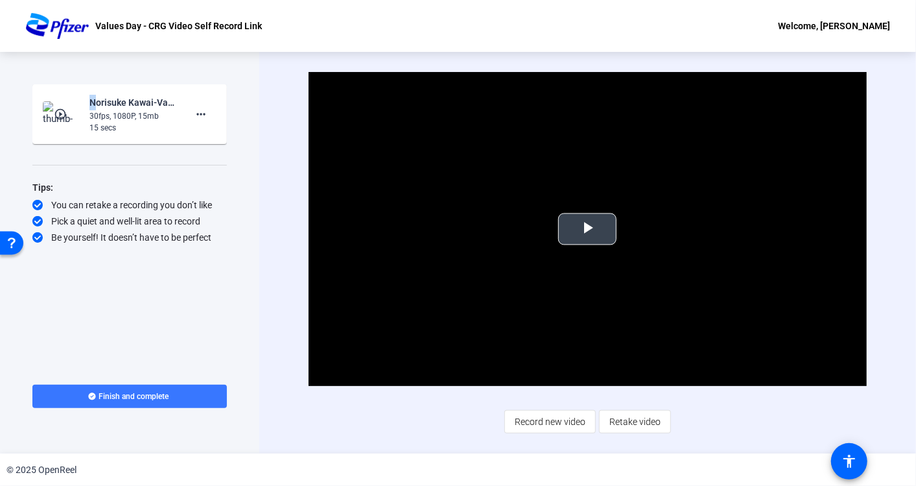
click at [587, 229] on span "Video Player" at bounding box center [587, 229] width 0 height 0
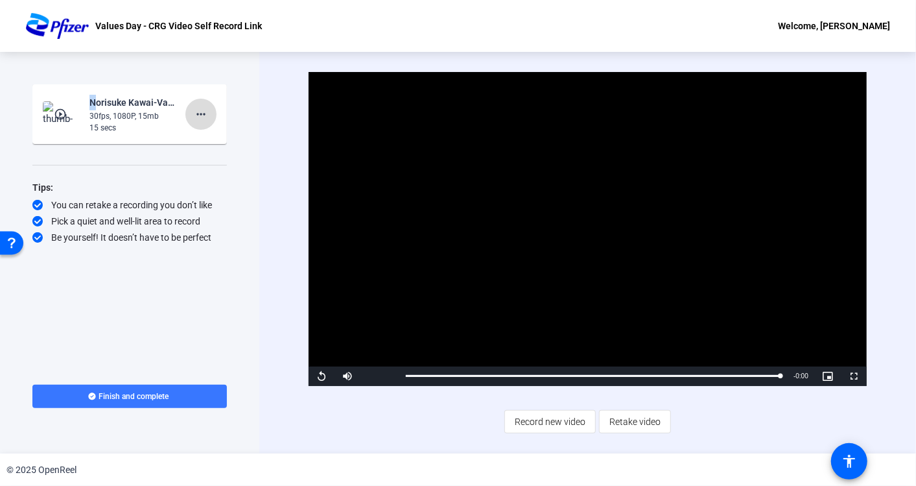
click at [209, 116] on span at bounding box center [200, 114] width 31 height 31
click at [253, 84] on div at bounding box center [458, 243] width 916 height 486
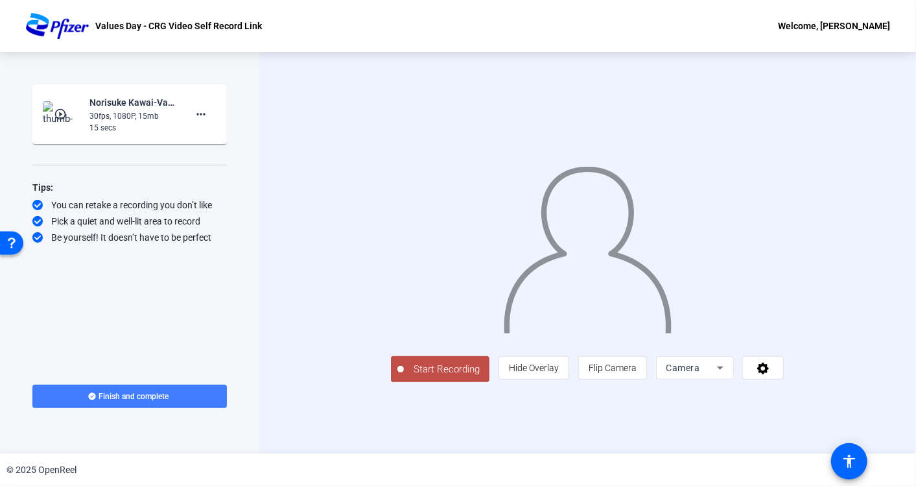
click at [133, 389] on span at bounding box center [129, 396] width 194 height 31
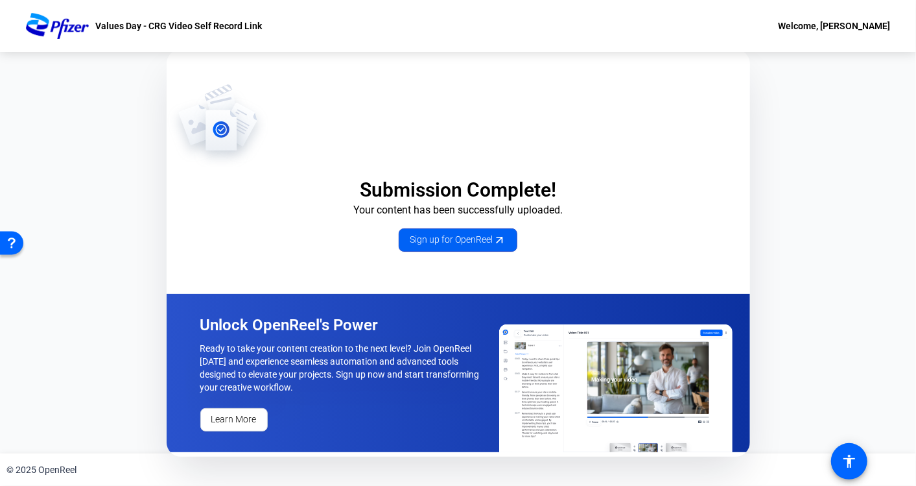
click at [473, 234] on span "Sign up for OpenReel" at bounding box center [458, 240] width 97 height 14
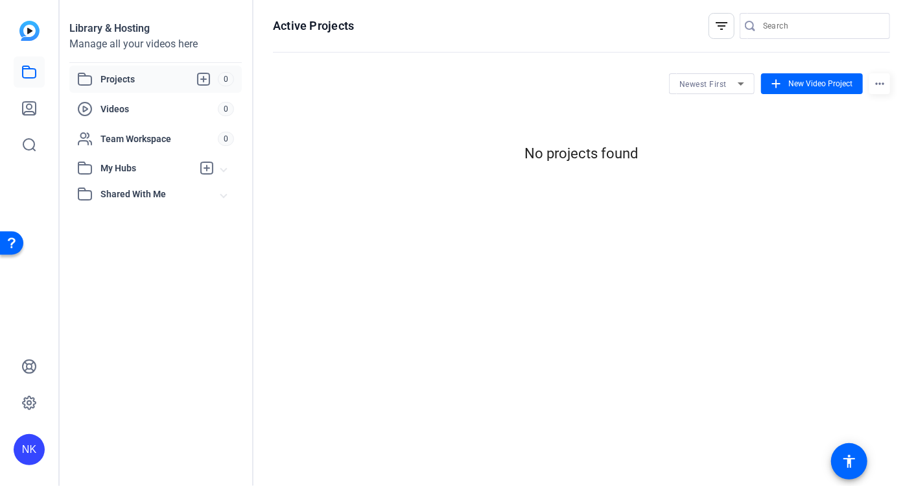
click at [126, 191] on span "Shared With Me" at bounding box center [160, 194] width 121 height 14
click at [115, 172] on span "My Hubs" at bounding box center [146, 168] width 92 height 14
click at [36, 105] on icon at bounding box center [29, 108] width 16 height 16
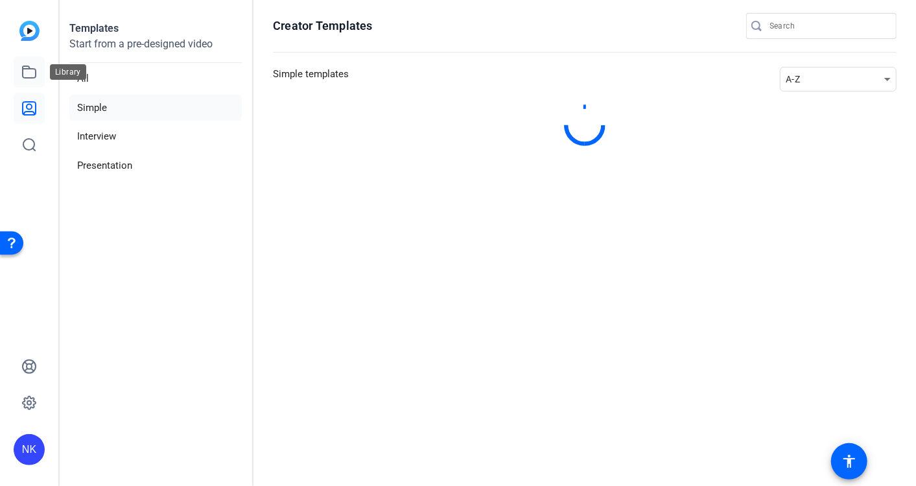
click at [30, 79] on icon at bounding box center [29, 72] width 16 height 16
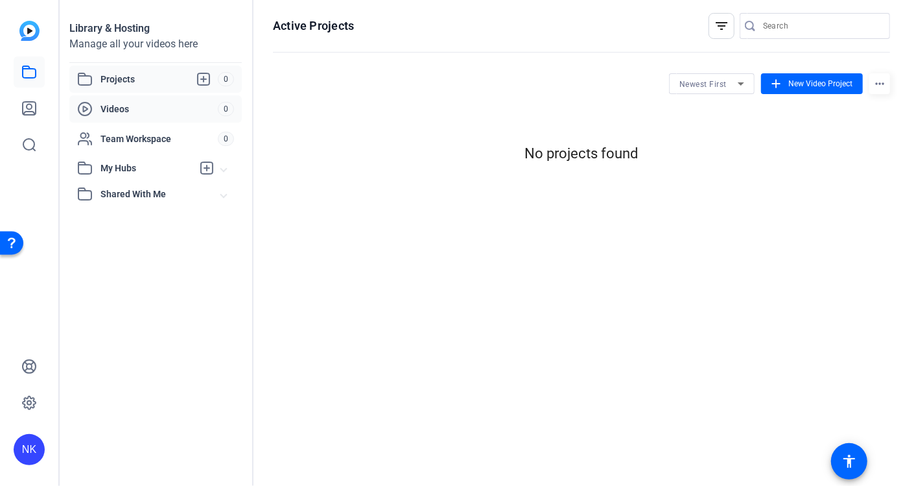
click at [107, 102] on div "Videos" at bounding box center [147, 109] width 141 height 16
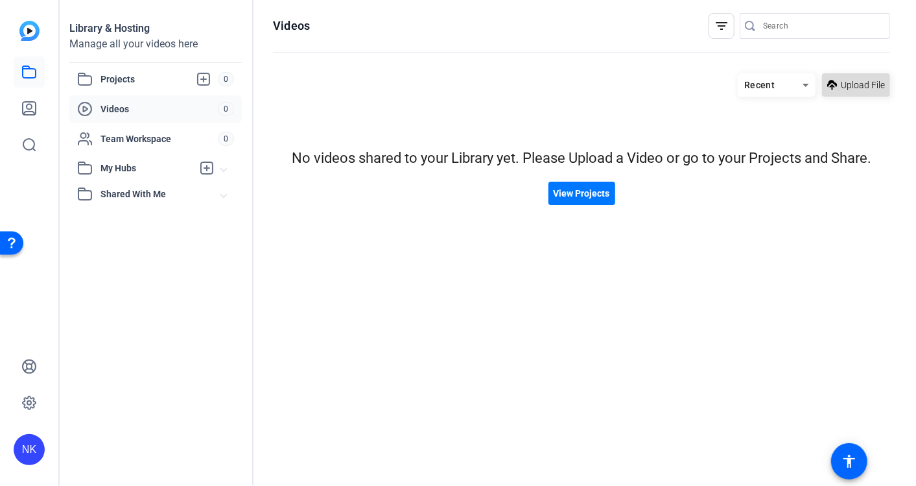
click at [852, 85] on span "Upload File" at bounding box center [863, 85] width 44 height 14
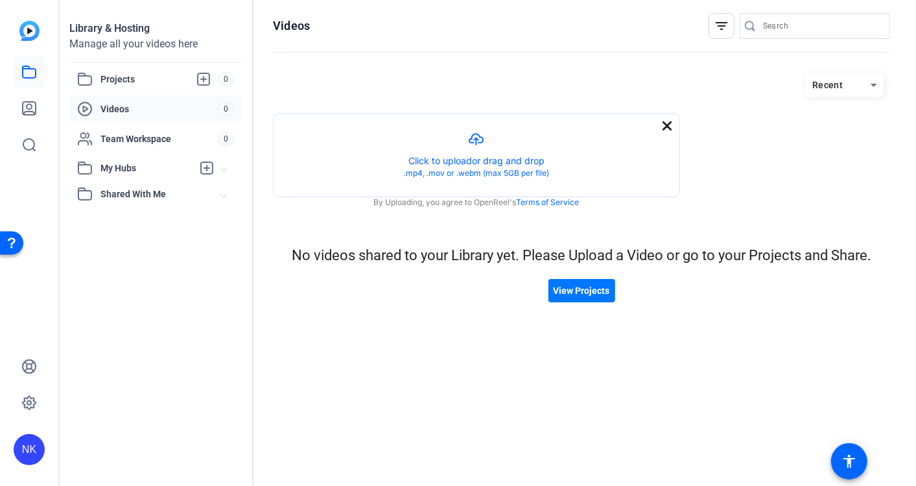
click at [674, 126] on mat-icon "close" at bounding box center [667, 126] width 16 height 16
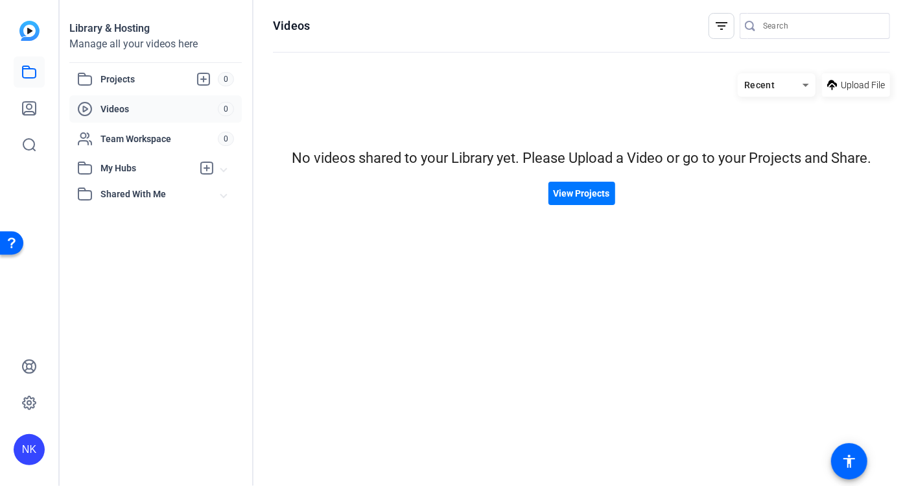
click at [721, 36] on div "filter_list" at bounding box center [722, 26] width 26 height 26
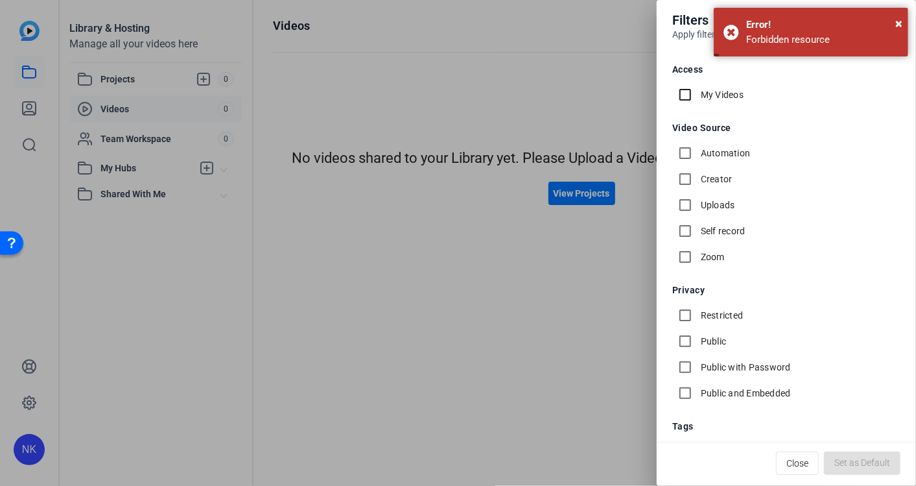
click at [689, 89] on input "My Videos" at bounding box center [685, 95] width 26 height 26
checkbox input "true"
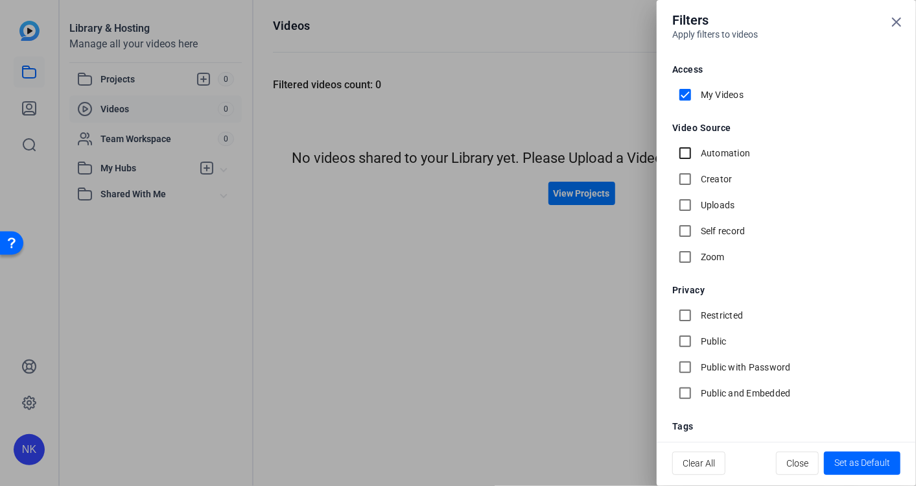
click at [694, 159] on input "Automation" at bounding box center [685, 153] width 26 height 26
checkbox input "true"
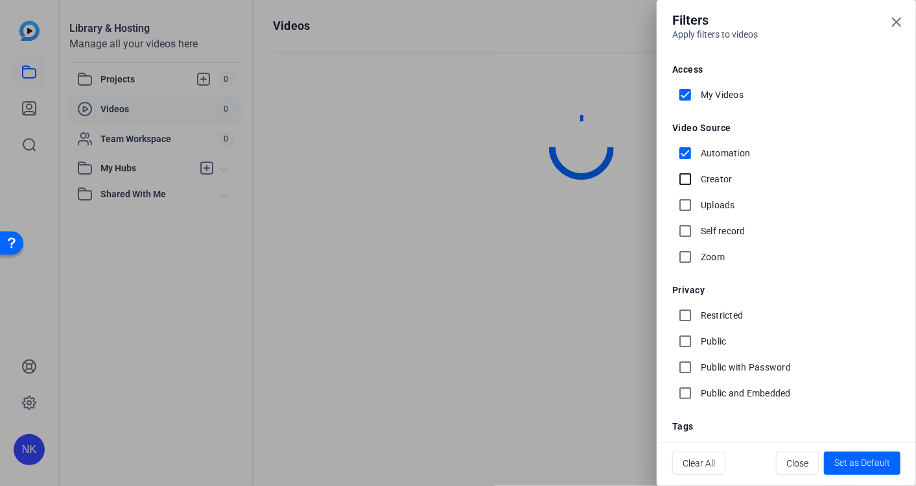
click at [698, 189] on input "Creator" at bounding box center [685, 179] width 26 height 26
checkbox input "true"
click at [687, 204] on input "Uploads" at bounding box center [685, 205] width 26 height 26
checkbox input "true"
drag, startPoint x: 688, startPoint y: 229, endPoint x: 688, endPoint y: 245, distance: 16.2
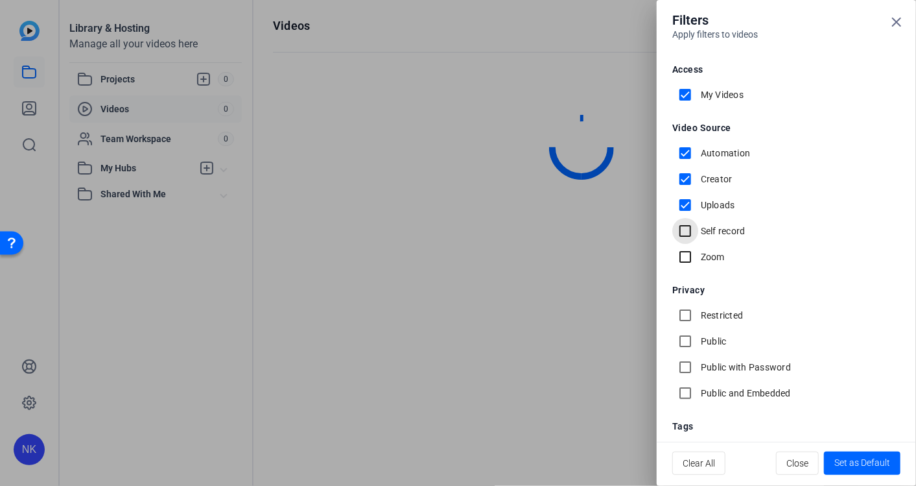
click at [688, 231] on input "Self record" at bounding box center [685, 231] width 26 height 26
checkbox input "true"
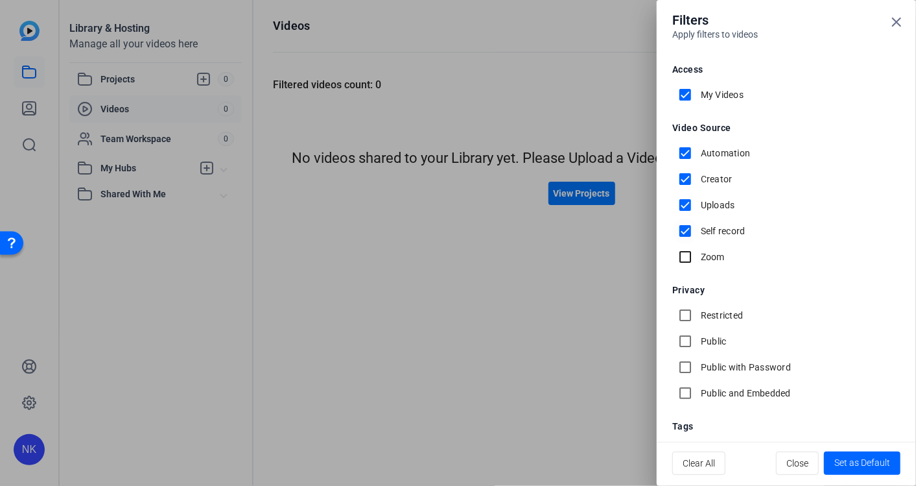
click at [688, 252] on input "Zoom" at bounding box center [685, 257] width 26 height 26
checkbox input "true"
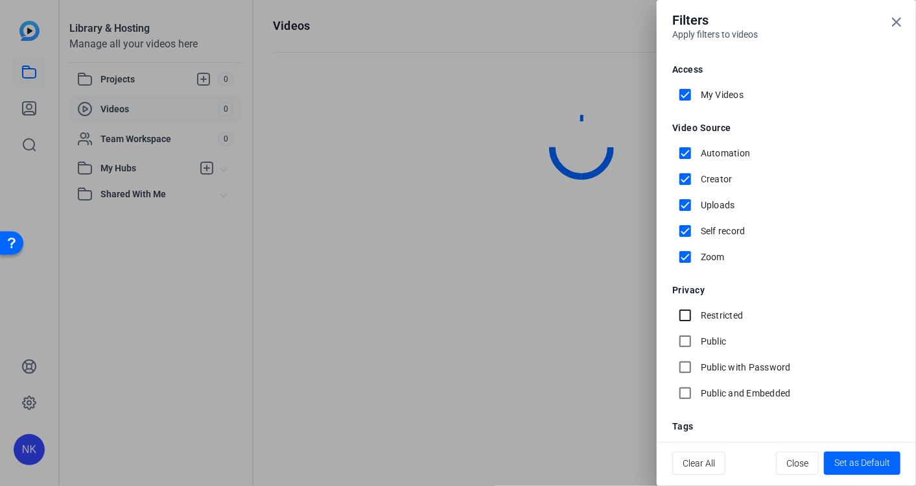
click at [688, 322] on input "Restricted" at bounding box center [685, 315] width 26 height 26
checkbox input "true"
click at [689, 338] on input "Public" at bounding box center [685, 341] width 26 height 26
checkbox input "true"
drag, startPoint x: 688, startPoint y: 364, endPoint x: 687, endPoint y: 377, distance: 13.0
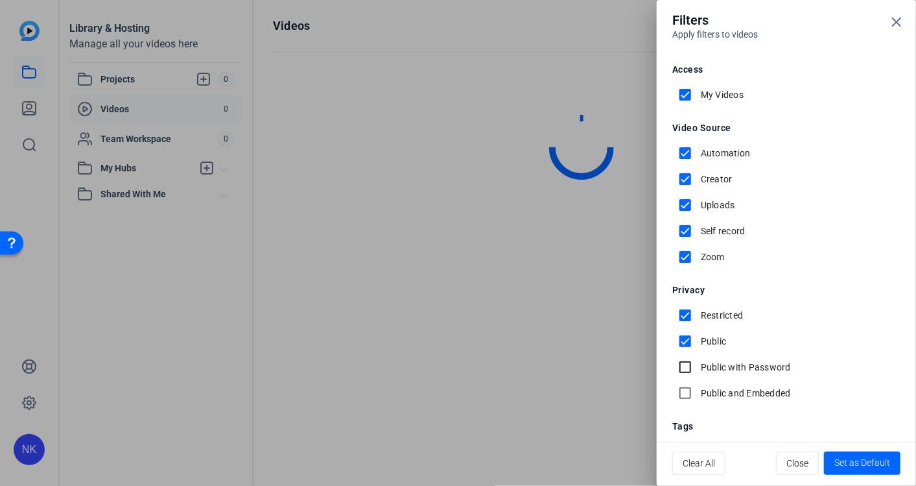
click at [687, 366] on input "Public with Password" at bounding box center [685, 367] width 26 height 26
checkbox input "true"
click at [687, 394] on input "Public and Embedded" at bounding box center [685, 393] width 26 height 26
checkbox input "true"
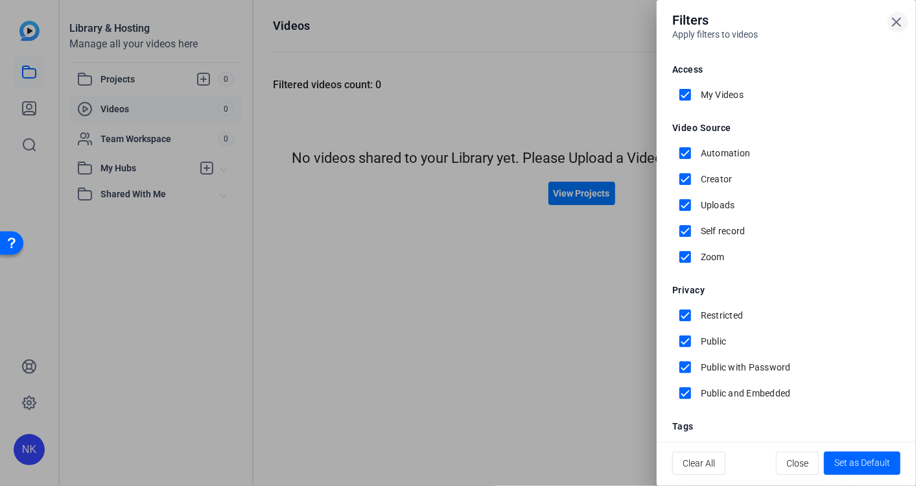
click at [899, 20] on icon at bounding box center [897, 22] width 8 height 8
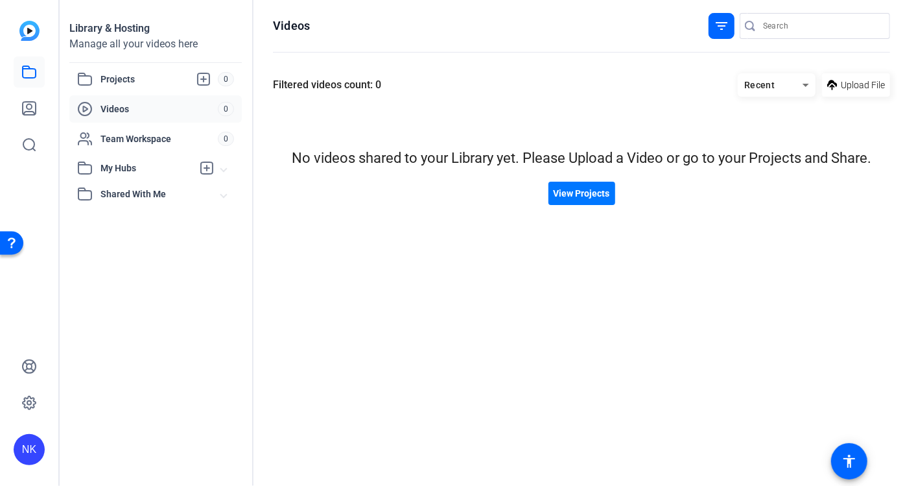
click at [722, 23] on mat-icon "filter_list" at bounding box center [722, 26] width 16 height 16
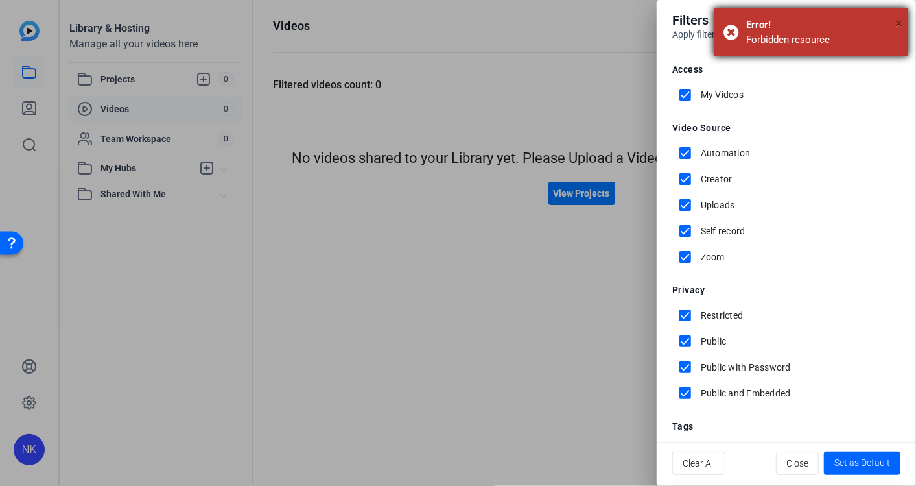
click at [899, 20] on span "×" at bounding box center [898, 24] width 7 height 16
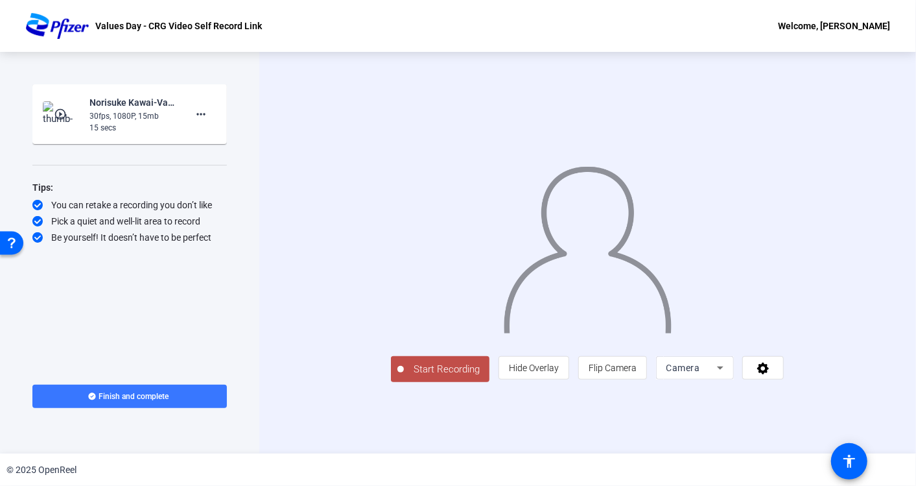
drag, startPoint x: 906, startPoint y: 21, endPoint x: 880, endPoint y: 21, distance: 25.3
click at [905, 21] on div "Values Day - CRG Video Self Record Link Welcome, Norisuke Kawai" at bounding box center [458, 26] width 916 height 52
click at [855, 17] on div "Values Day - CRG Video Self Record Link Welcome, Norisuke Kawai" at bounding box center [458, 26] width 916 height 52
click at [794, 32] on div "Welcome, Norisuke Kawai" at bounding box center [834, 26] width 112 height 16
click at [843, 459] on div at bounding box center [458, 243] width 916 height 486
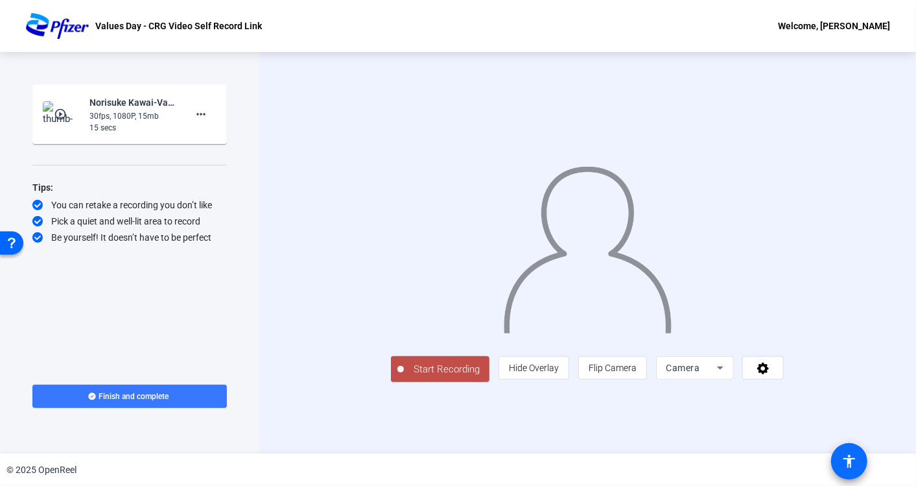
click at [852, 458] on mat-icon "accessibility" at bounding box center [849, 461] width 16 height 16
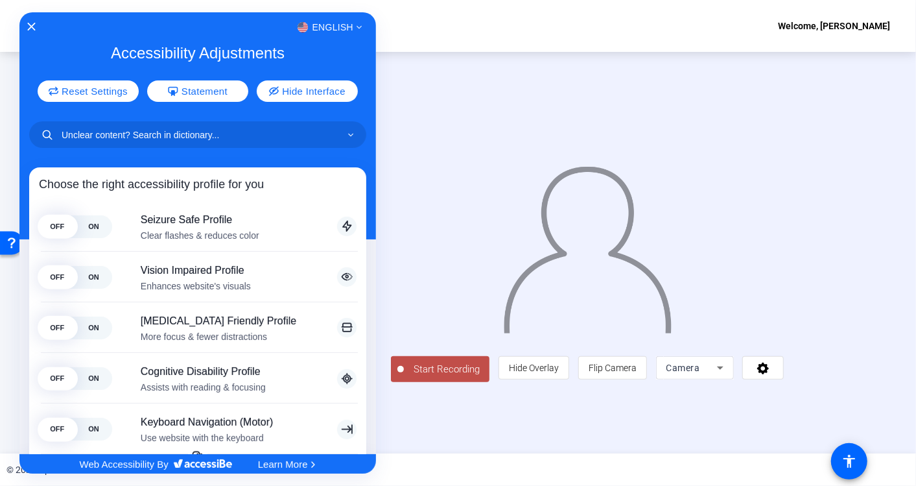
click at [22, 21] on div "English" at bounding box center [197, 27] width 357 height 17
click at [29, 22] on div "English" at bounding box center [197, 27] width 357 height 17
click at [31, 22] on icon "Close Accessibility Interface" at bounding box center [31, 25] width 9 height 9
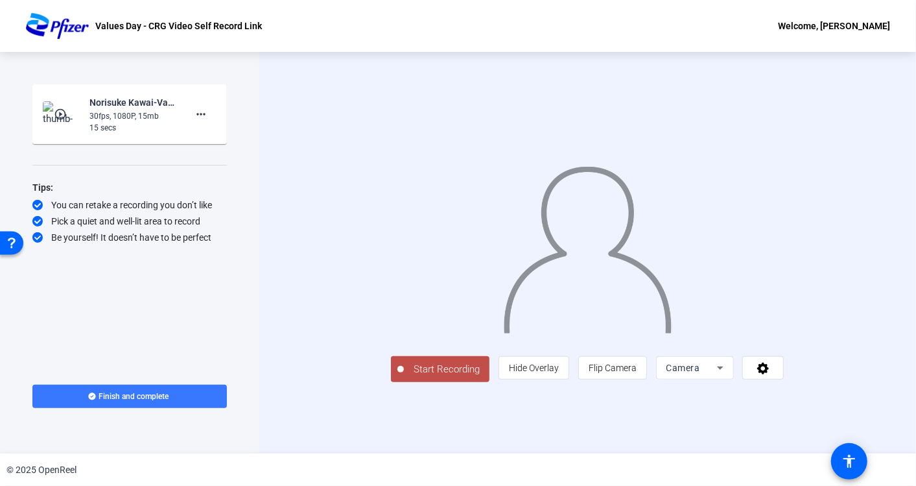
click at [157, 126] on div "15 secs" at bounding box center [132, 128] width 87 height 12
drag, startPoint x: 157, startPoint y: 124, endPoint x: 154, endPoint y: 113, distance: 11.3
click at [170, 123] on div "15 secs" at bounding box center [132, 128] width 87 height 12
click at [151, 109] on div "Norisuke Kawai-Values Day - CRG Video Recordings-Values Day - CRG Video Self Re…" at bounding box center [132, 103] width 87 height 16
click at [202, 112] on mat-icon "more_horiz" at bounding box center [201, 114] width 16 height 16
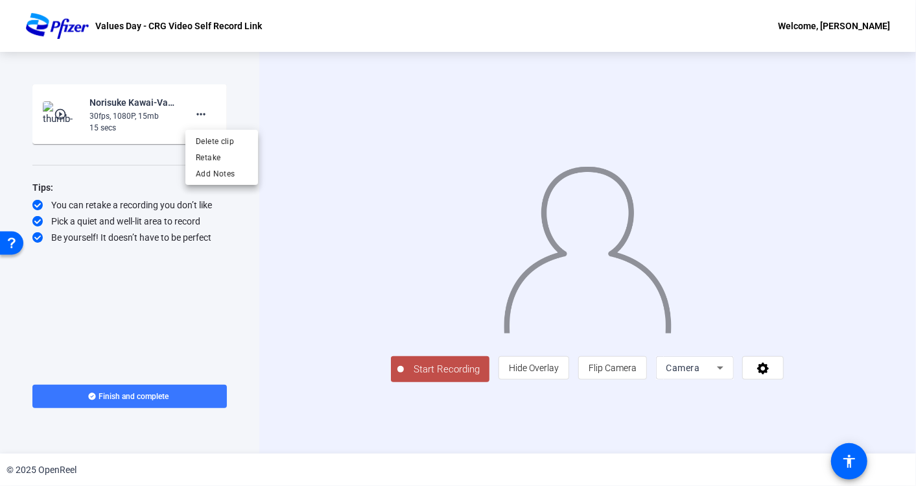
click at [159, 406] on div at bounding box center [458, 243] width 916 height 486
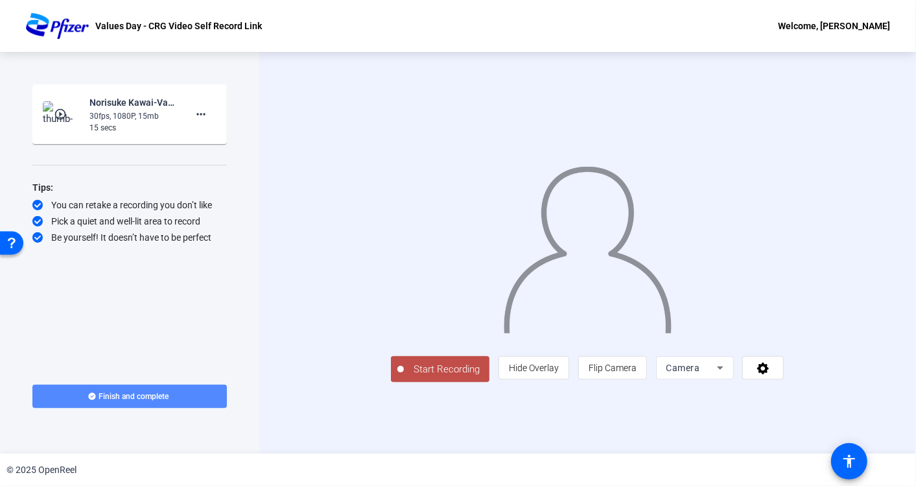
click at [159, 402] on span at bounding box center [129, 396] width 194 height 31
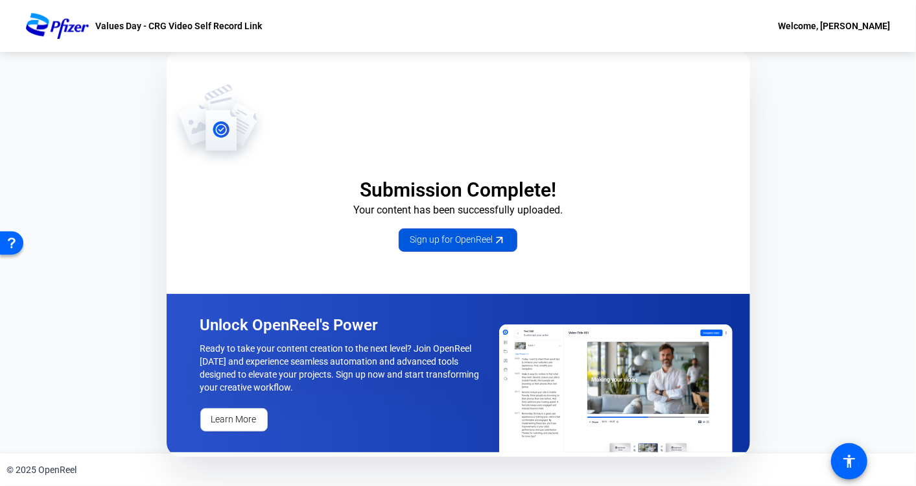
click at [470, 241] on span "Sign up for OpenReel" at bounding box center [458, 240] width 97 height 14
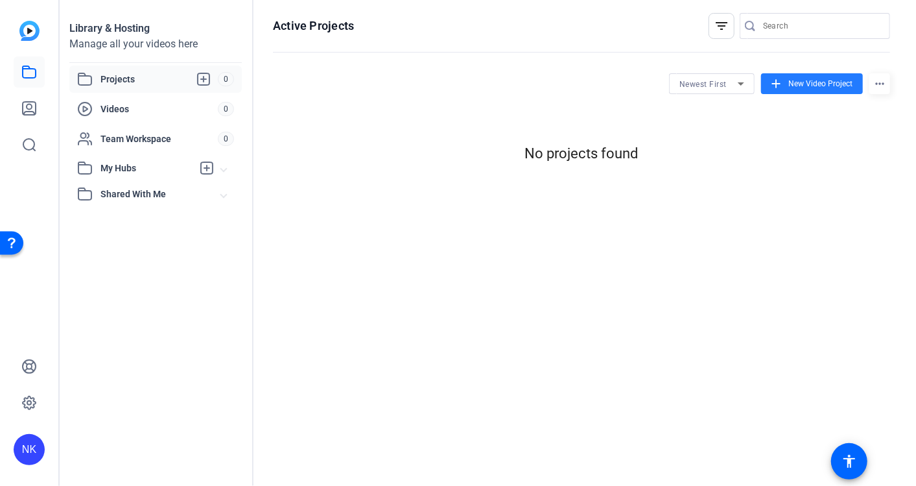
click at [777, 76] on mat-icon "add" at bounding box center [776, 83] width 14 height 14
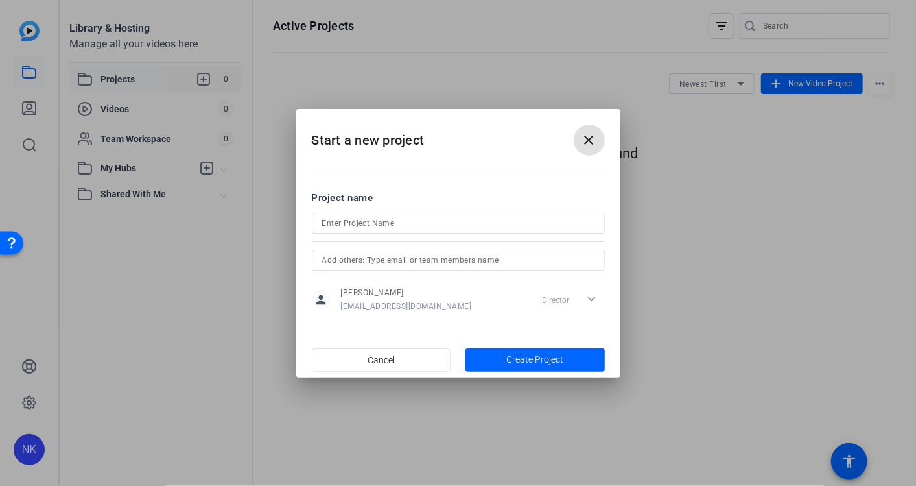
click at [587, 288] on div "Director expand_more" at bounding box center [571, 299] width 68 height 23
click at [588, 292] on div "Director expand_more" at bounding box center [571, 299] width 68 height 23
click at [387, 361] on span "Cancel" at bounding box center [381, 359] width 27 height 25
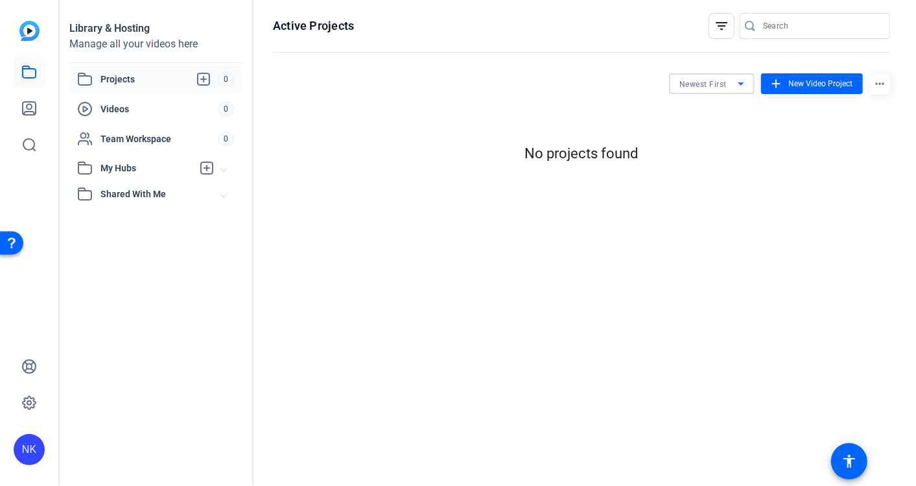
click at [731, 79] on div "Newest First" at bounding box center [708, 84] width 58 height 16
click at [714, 126] on span "Oldest First" at bounding box center [696, 133] width 43 height 16
click at [891, 84] on div "Active Projects filter_list Oldest First add New Video Project more_horiz No pr…" at bounding box center [581, 243] width 656 height 486
click at [891, 83] on div "Active Projects filter_list Oldest First add New Video Project more_horiz No pr…" at bounding box center [581, 243] width 656 height 486
click at [886, 83] on mat-icon "more_horiz" at bounding box center [879, 83] width 21 height 21
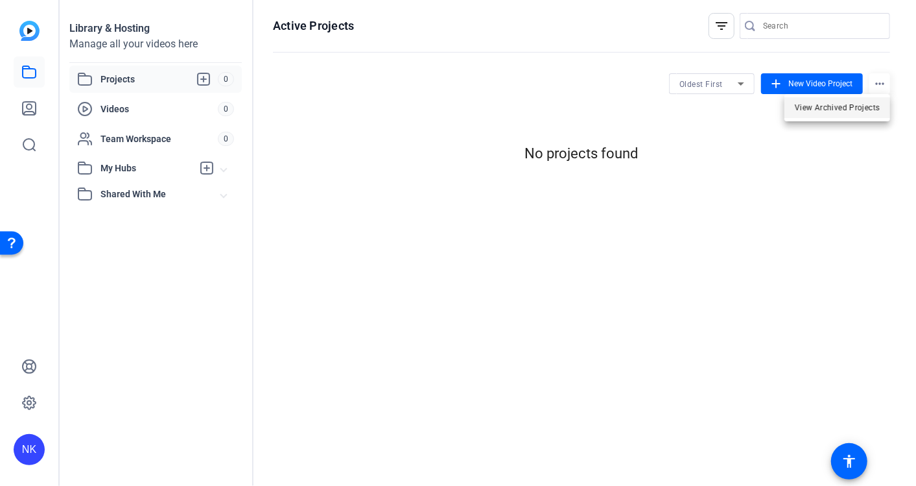
click at [875, 104] on span "View Archived Projects" at bounding box center [837, 108] width 85 height 16
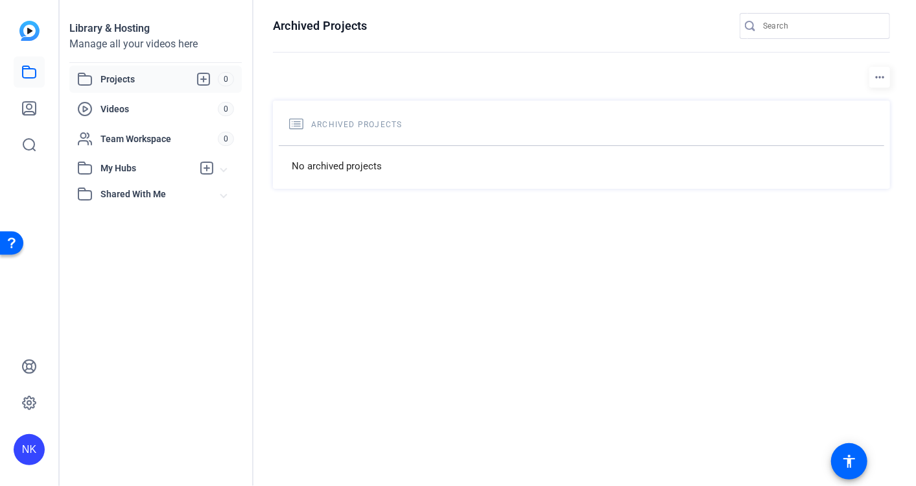
click at [331, 150] on div "No archived projects" at bounding box center [582, 165] width 606 height 41
click at [761, 18] on div at bounding box center [810, 26] width 140 height 26
click at [203, 170] on icon at bounding box center [207, 168] width 16 height 16
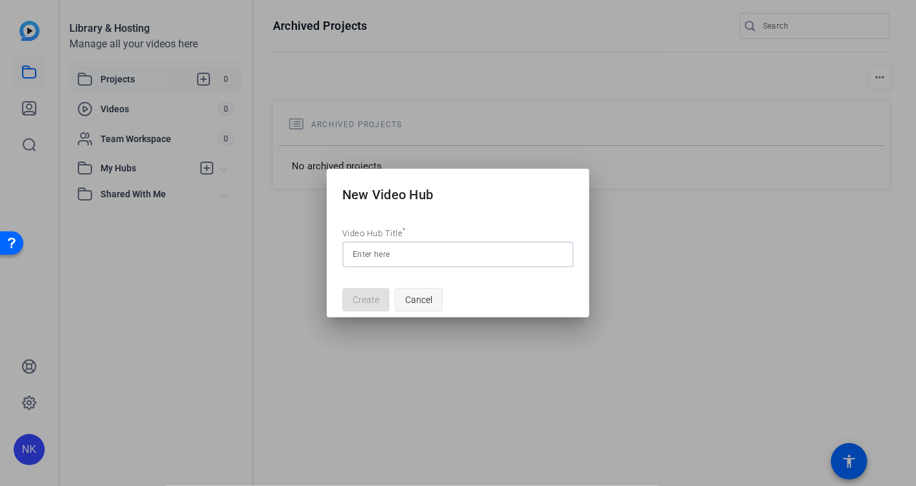
click at [427, 291] on button "Cancel" at bounding box center [419, 299] width 48 height 23
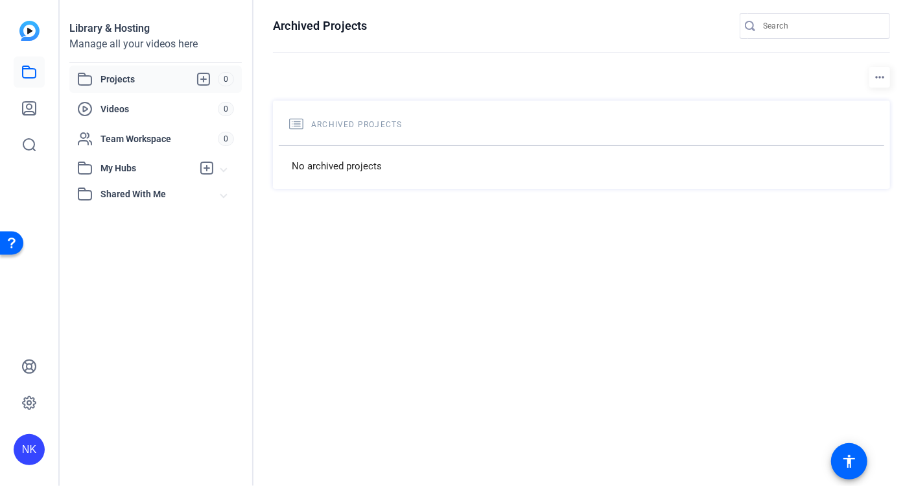
click at [156, 200] on div "Shared With Me" at bounding box center [149, 194] width 144 height 16
click at [27, 364] on icon at bounding box center [29, 366] width 13 height 13
click at [136, 188] on span "Shared With Me" at bounding box center [160, 194] width 121 height 14
click at [38, 117] on link at bounding box center [29, 108] width 31 height 31
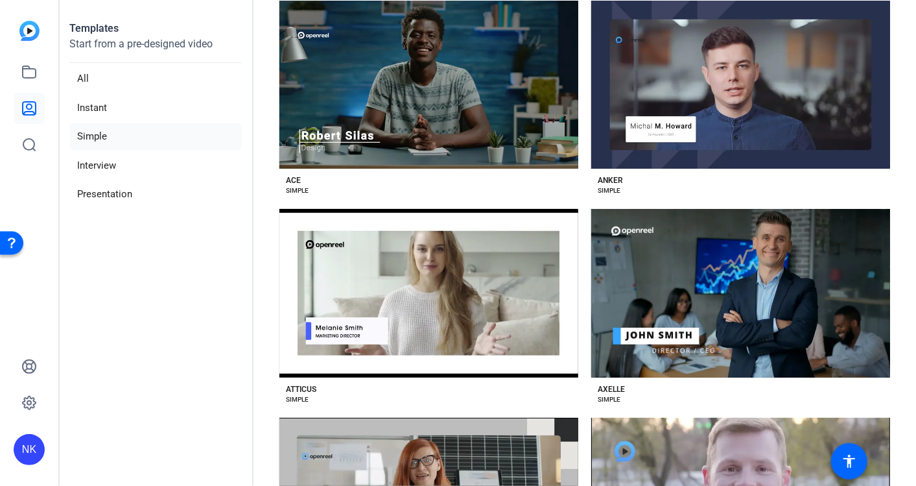
scroll to position [131, 0]
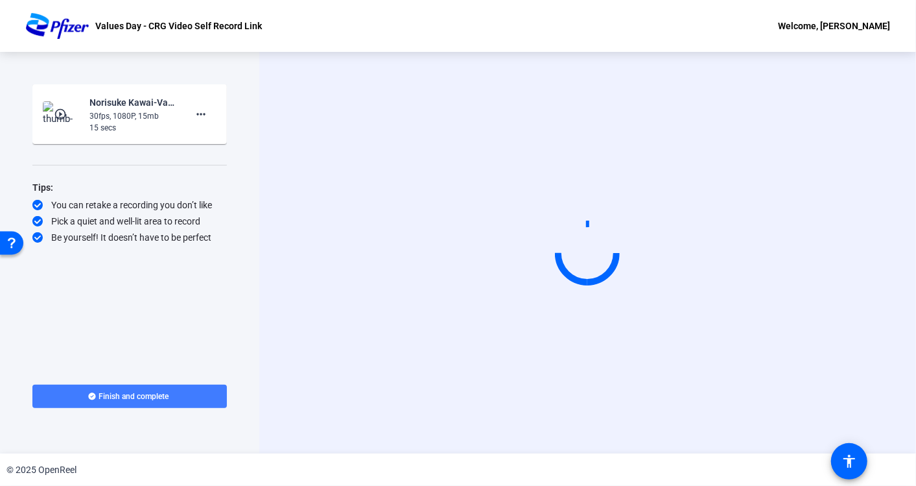
click at [164, 395] on span "Finish and complete" at bounding box center [134, 396] width 70 height 10
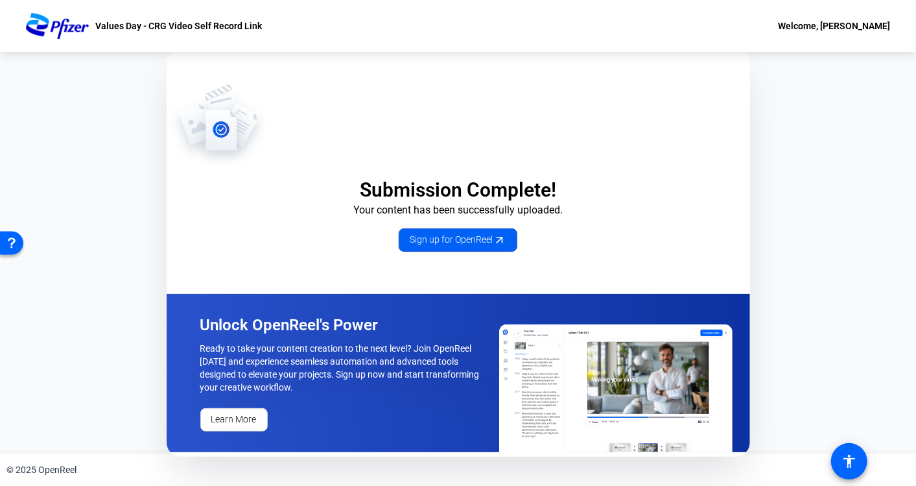
click at [497, 243] on icon at bounding box center [500, 240] width 14 height 14
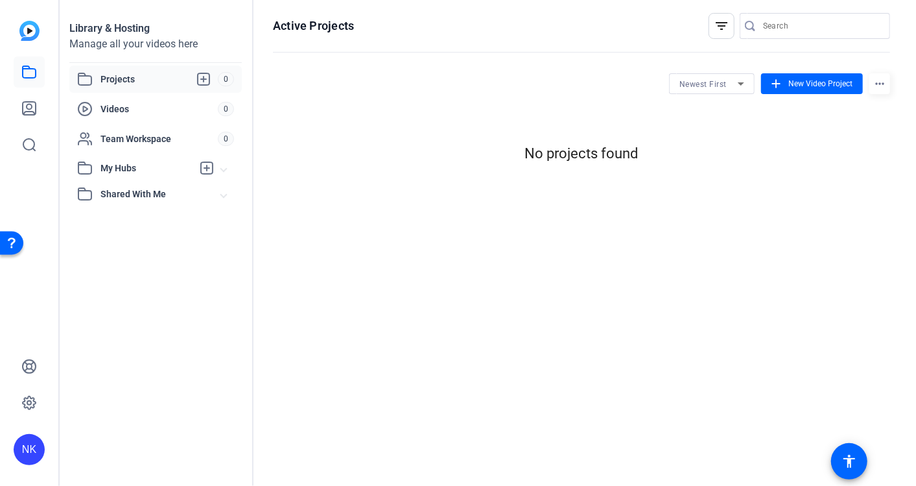
click at [324, 29] on h1 "Active Projects" at bounding box center [313, 26] width 81 height 16
drag, startPoint x: 324, startPoint y: 29, endPoint x: 311, endPoint y: 29, distance: 13.6
click at [311, 29] on h1 "Active Projects" at bounding box center [313, 26] width 81 height 16
click at [206, 169] on icon at bounding box center [207, 168] width 16 height 16
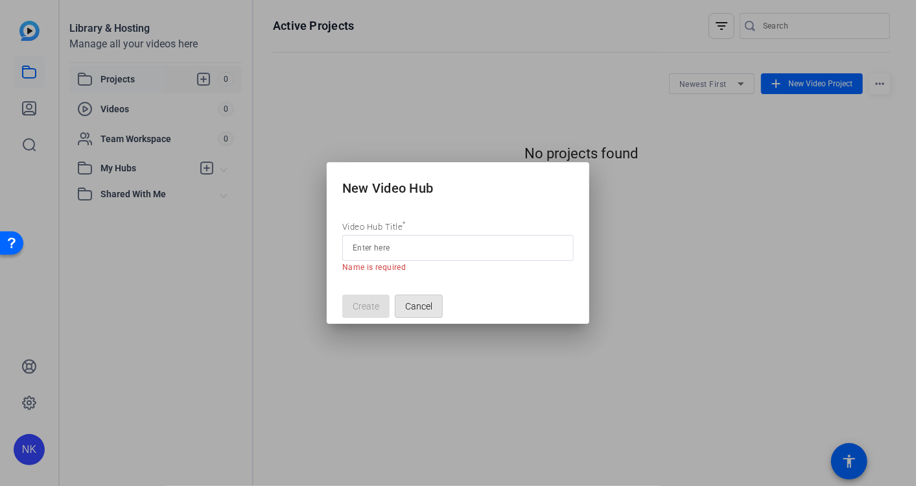
drag, startPoint x: 417, startPoint y: 292, endPoint x: 384, endPoint y: 274, distance: 38.3
click at [417, 294] on button "Cancel" at bounding box center [419, 305] width 48 height 23
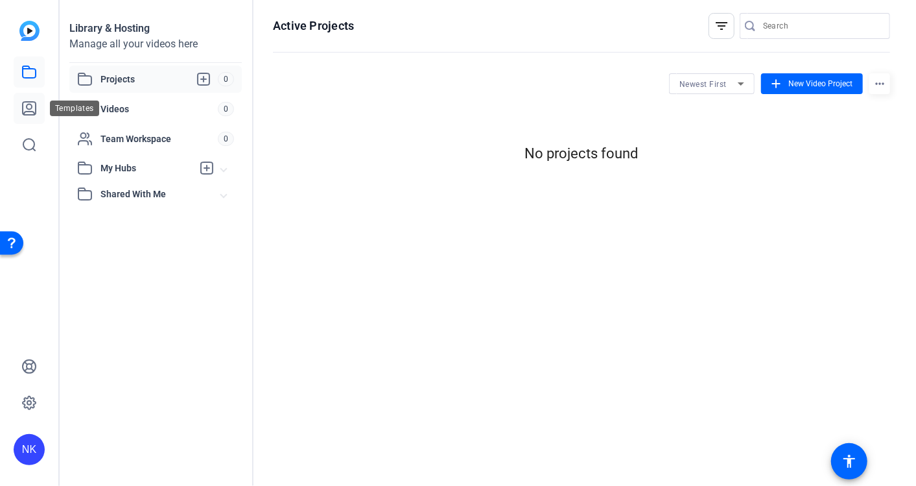
click at [16, 99] on link at bounding box center [29, 108] width 31 height 31
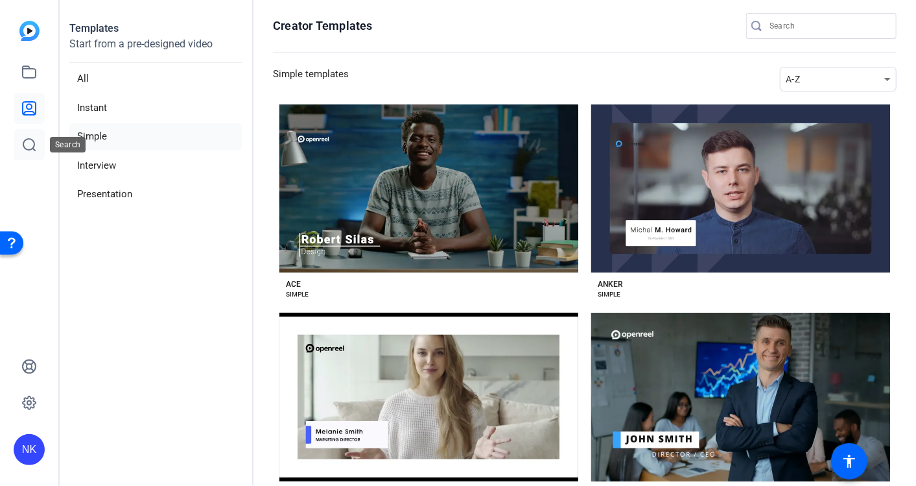
click at [37, 156] on link at bounding box center [29, 144] width 31 height 31
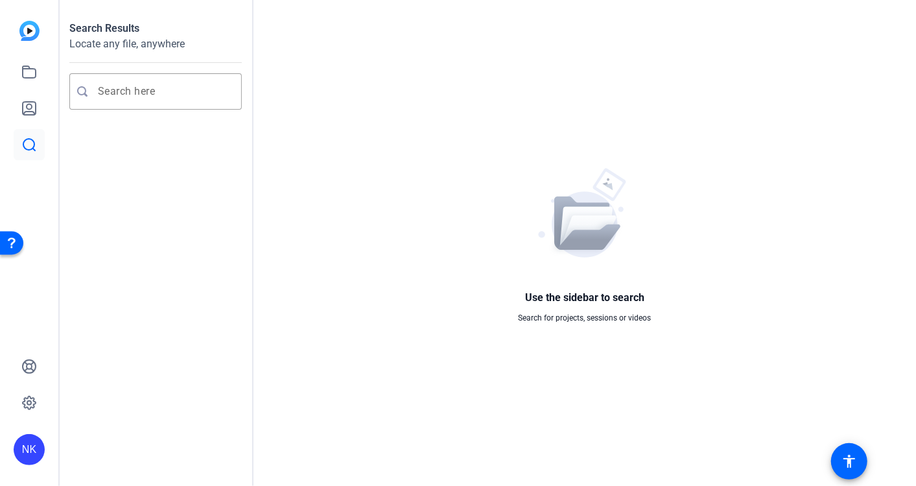
drag, startPoint x: 639, startPoint y: 259, endPoint x: 609, endPoint y: 248, distance: 32.0
click at [638, 259] on div "Use the sidebar to search Search for projects, sessions or videos" at bounding box center [585, 243] width 133 height 161
click at [18, 32] on div at bounding box center [29, 90] width 31 height 139
click at [22, 29] on img at bounding box center [29, 31] width 20 height 20
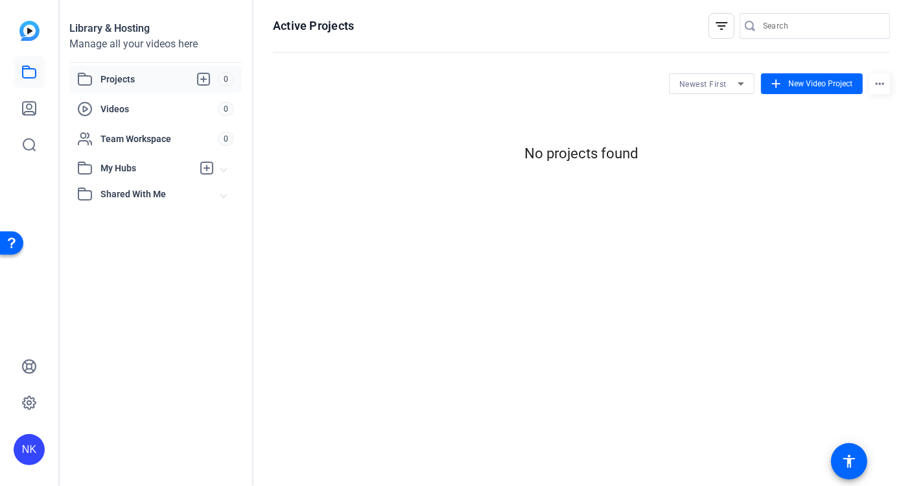
click at [29, 125] on div at bounding box center [29, 108] width 31 height 104
click at [29, 137] on icon at bounding box center [29, 145] width 16 height 16
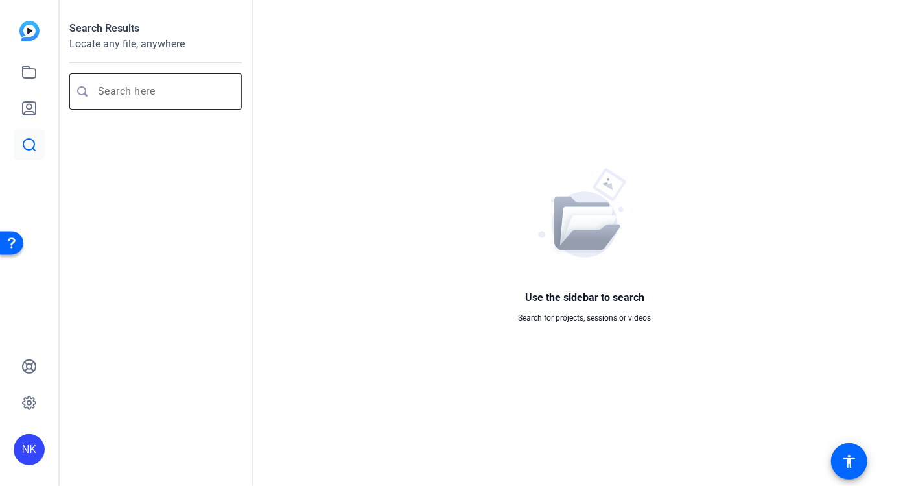
click at [128, 104] on div at bounding box center [165, 91] width 134 height 36
